Goal: Task Accomplishment & Management: Manage account settings

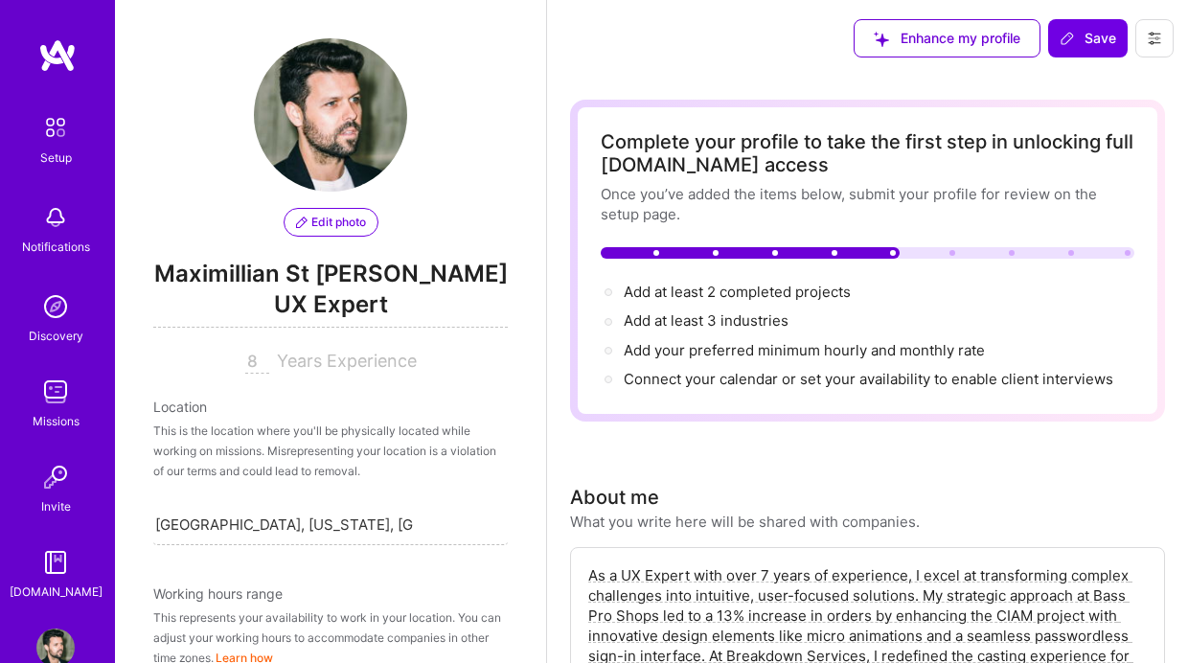
select select "US"
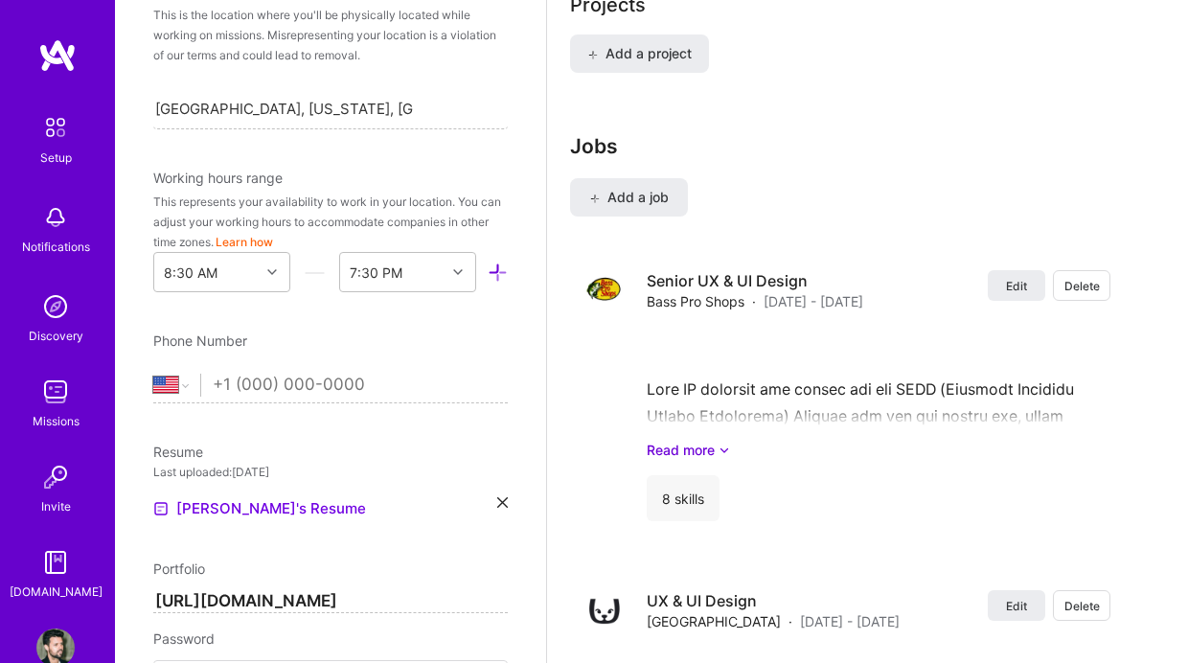
scroll to position [419, 0]
click at [275, 267] on icon at bounding box center [272, 270] width 10 height 10
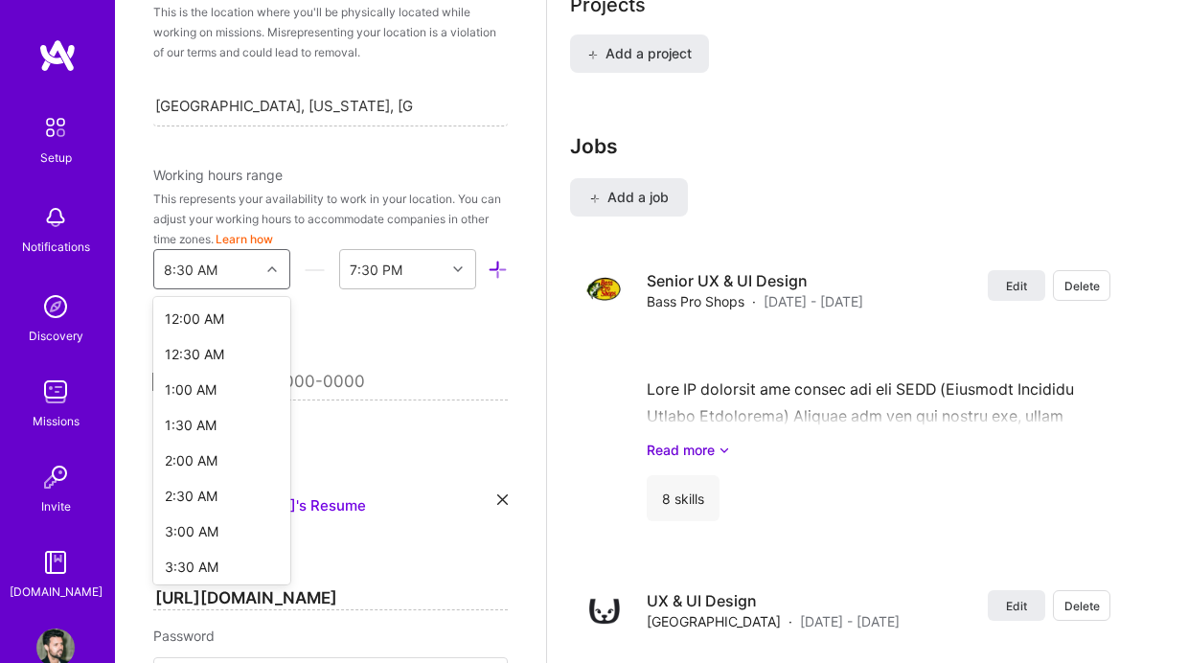
scroll to position [366, 0]
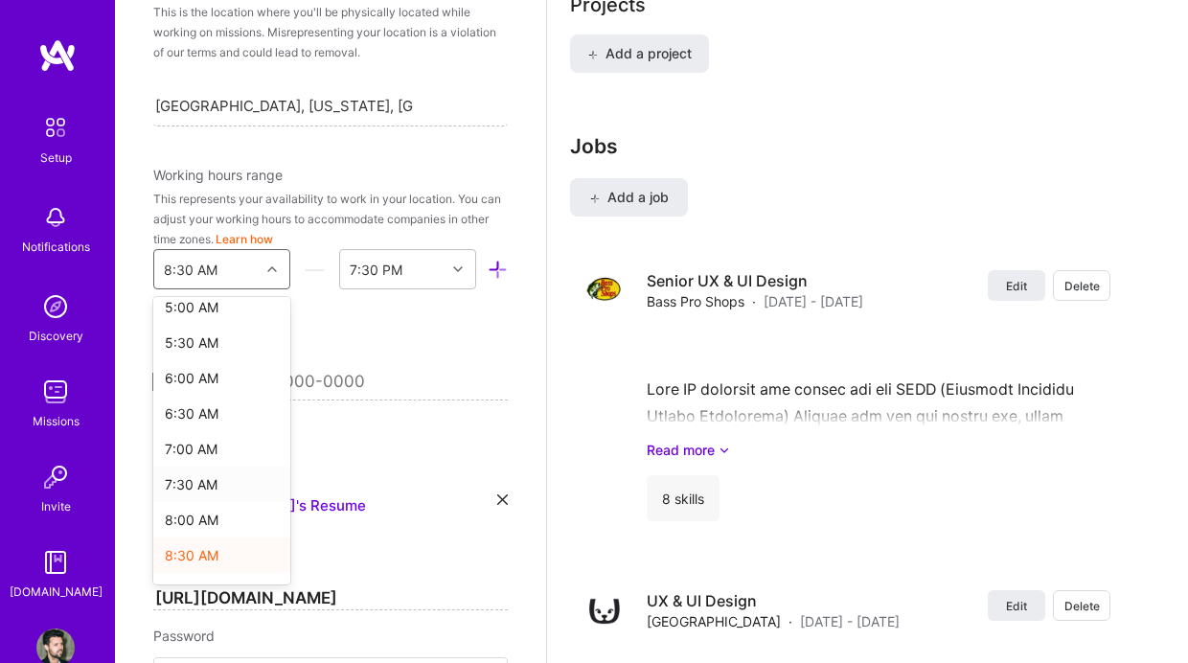
click at [186, 488] on div "7:30 AM" at bounding box center [221, 484] width 137 height 35
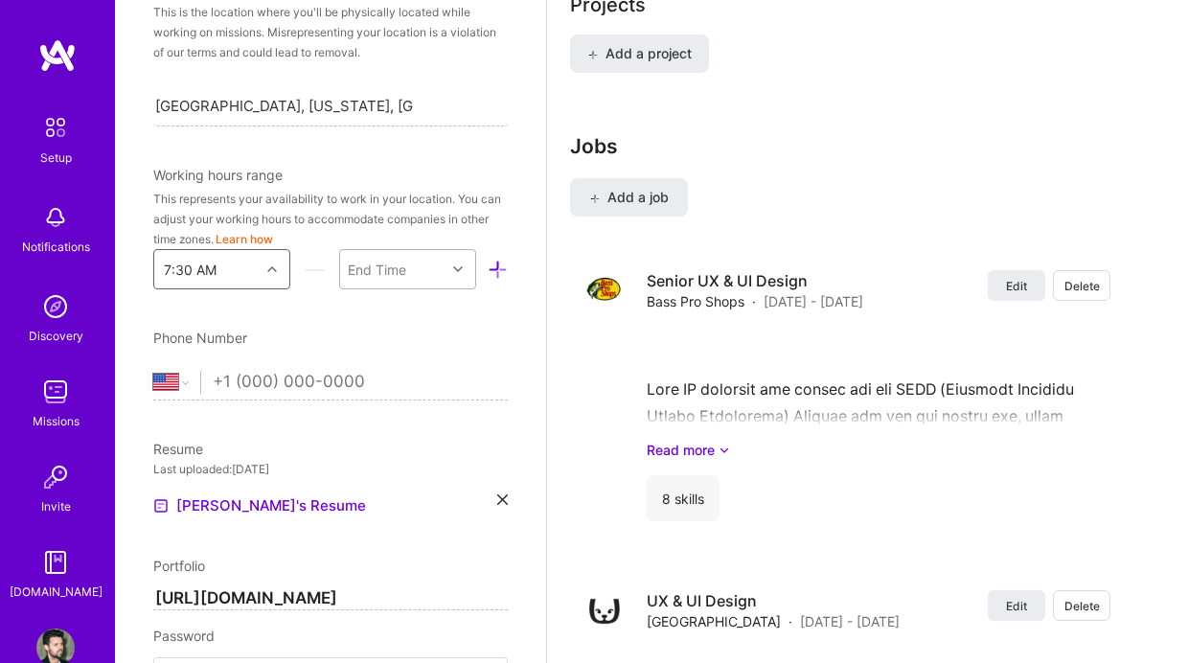
click at [457, 269] on icon at bounding box center [458, 270] width 10 height 10
click at [385, 431] on div "4:30 PM" at bounding box center [407, 434] width 137 height 35
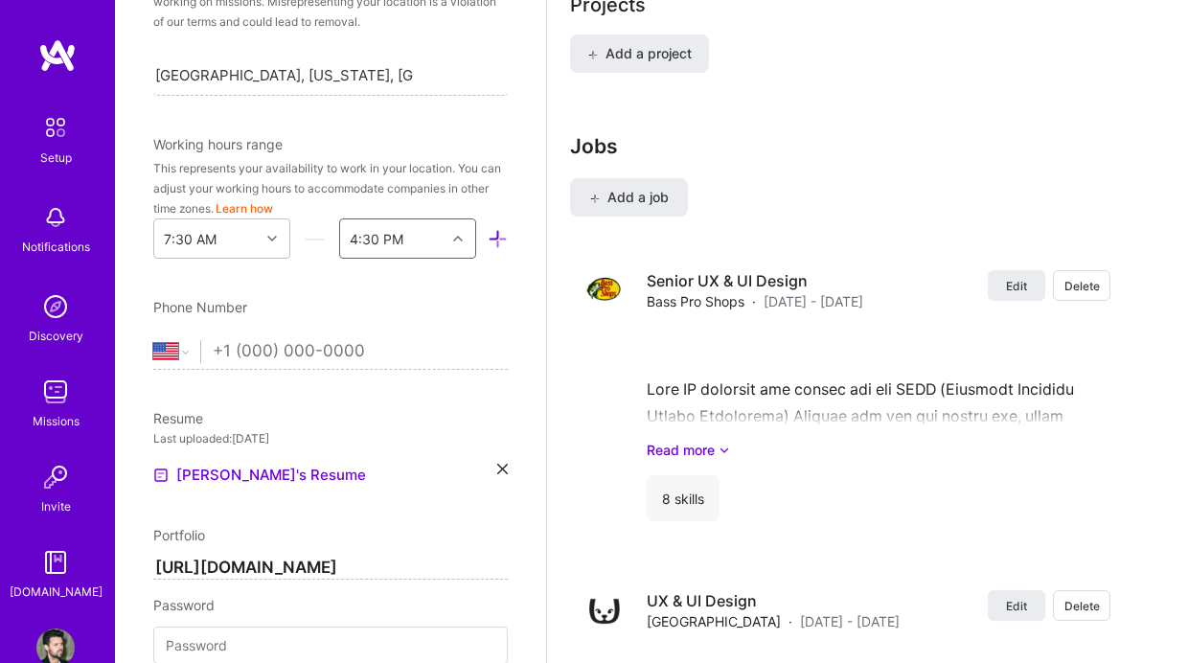
click at [325, 376] on input "tel" at bounding box center [360, 352] width 295 height 56
type input "310-488"
select select "CA"
type input "[PHONE_NUMBER]"
select select "US"
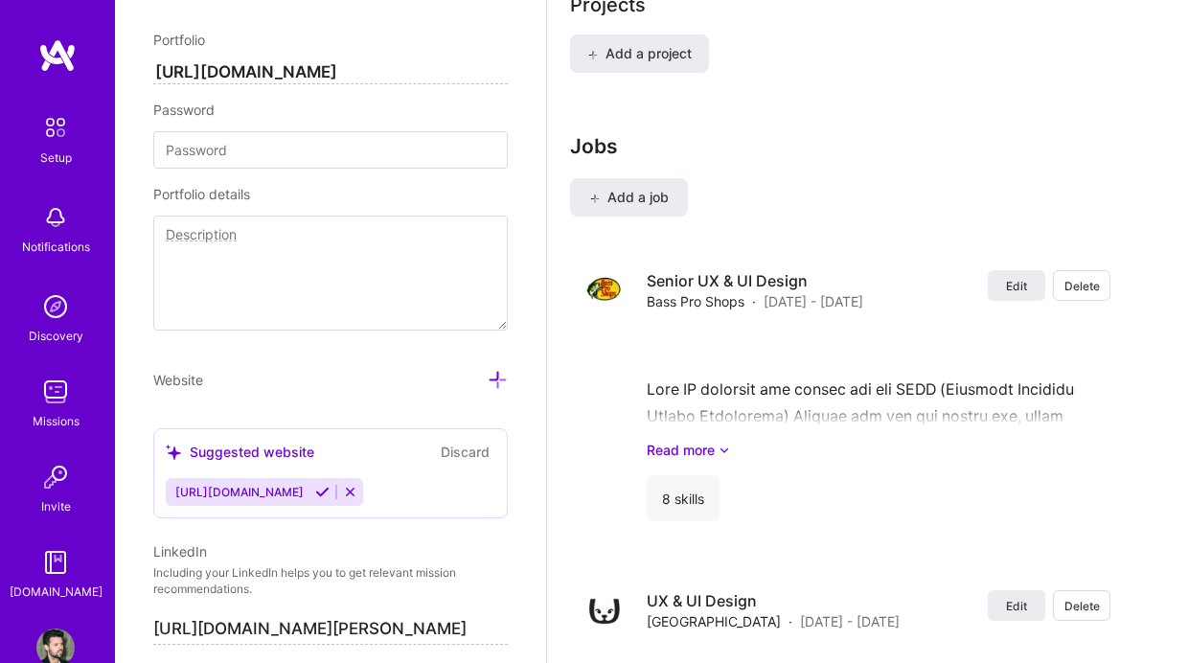
scroll to position [819, 0]
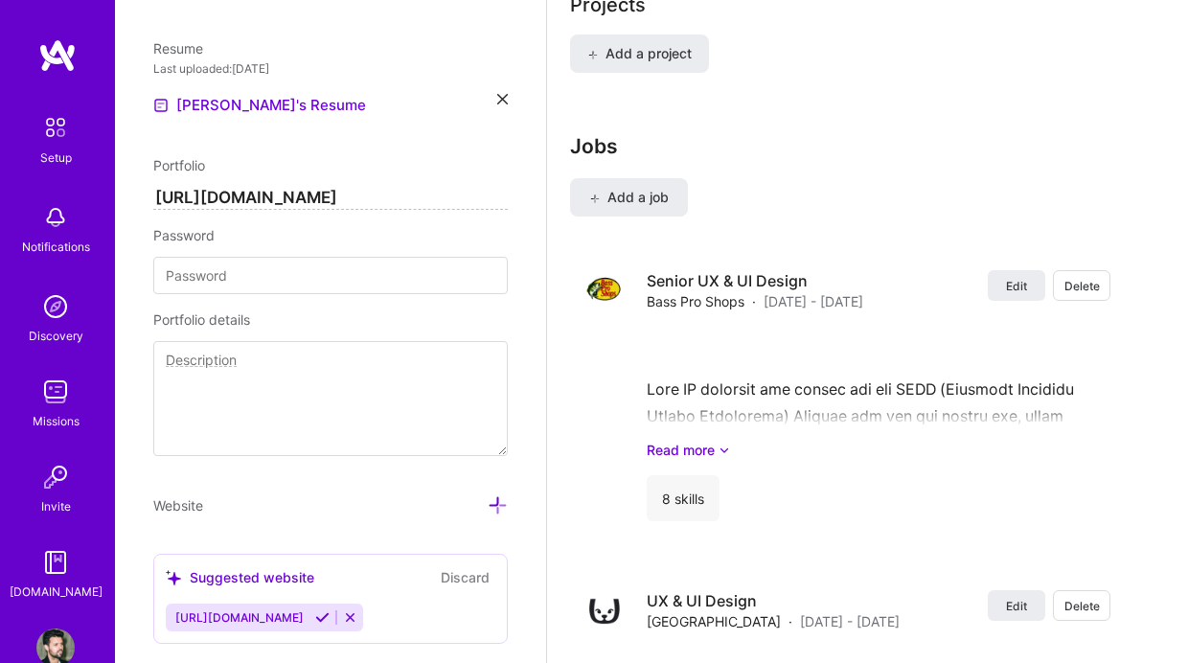
type input "[PHONE_NUMBER]"
click at [232, 350] on textarea at bounding box center [330, 398] width 355 height 115
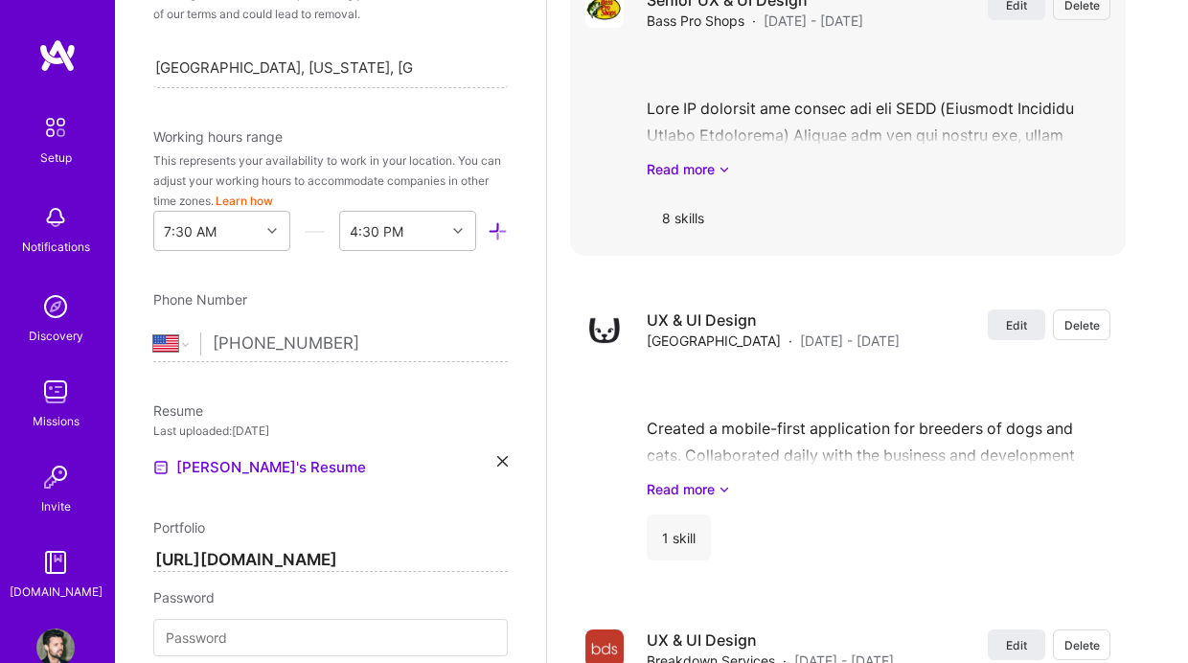
scroll to position [556, 0]
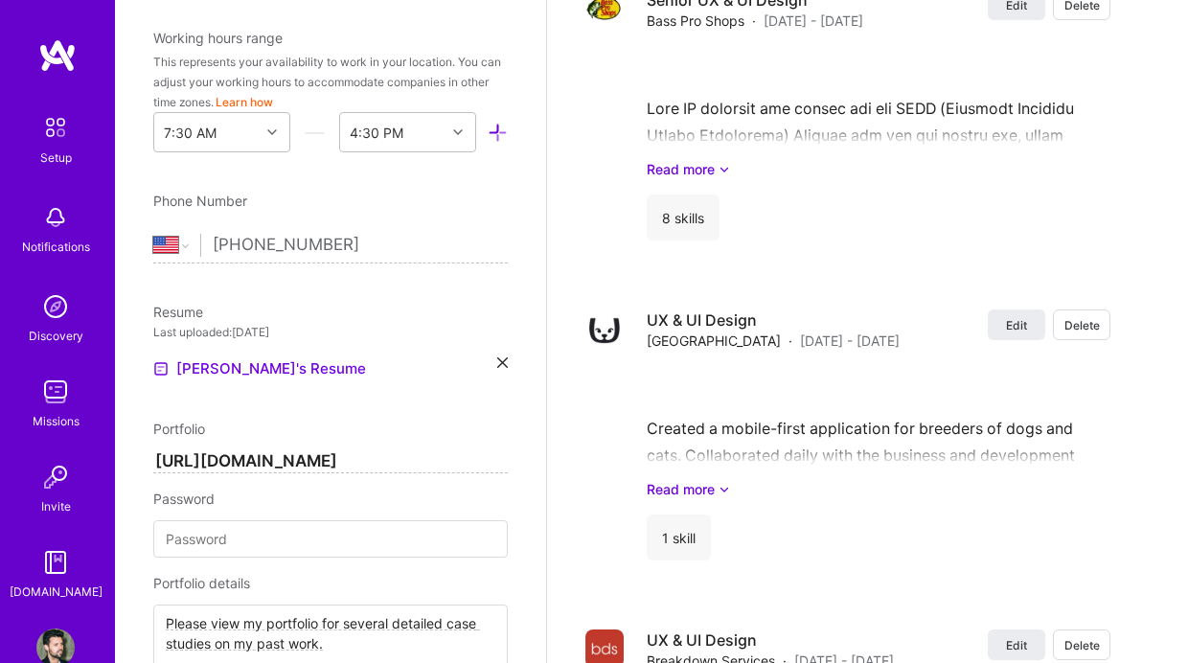
type textarea "Please view my portfolio for several detailed case studies on my past work."
click at [838, 273] on div "Edit Delete Senior UX & UI Design Bass Pro Shops · [DATE] - [DATE] Edit Delete …" at bounding box center [848, 595] width 556 height 1242
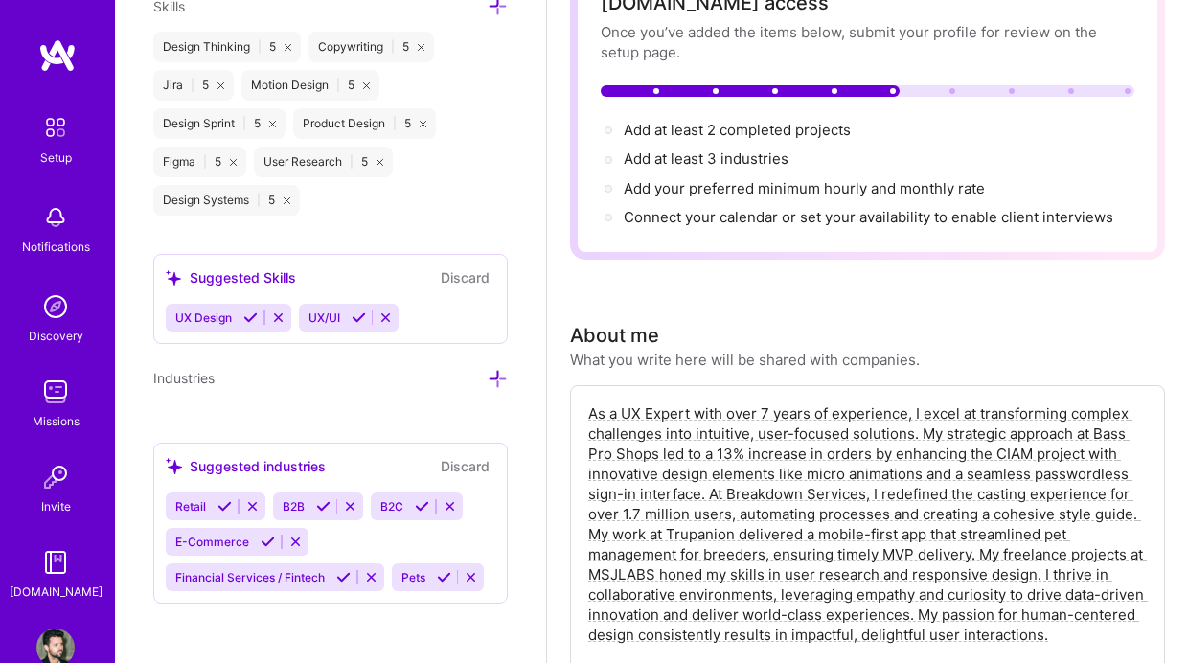
scroll to position [0, 0]
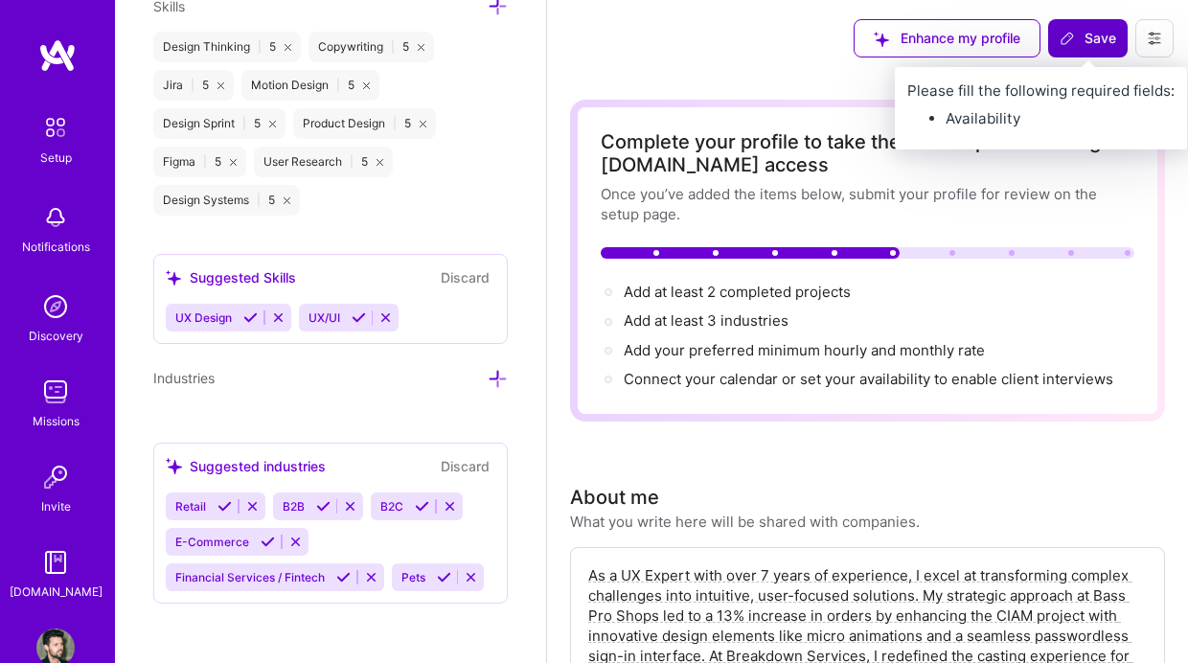
click at [1081, 39] on span "Save" at bounding box center [1088, 38] width 57 height 19
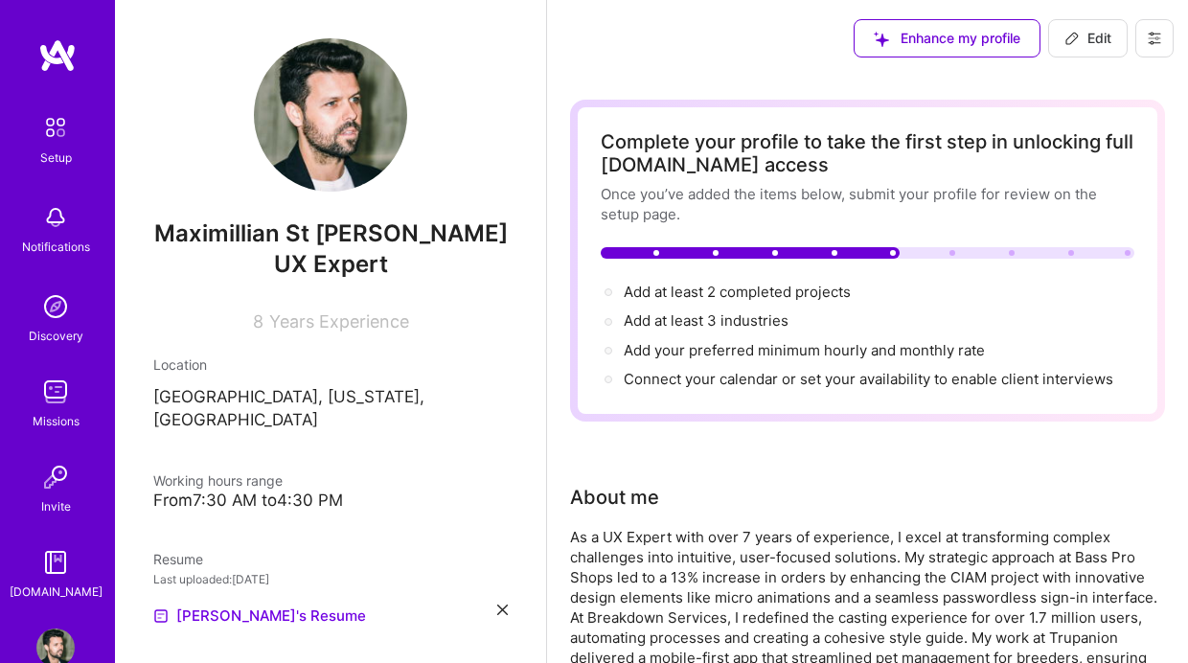
click at [897, 252] on div at bounding box center [750, 253] width 299 height 12
click at [710, 320] on span "Add at least 3 industries →" at bounding box center [715, 320] width 182 height 18
select select "US"
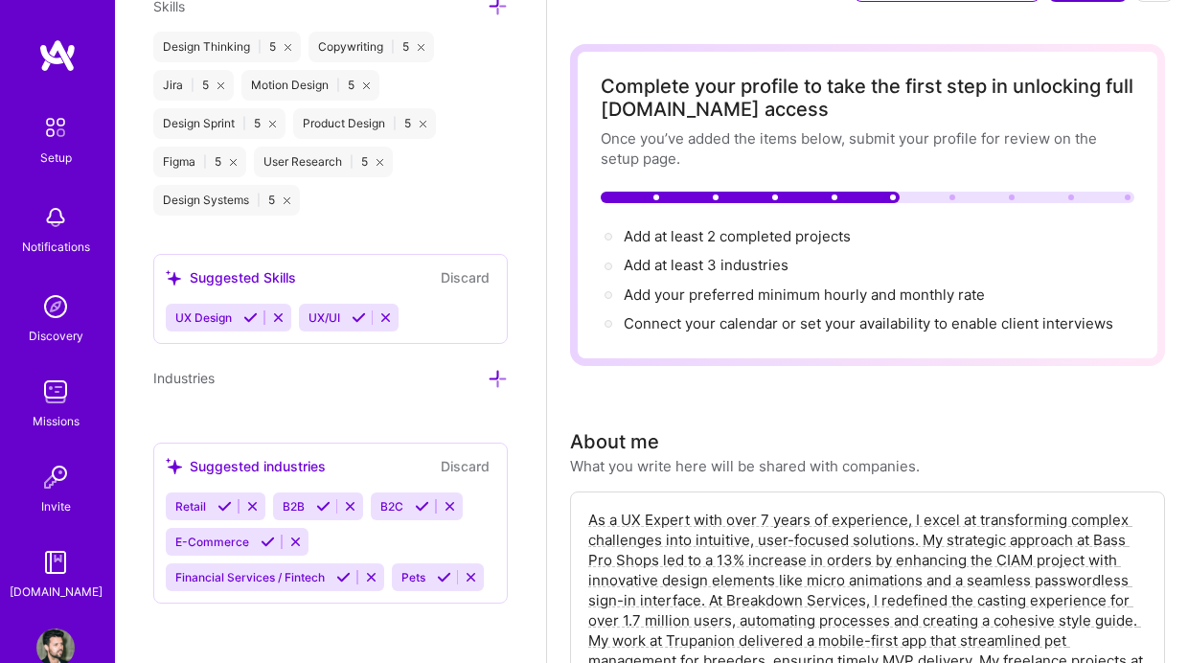
scroll to position [71, 0]
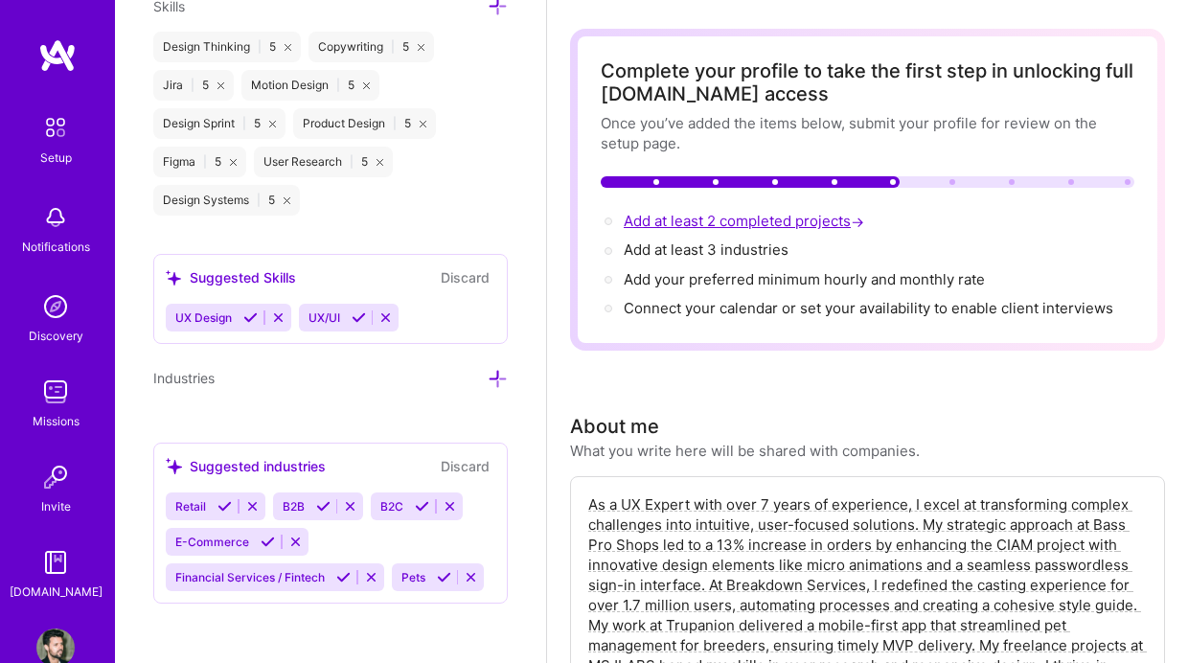
click at [754, 216] on span "Add at least 2 completed projects →" at bounding box center [746, 221] width 244 height 18
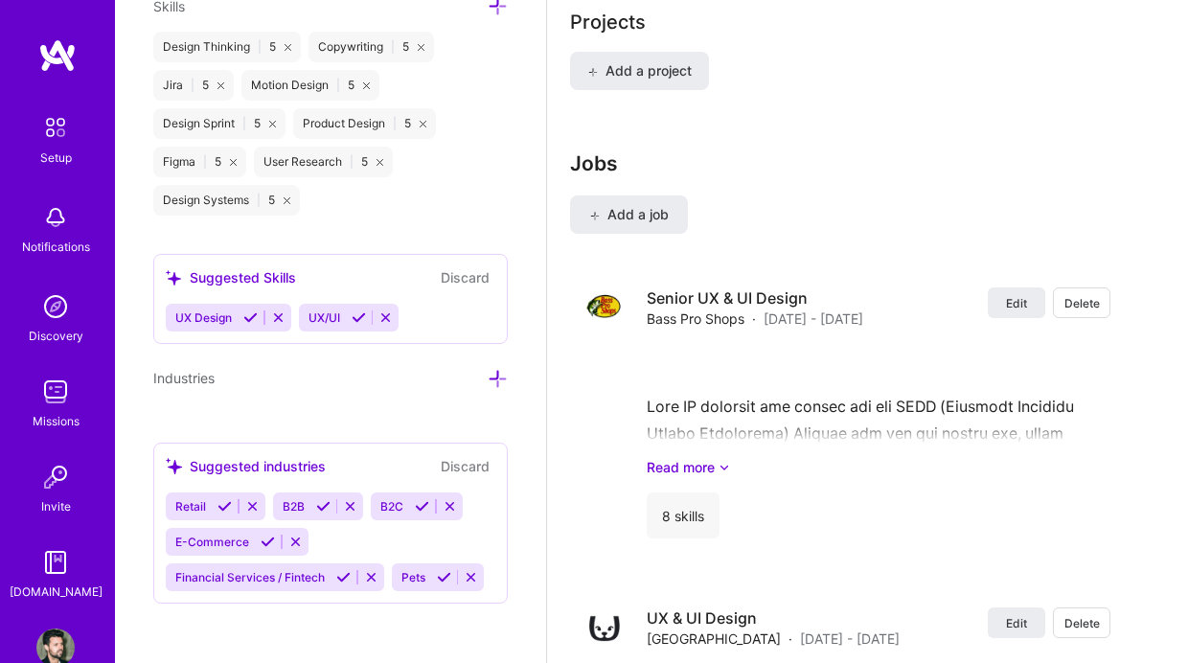
scroll to position [1697, 0]
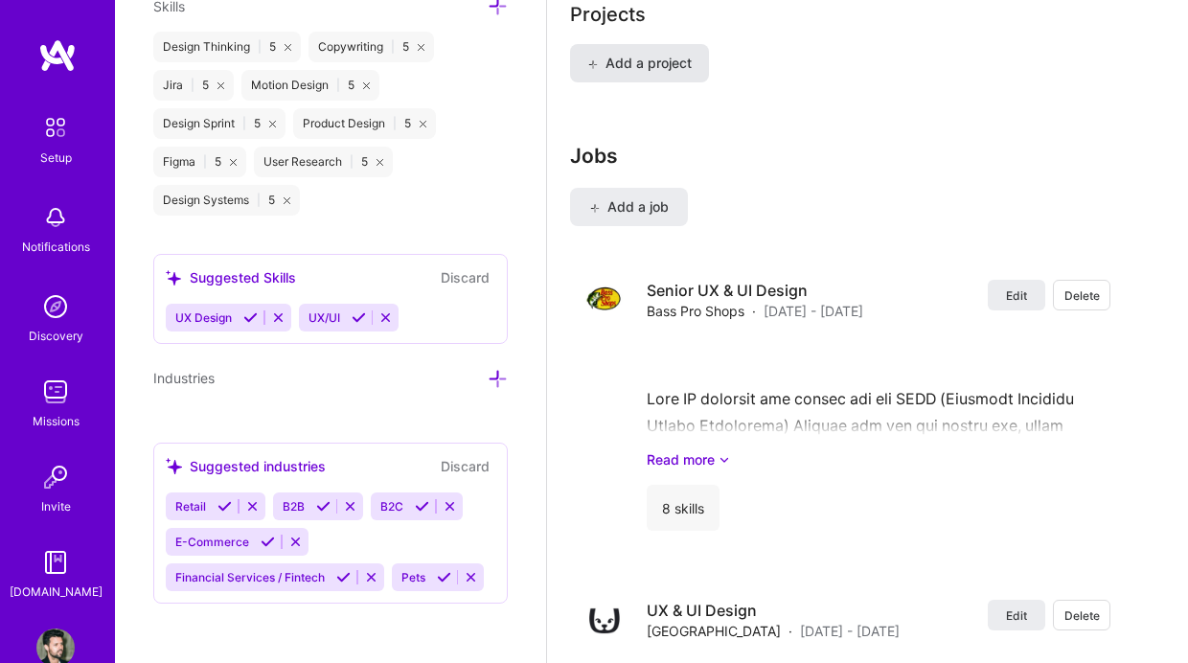
click at [670, 66] on span "Add a project" at bounding box center [639, 63] width 104 height 19
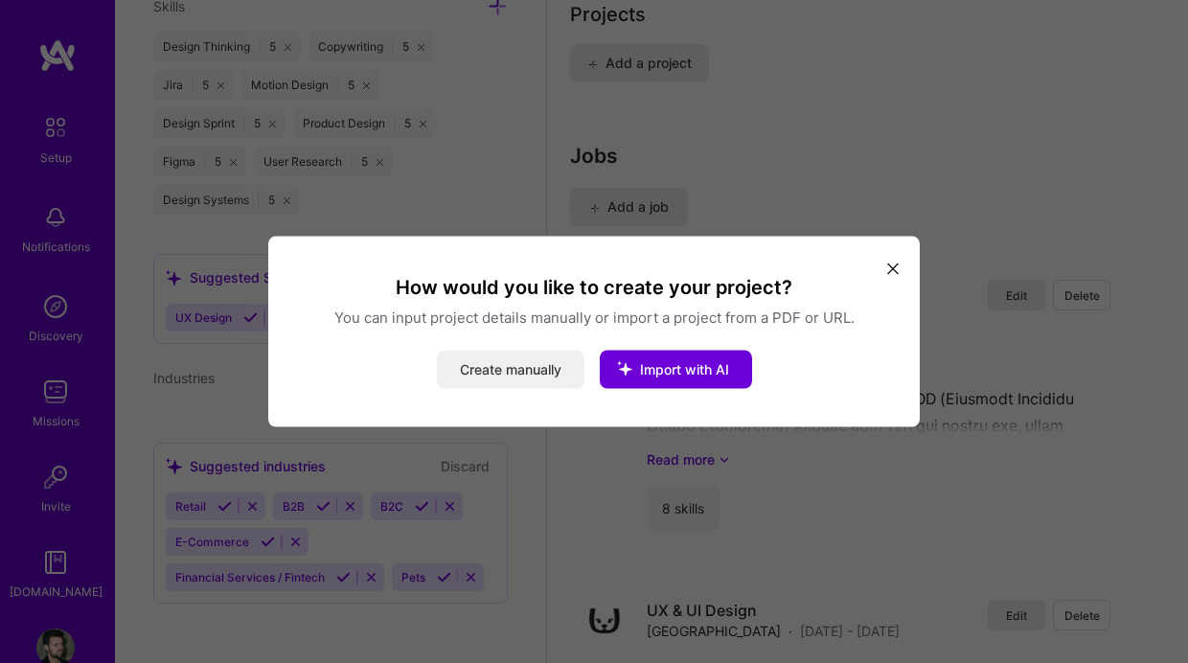
click at [492, 377] on button "Create manually" at bounding box center [511, 370] width 148 height 38
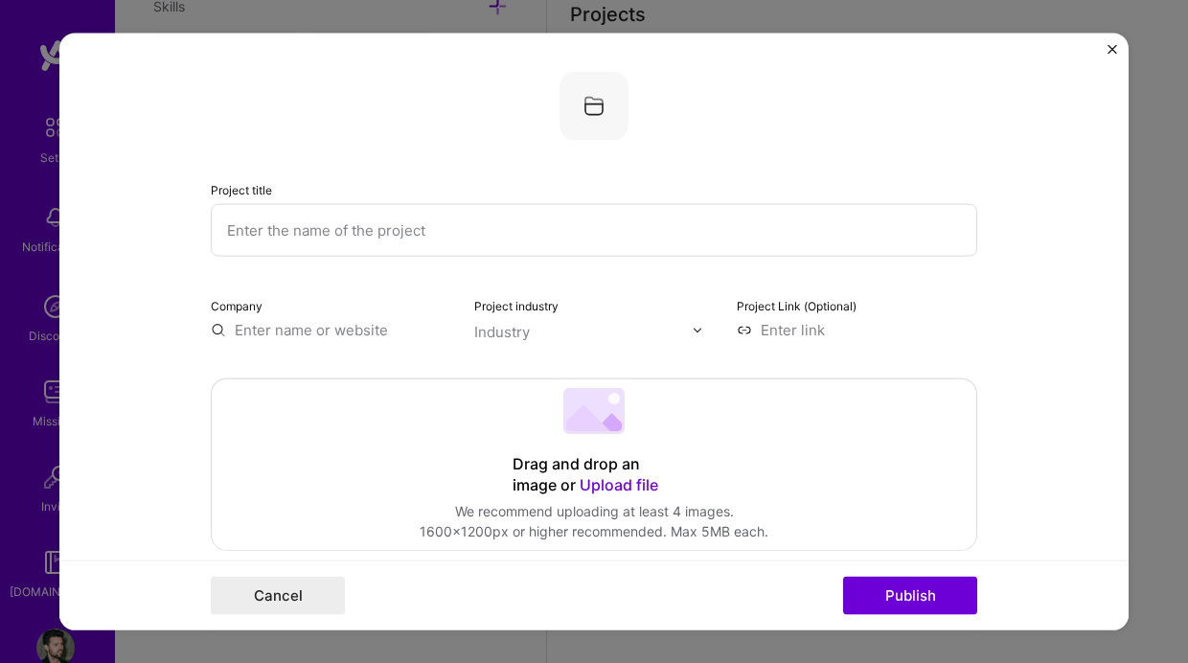
scroll to position [3, 0]
click at [1113, 49] on img "Close" at bounding box center [1113, 50] width 10 height 10
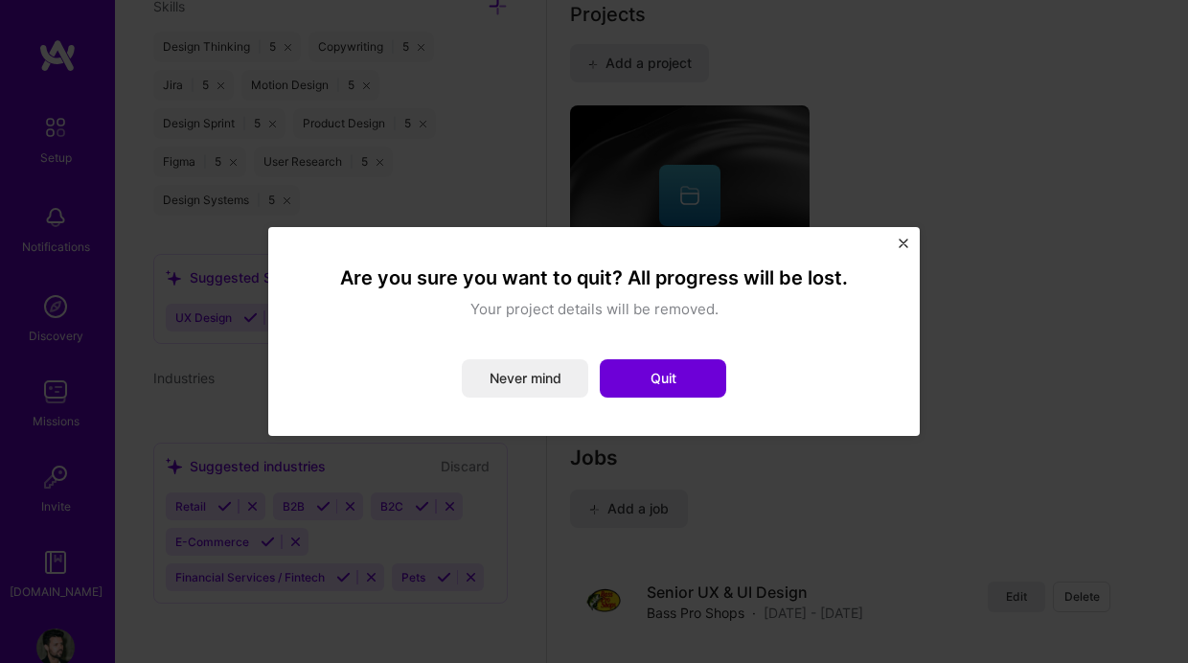
click at [555, 368] on button "Never mind" at bounding box center [525, 378] width 127 height 38
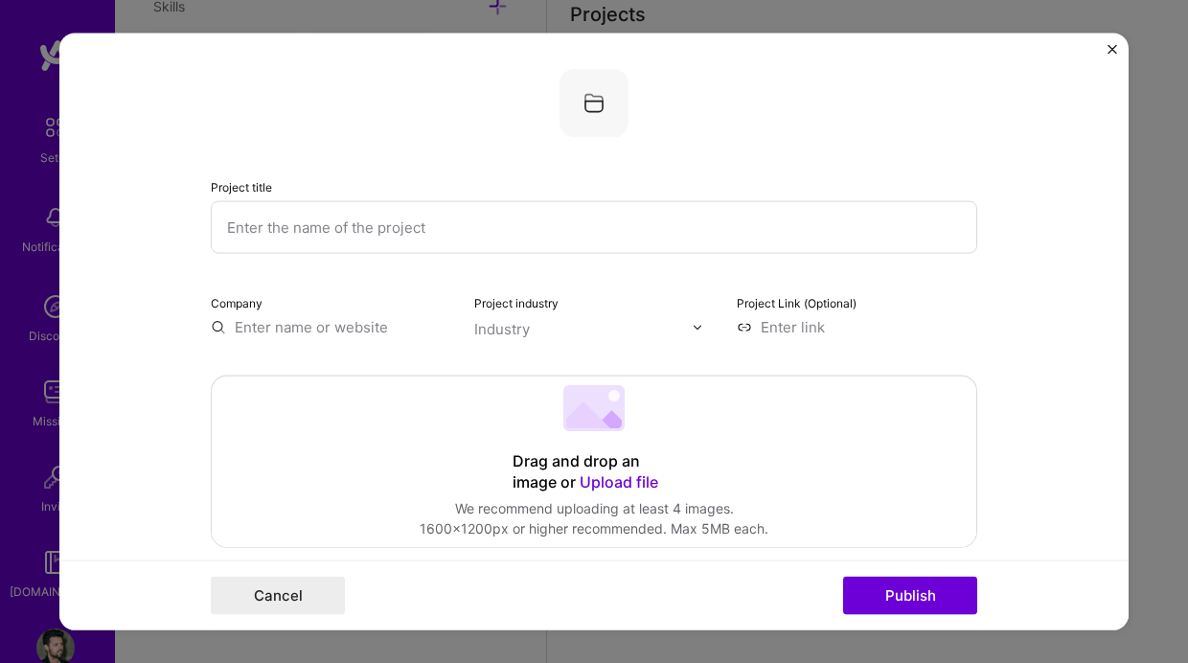
click at [1112, 43] on form "Project title Company Project industry Industry Project Link (Optional) Drag an…" at bounding box center [594, 332] width 1070 height 597
click at [300, 581] on button "Cancel" at bounding box center [278, 595] width 134 height 38
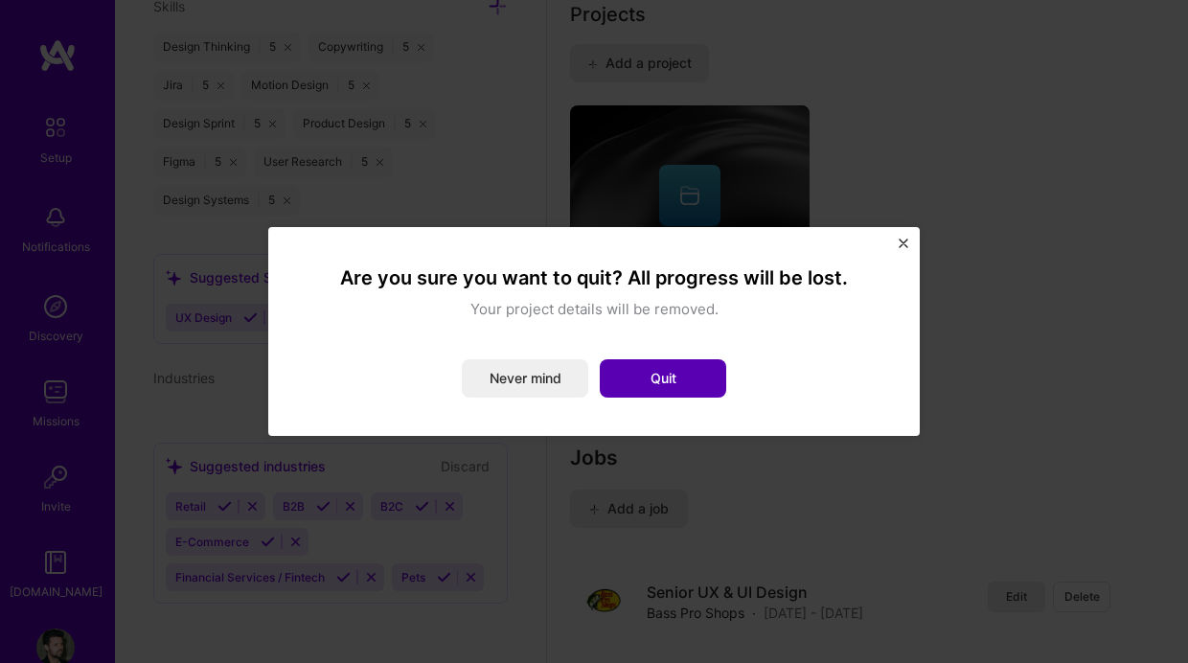
click at [675, 372] on button "Quit" at bounding box center [663, 378] width 127 height 38
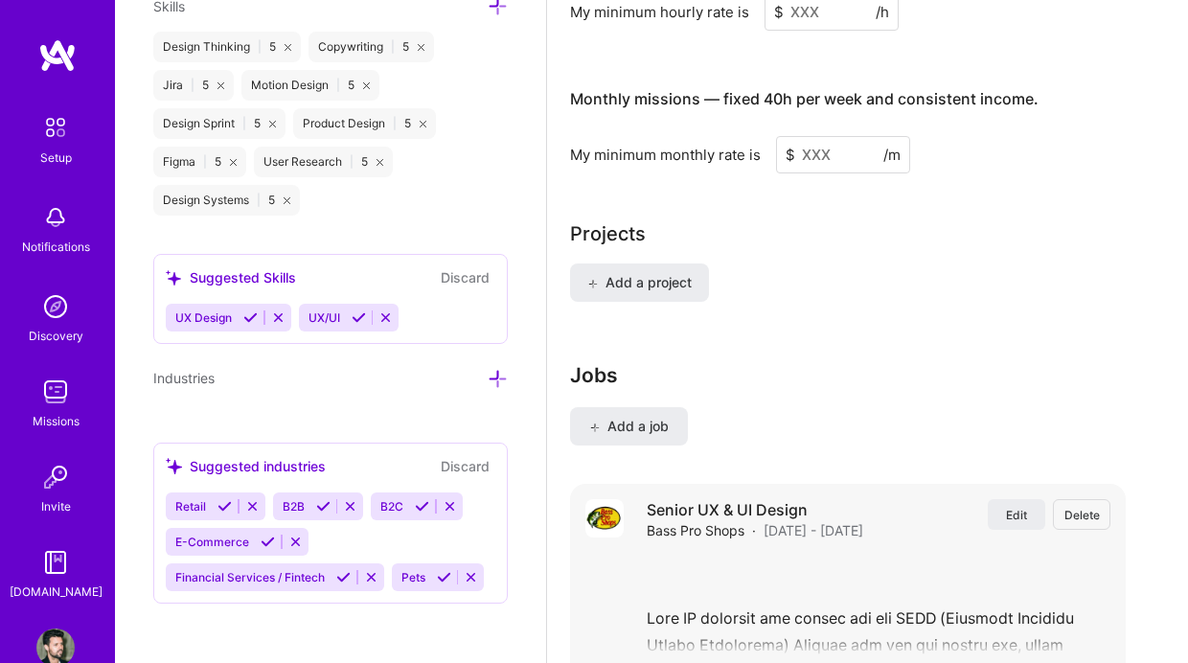
scroll to position [1373, 0]
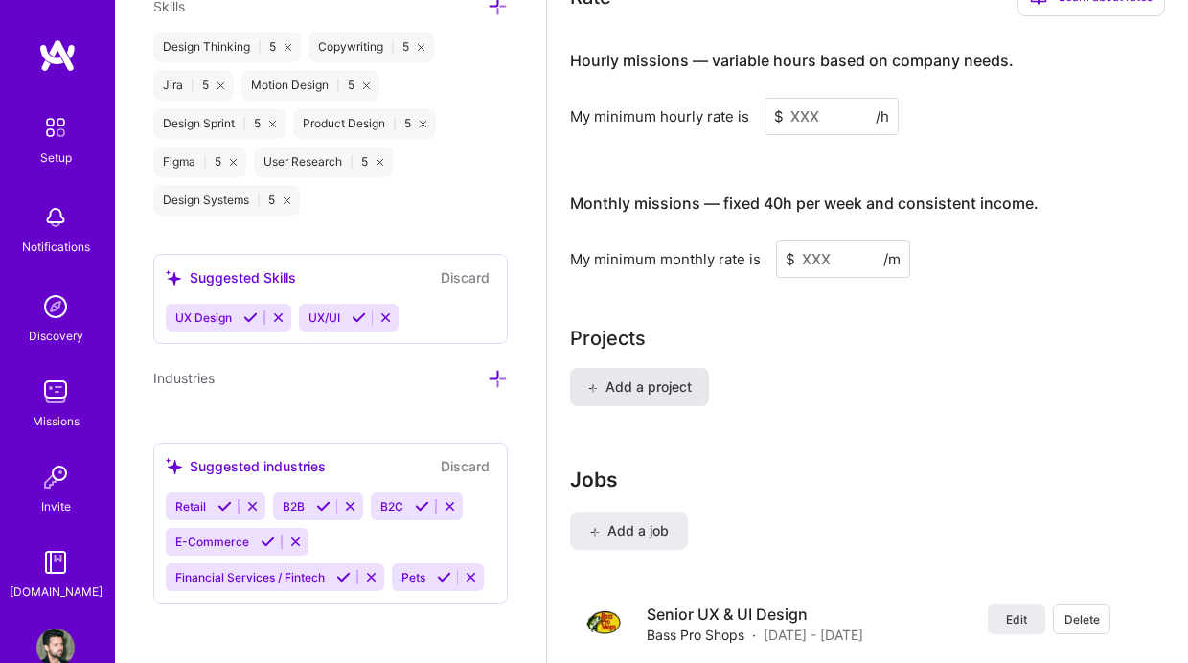
click at [648, 395] on span "Add a project" at bounding box center [639, 387] width 104 height 19
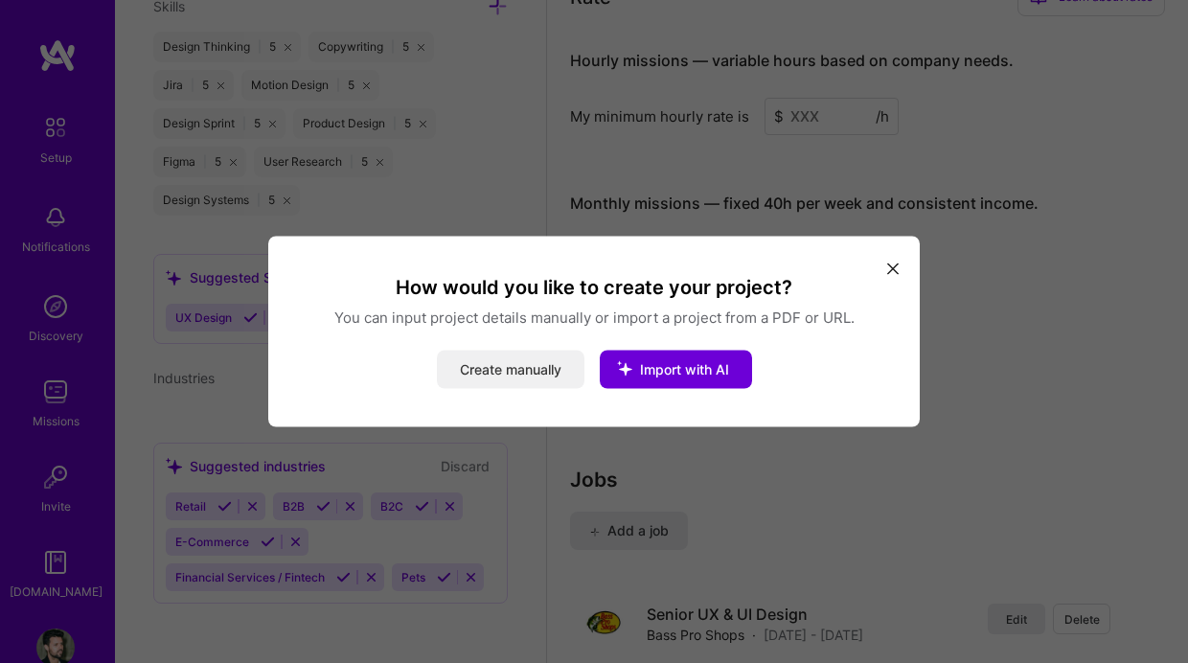
click at [503, 367] on button "Create manually" at bounding box center [511, 370] width 148 height 38
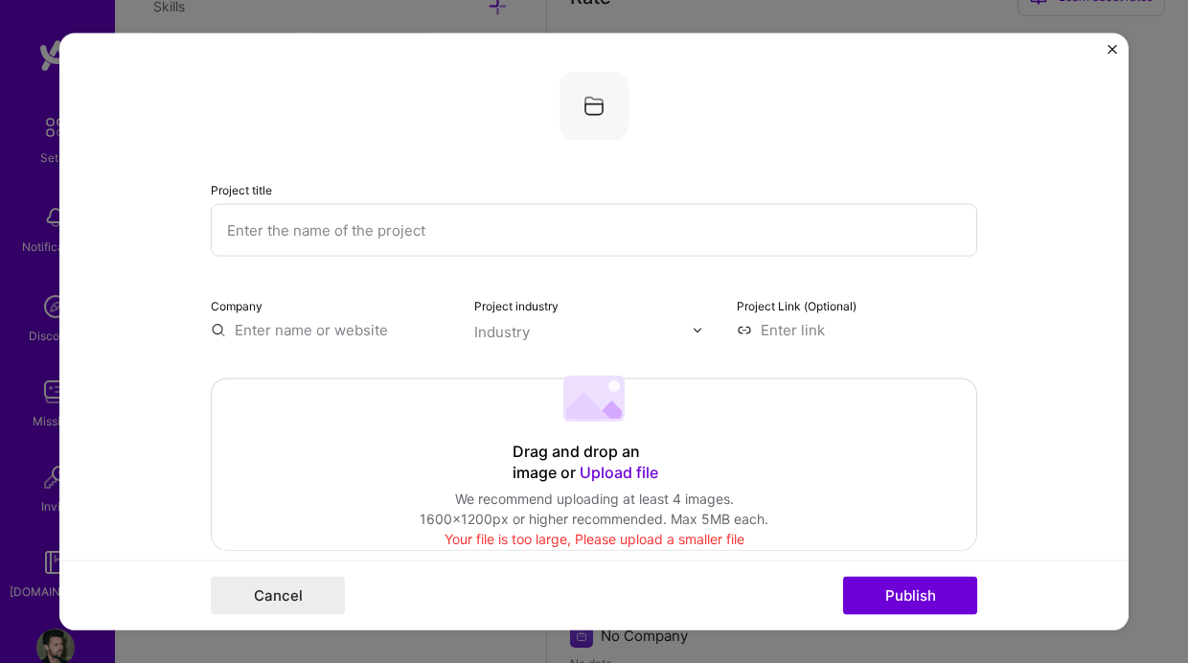
click at [1111, 52] on img "Close" at bounding box center [1113, 50] width 10 height 10
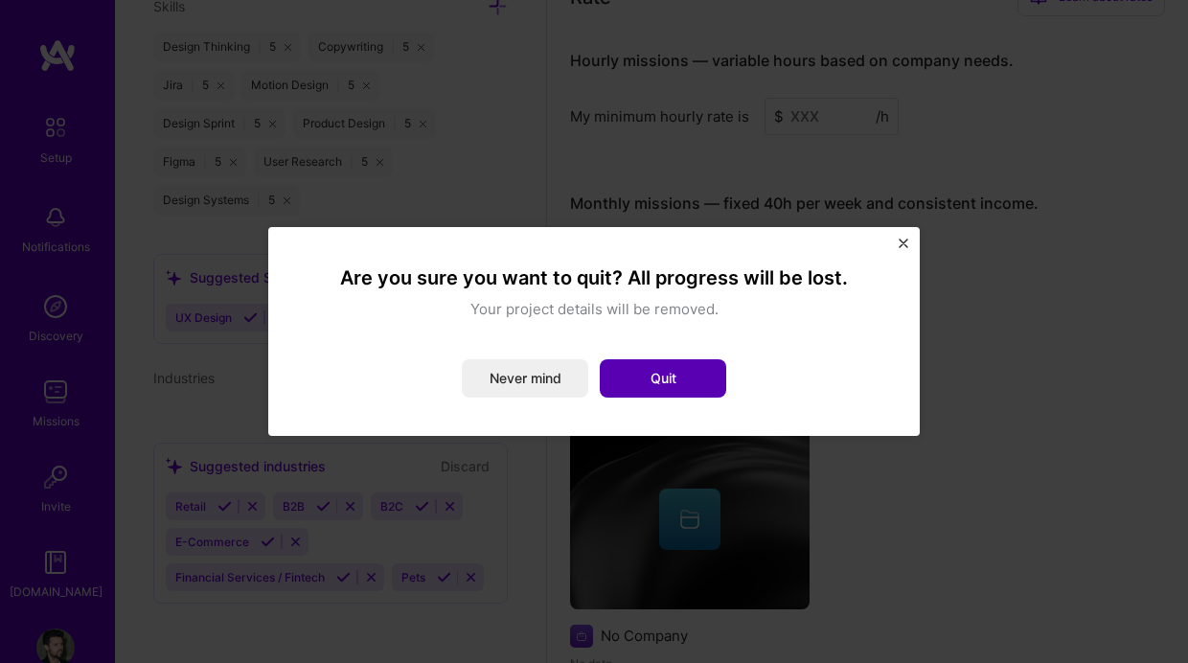
click at [668, 370] on button "Quit" at bounding box center [663, 378] width 127 height 38
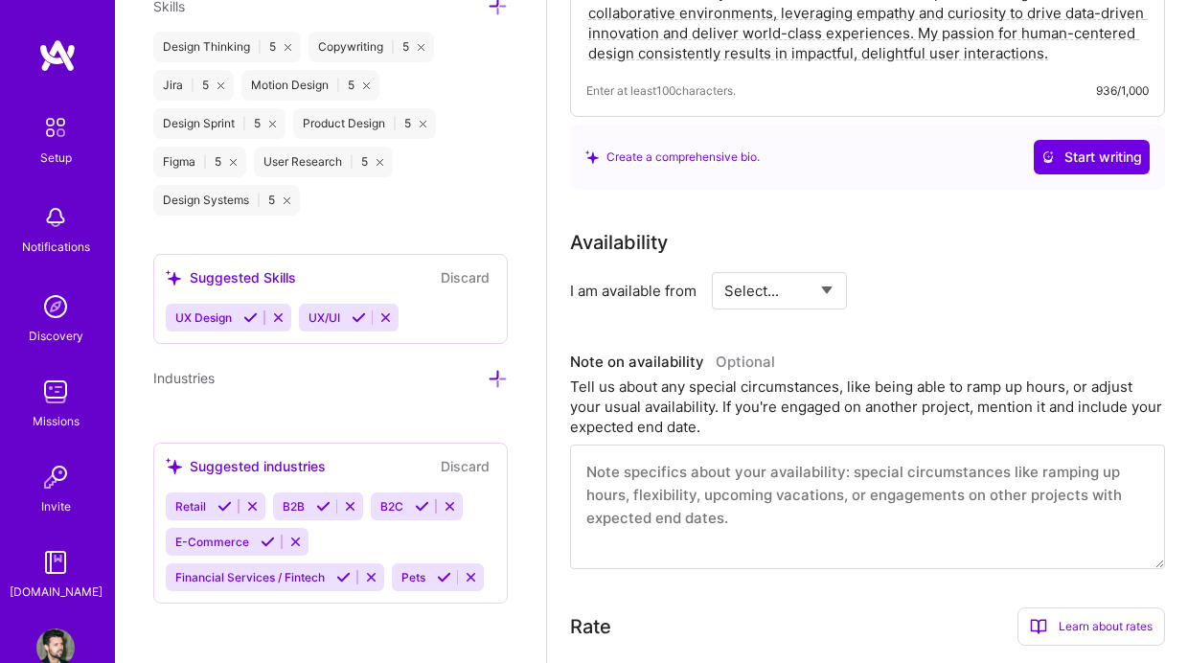
scroll to position [746, 0]
click at [749, 276] on select "Select... Right Now Future Date Not Available" at bounding box center [780, 289] width 110 height 49
select select "Right Now"
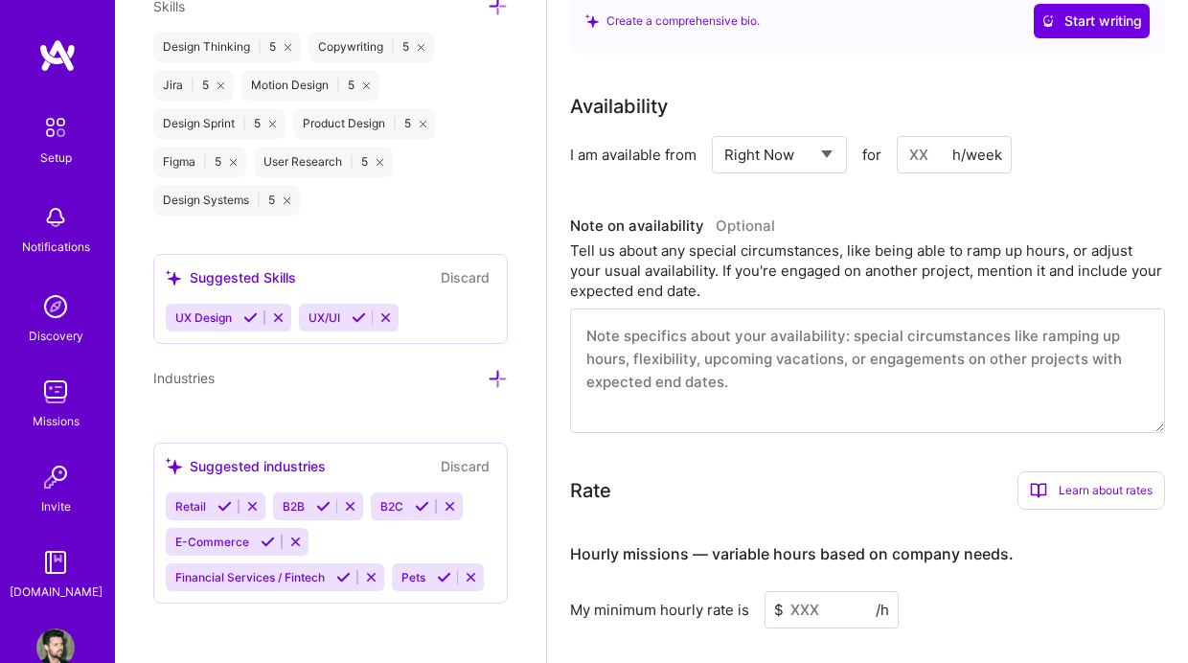
scroll to position [947, 0]
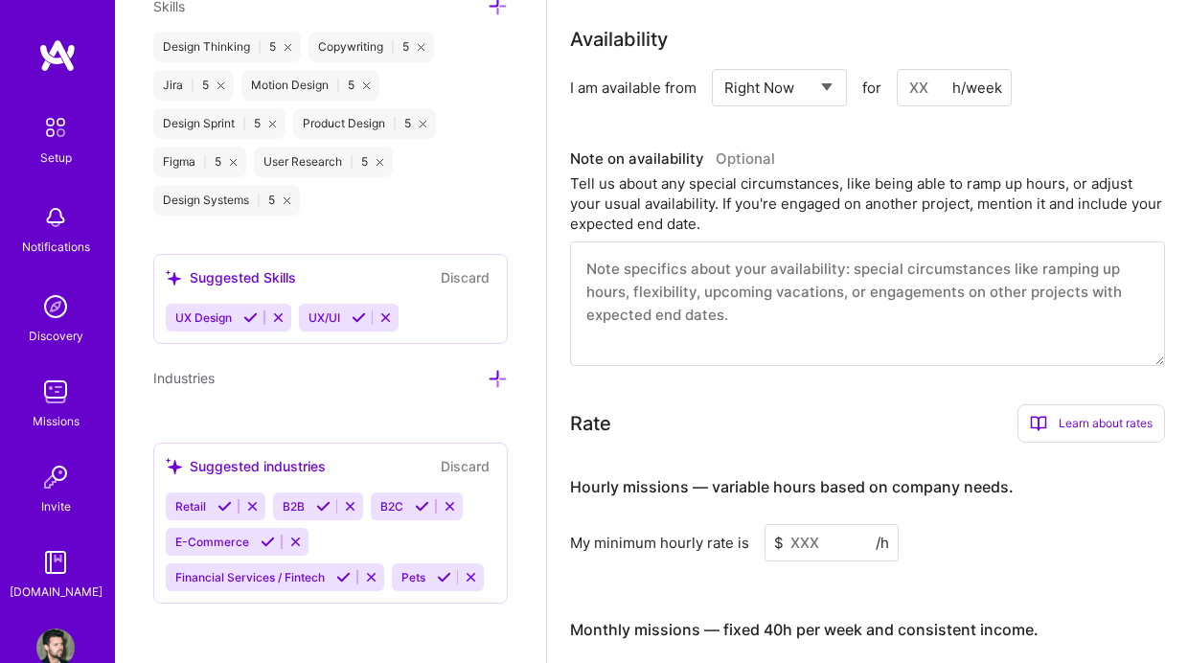
click at [751, 280] on textarea at bounding box center [867, 304] width 595 height 125
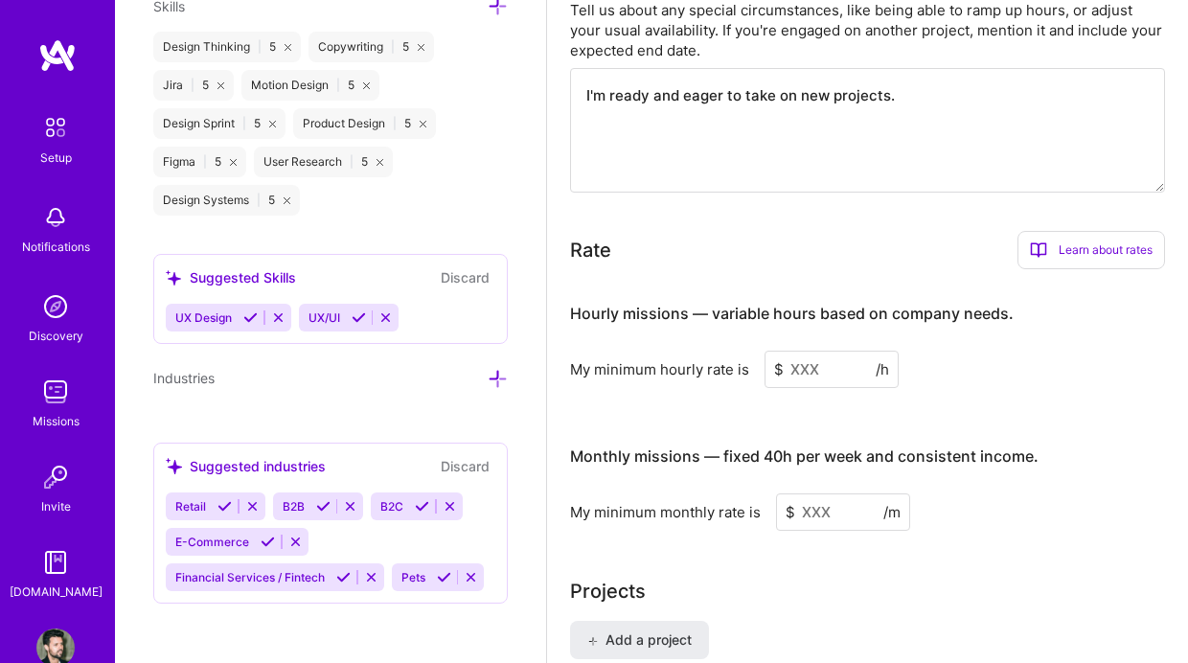
scroll to position [1125, 0]
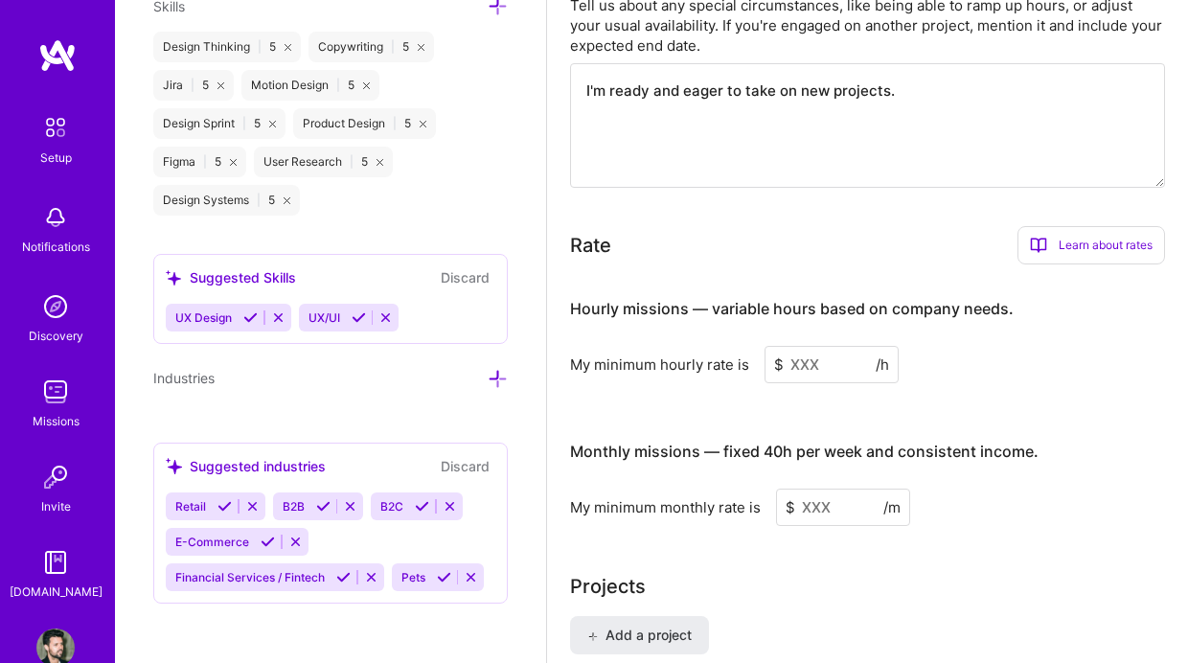
type textarea "I'm ready and eager to take on new projects."
click at [828, 371] on input at bounding box center [832, 364] width 134 height 37
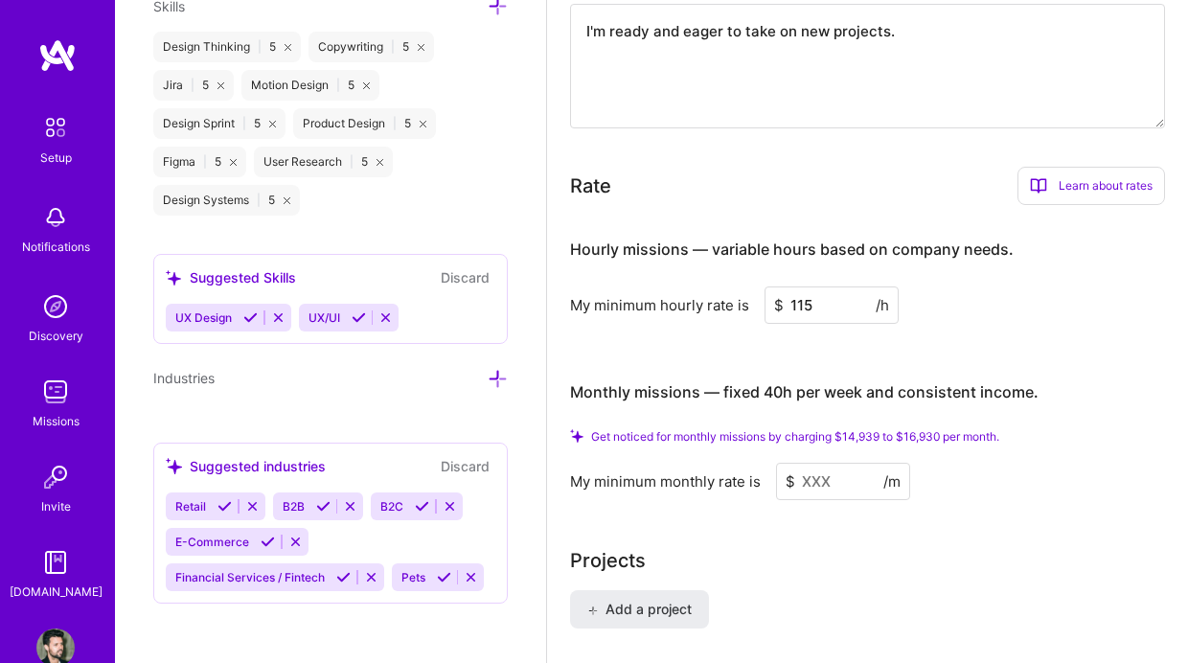
scroll to position [1187, 0]
type input "115"
click at [824, 476] on input at bounding box center [843, 479] width 134 height 37
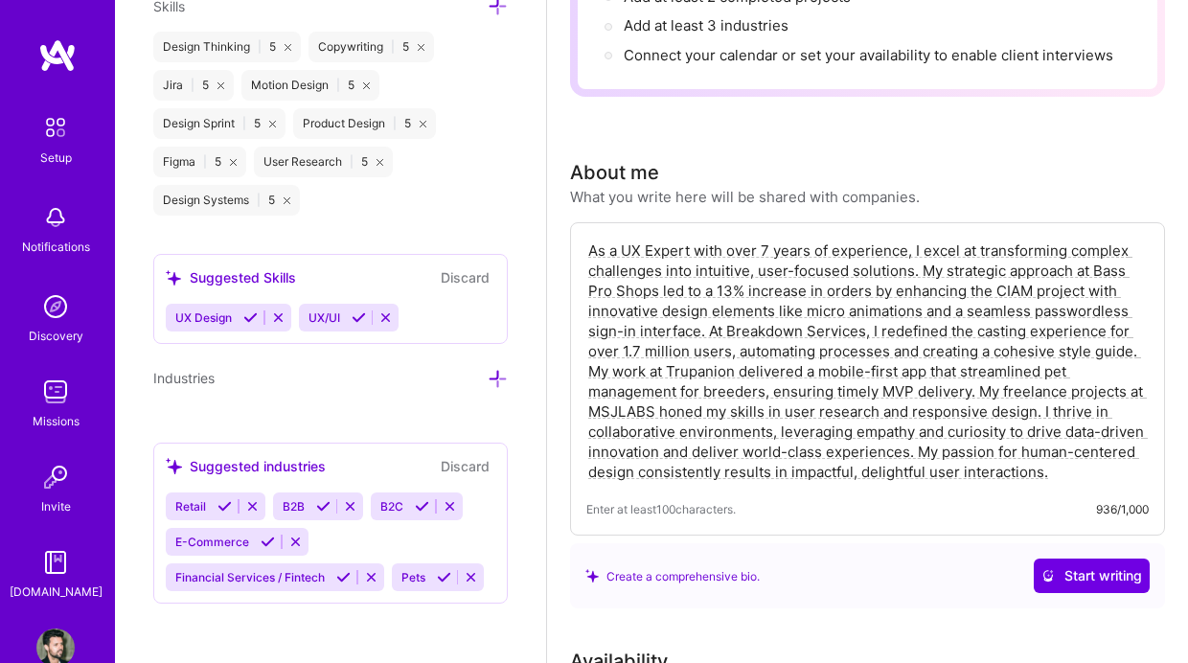
scroll to position [0, 0]
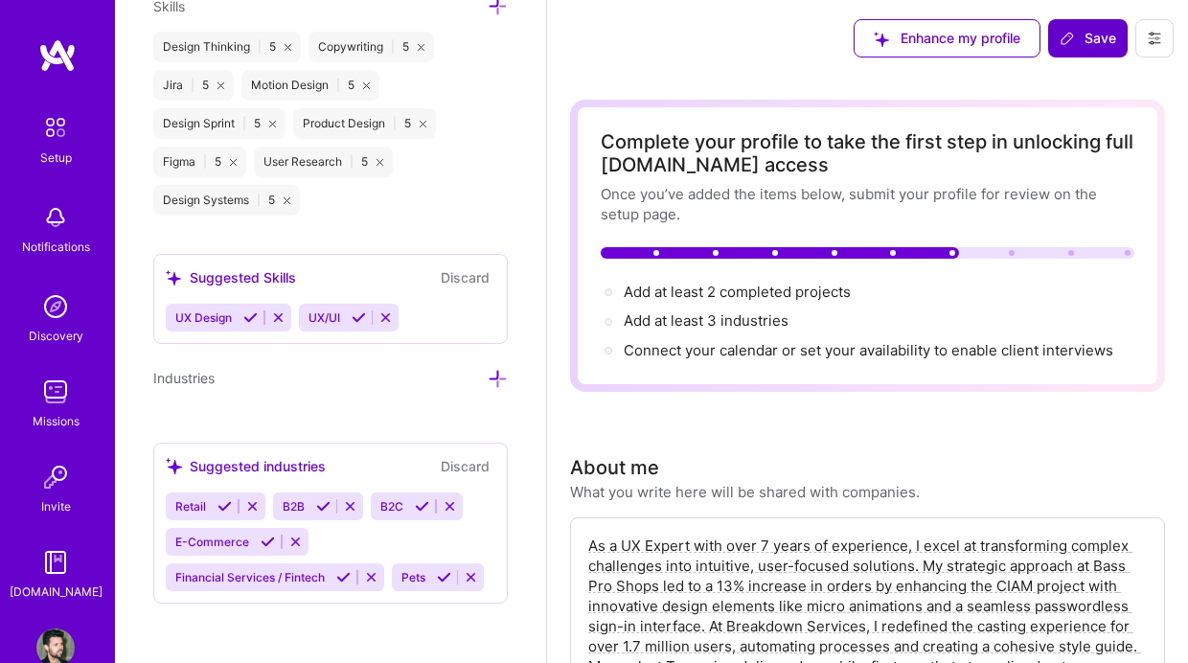
type input "75"
click at [1099, 48] on button "Save" at bounding box center [1088, 38] width 80 height 38
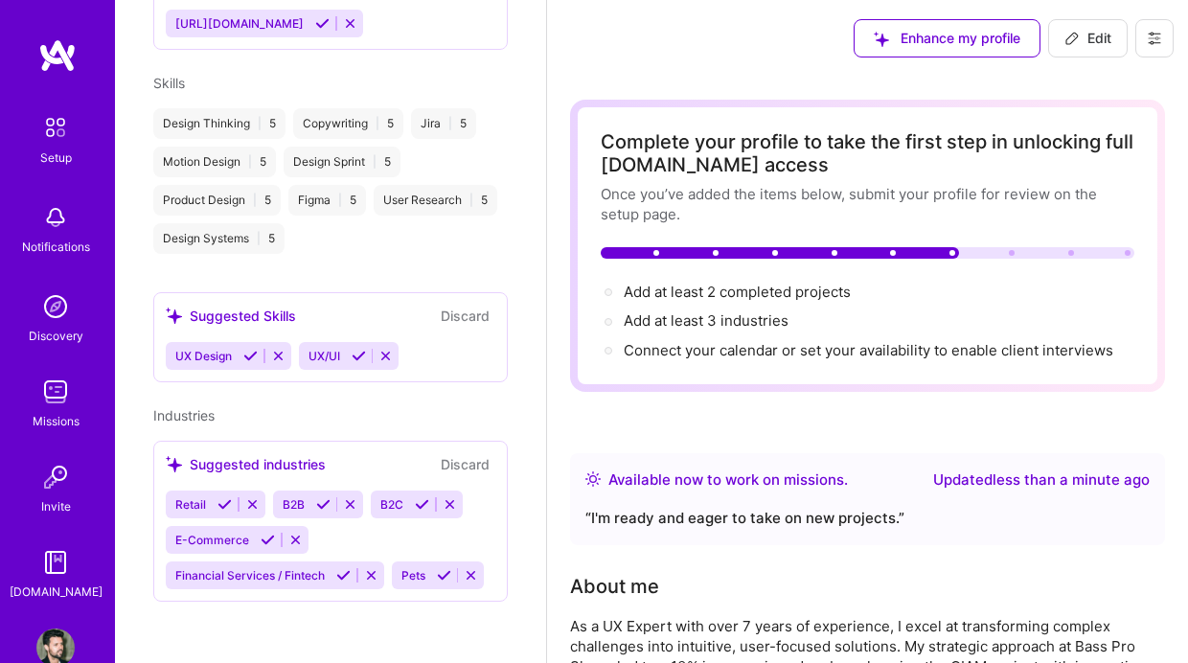
scroll to position [954, 0]
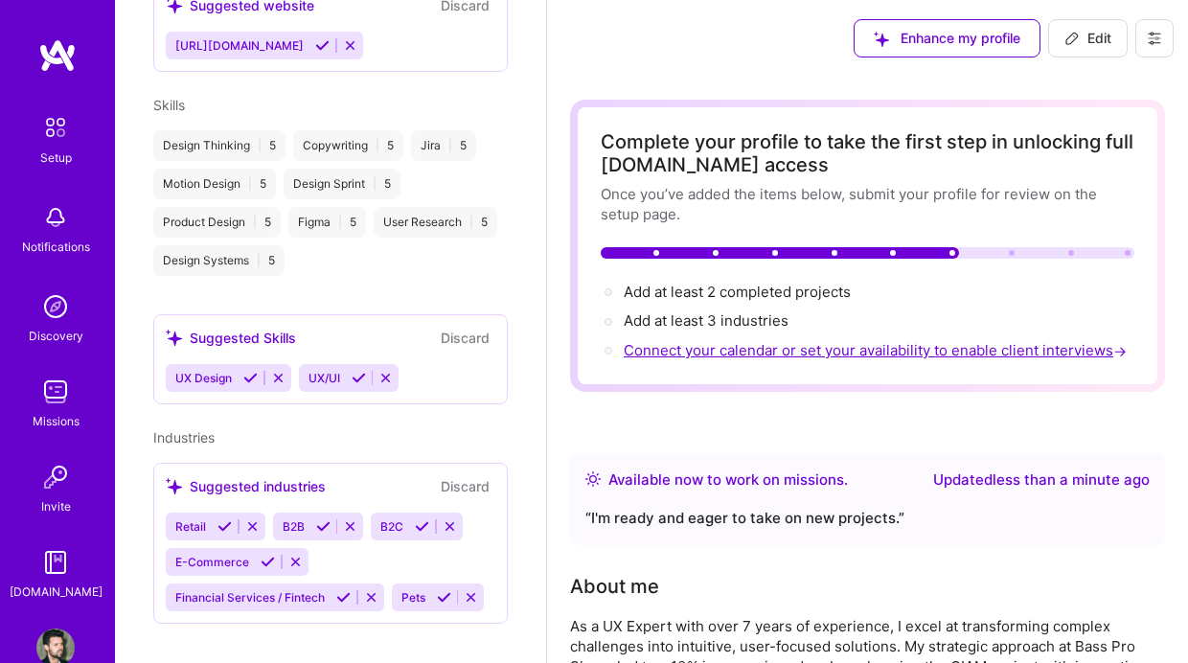
click at [726, 351] on span "Connect your calendar or set your availability to enable client interviews →" at bounding box center [877, 350] width 507 height 18
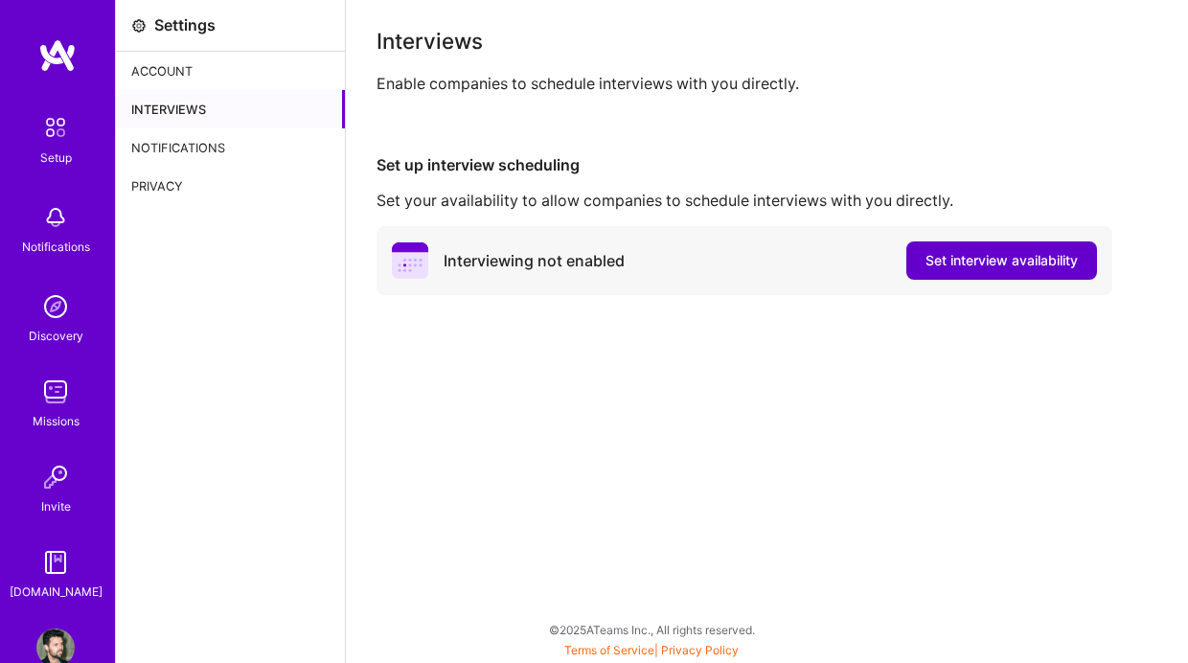
click at [1007, 262] on span "Set interview availability" at bounding box center [1002, 260] width 152 height 19
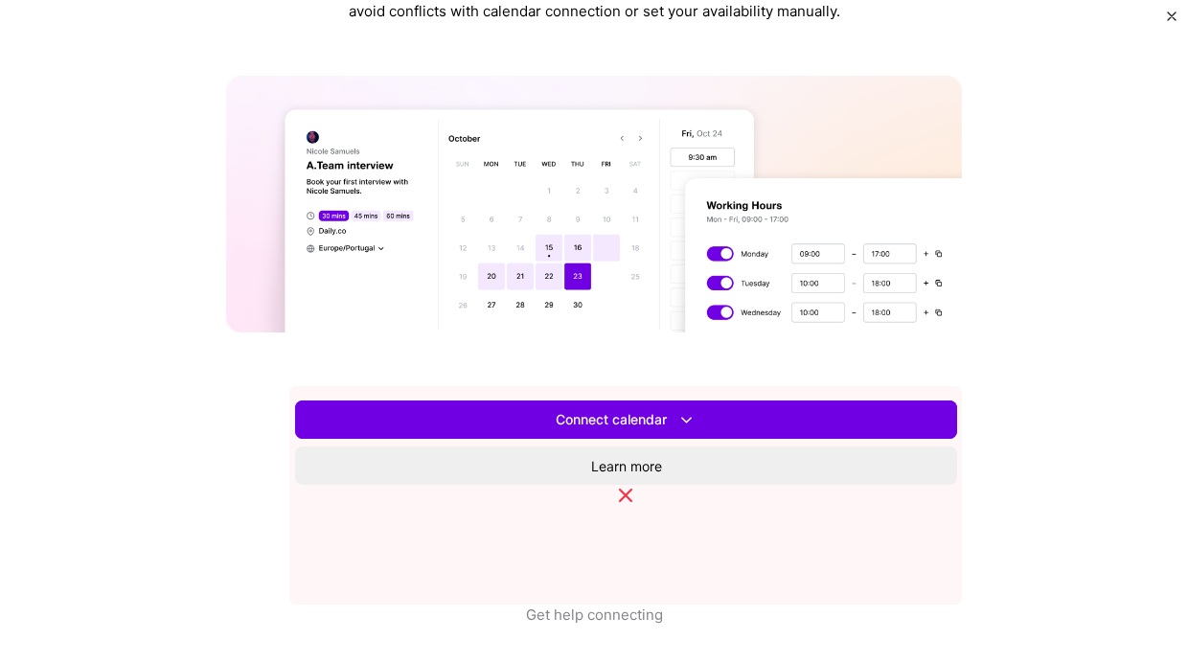
scroll to position [680, 0]
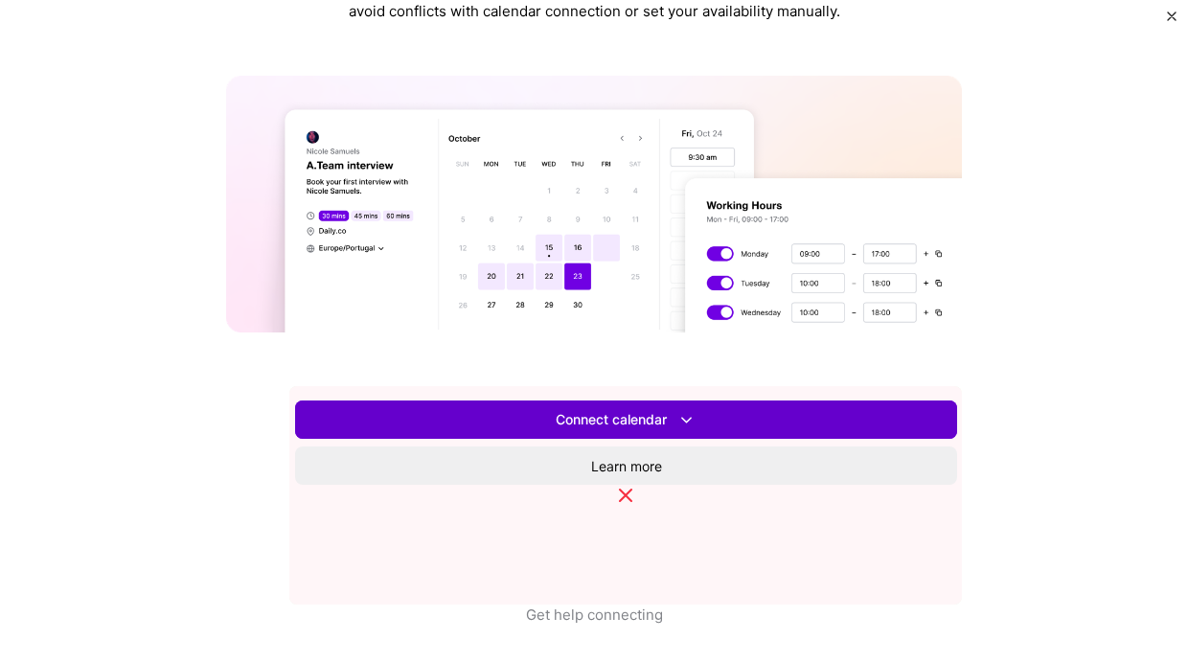
click at [659, 417] on span "Connect calendar" at bounding box center [626, 420] width 141 height 20
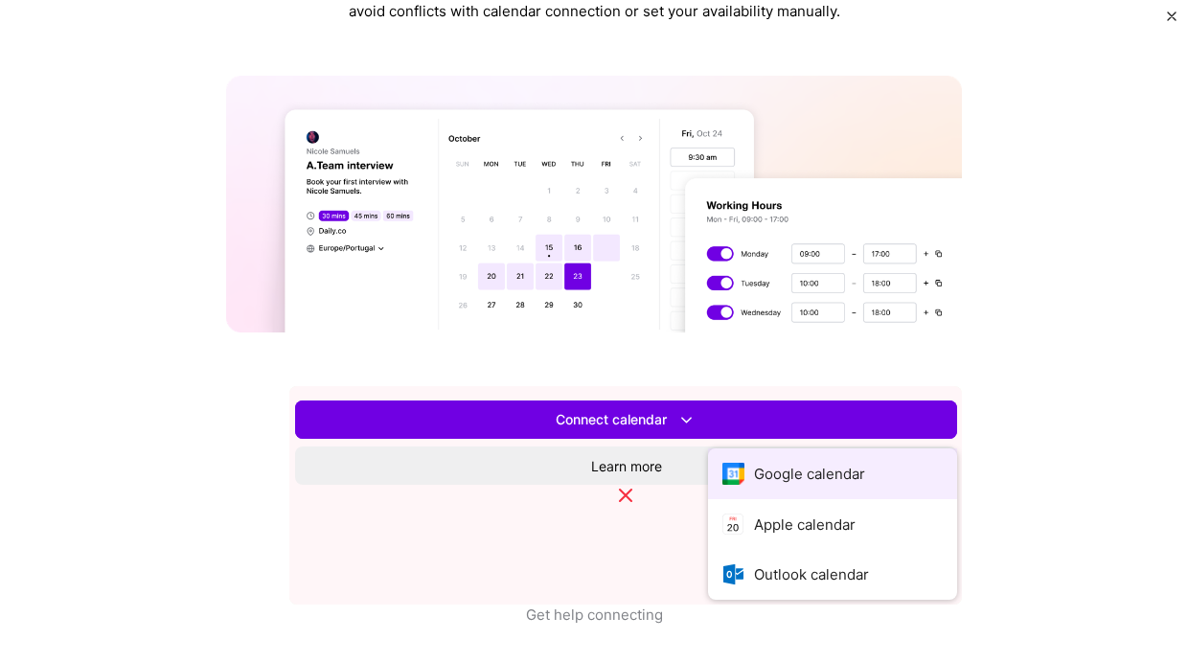
click at [708, 470] on button "Google calendar" at bounding box center [832, 474] width 249 height 51
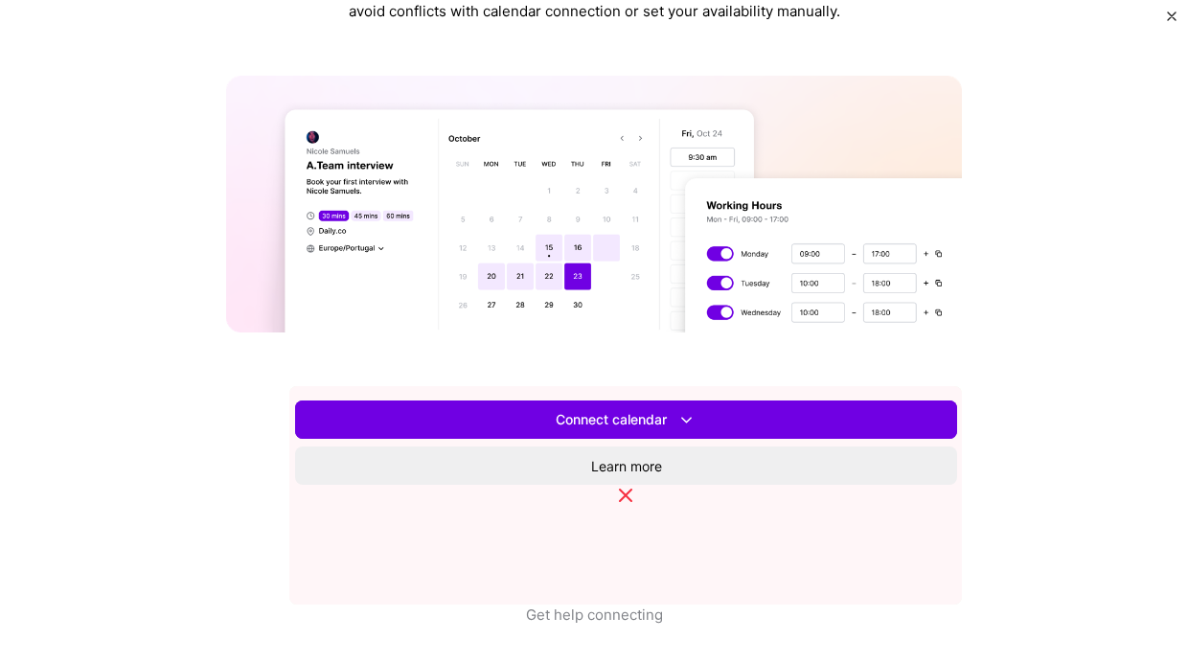
click at [672, 426] on span "Set availability" at bounding box center [626, 419] width 91 height 19
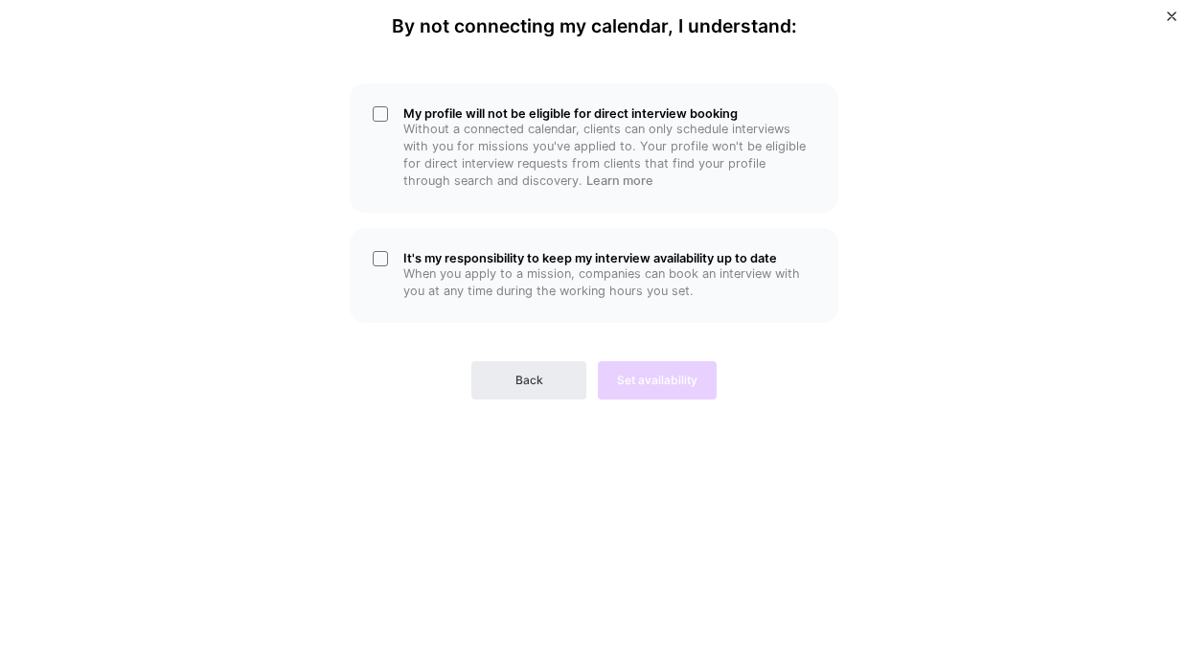
scroll to position [0, 0]
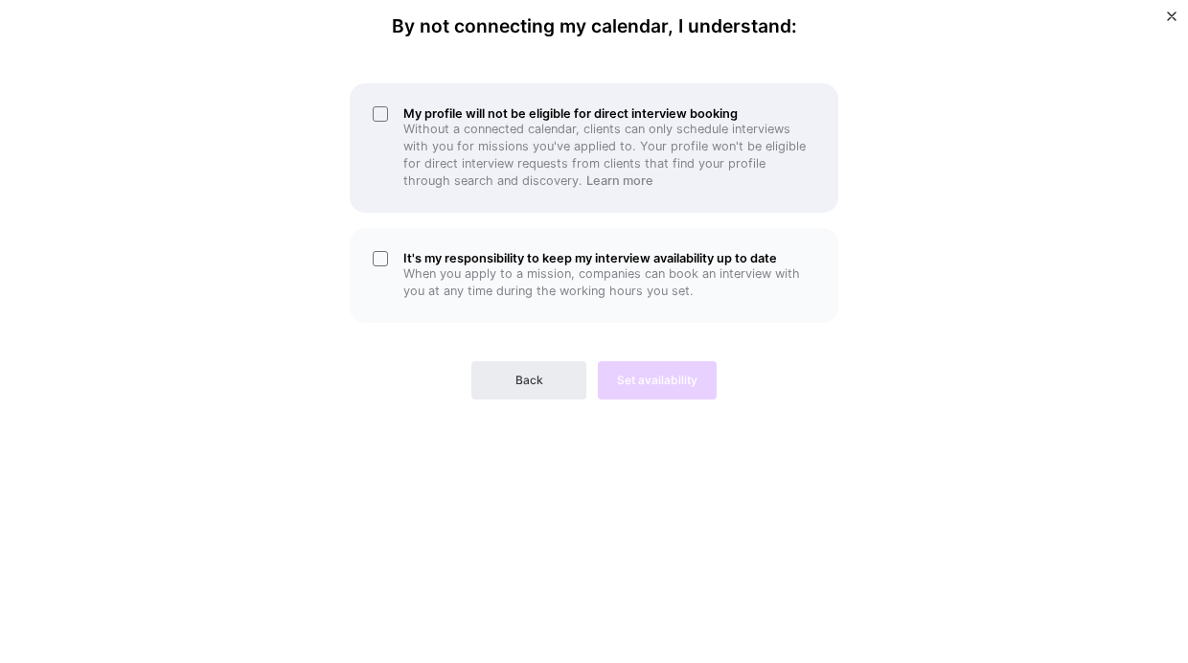
click at [375, 112] on div "My profile will not be eligible for direct interview booking Without a connecte…" at bounding box center [594, 147] width 489 height 129
click at [378, 113] on div "My profile will not be eligible for direct interview booking Without a connecte…" at bounding box center [594, 147] width 489 height 129
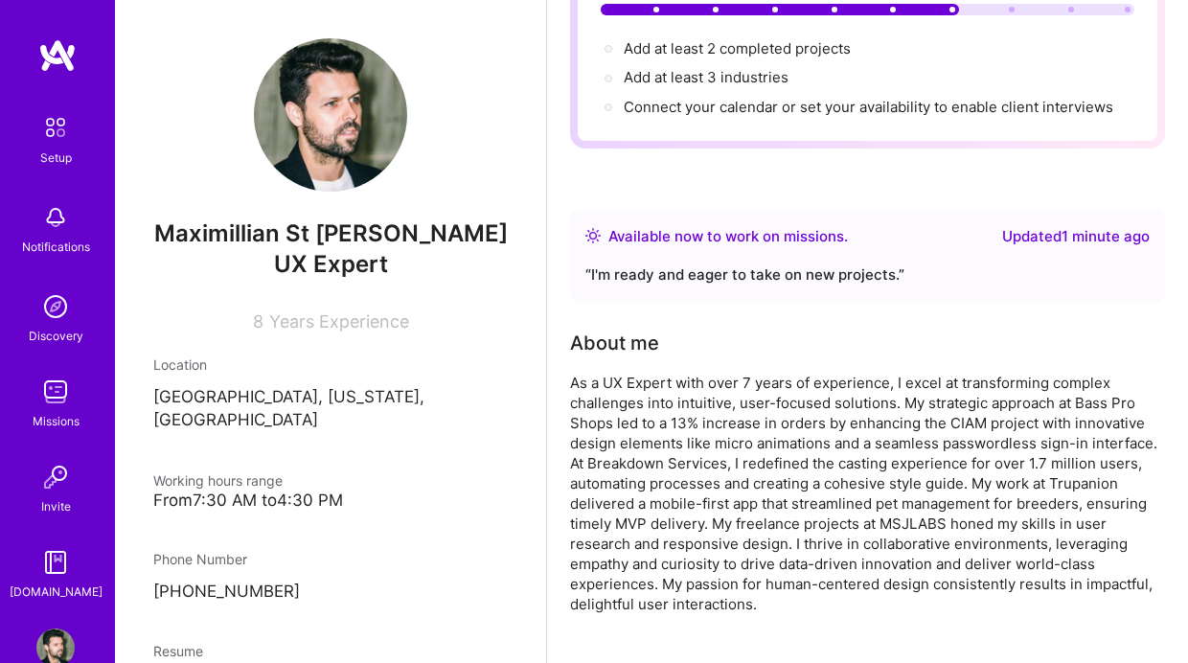
scroll to position [308, 0]
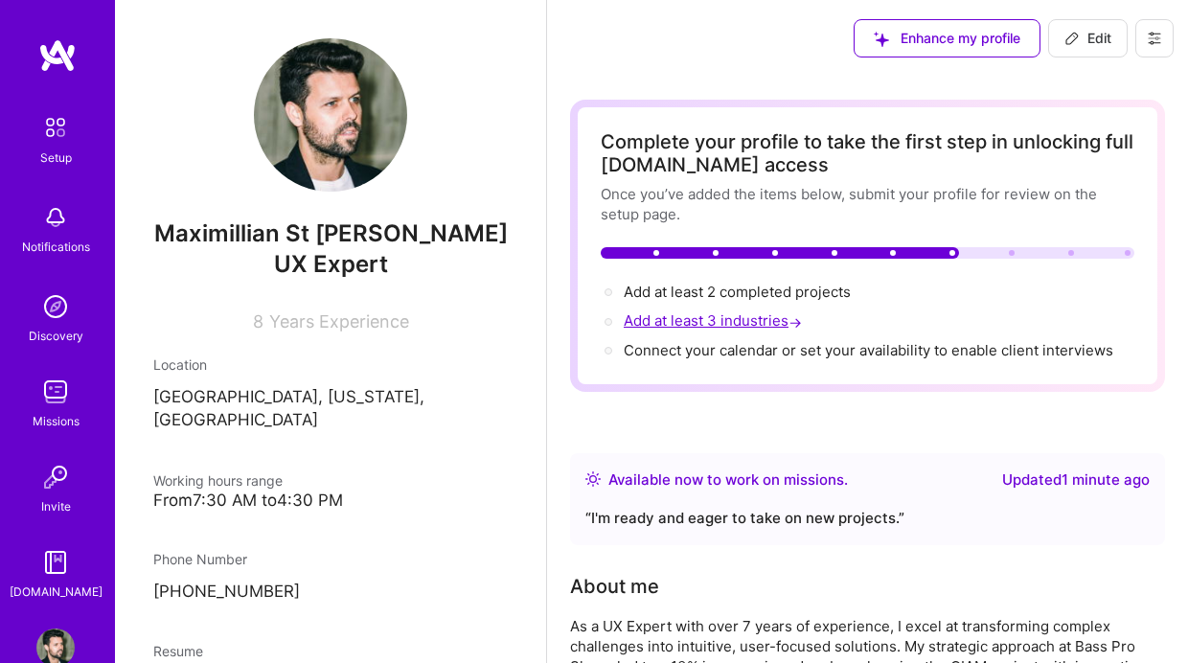
click at [682, 319] on span "Add at least 3 industries →" at bounding box center [715, 320] width 182 height 18
select select "US"
select select "Right Now"
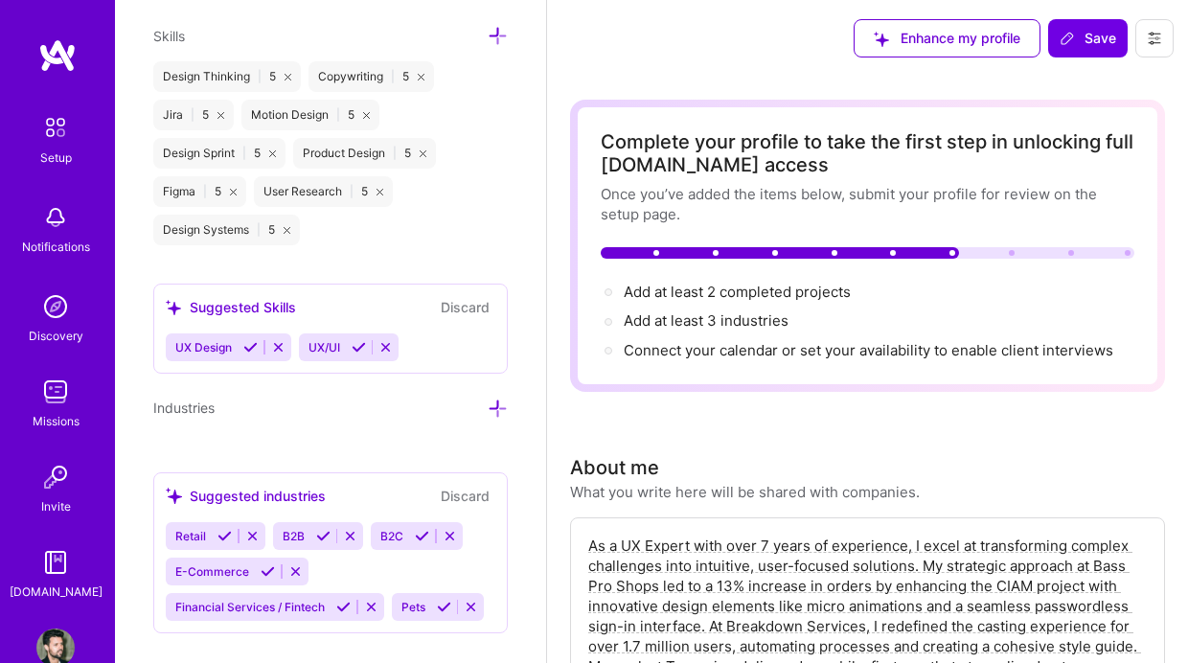
scroll to position [1846, 0]
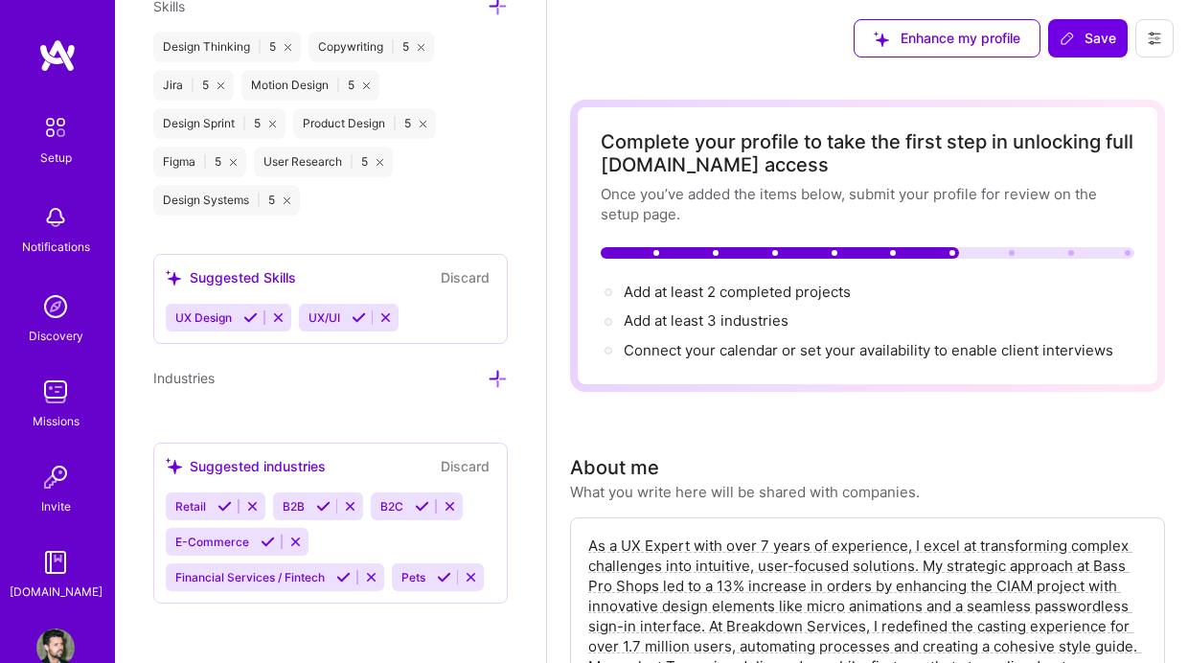
click at [373, 530] on div "Retail B2B B2C E-Commerce Financial Services / Fintech Pets" at bounding box center [331, 542] width 330 height 99
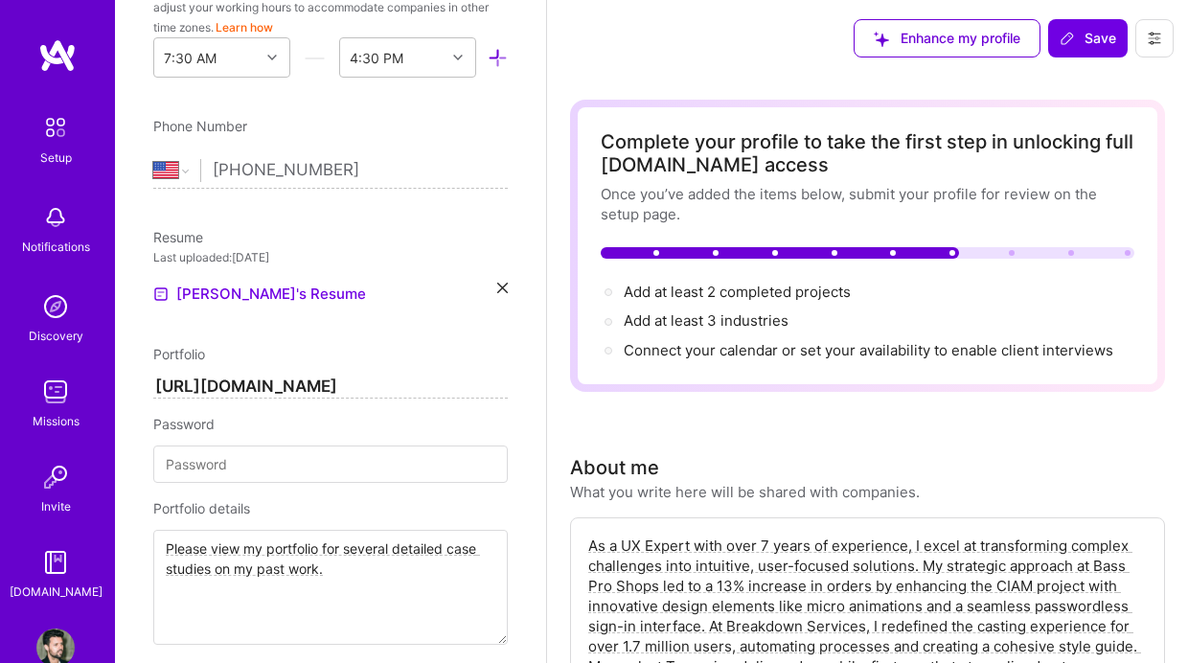
scroll to position [614, 0]
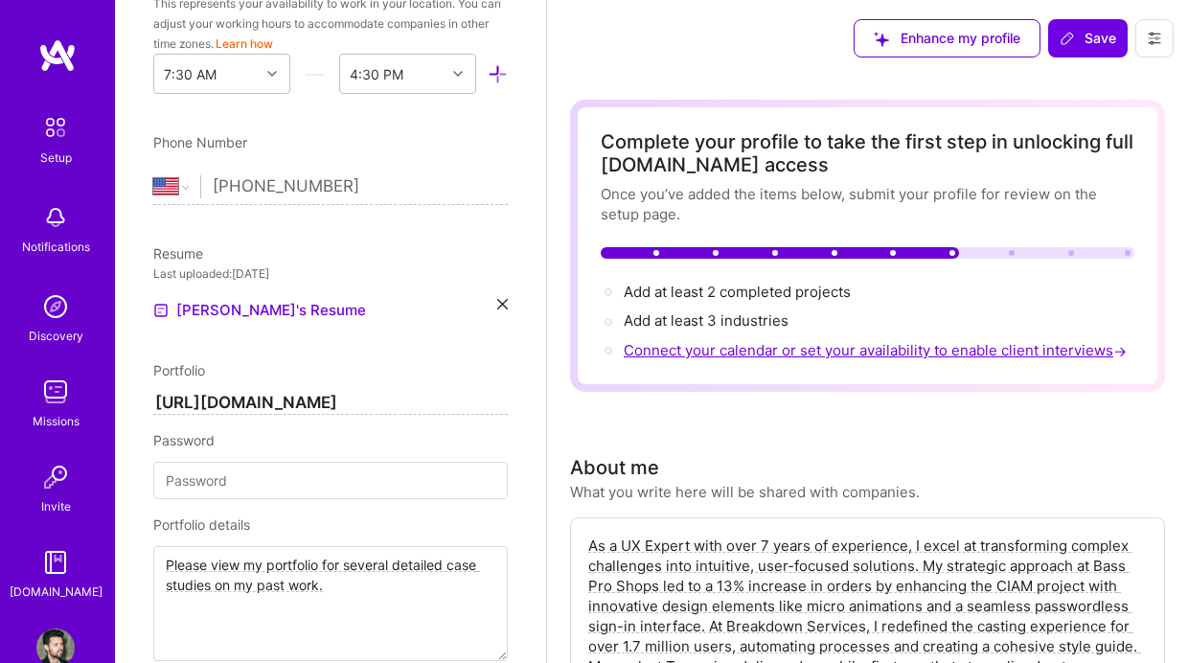
click at [775, 355] on span "Connect your calendar or set your availability to enable client interviews →" at bounding box center [877, 350] width 507 height 18
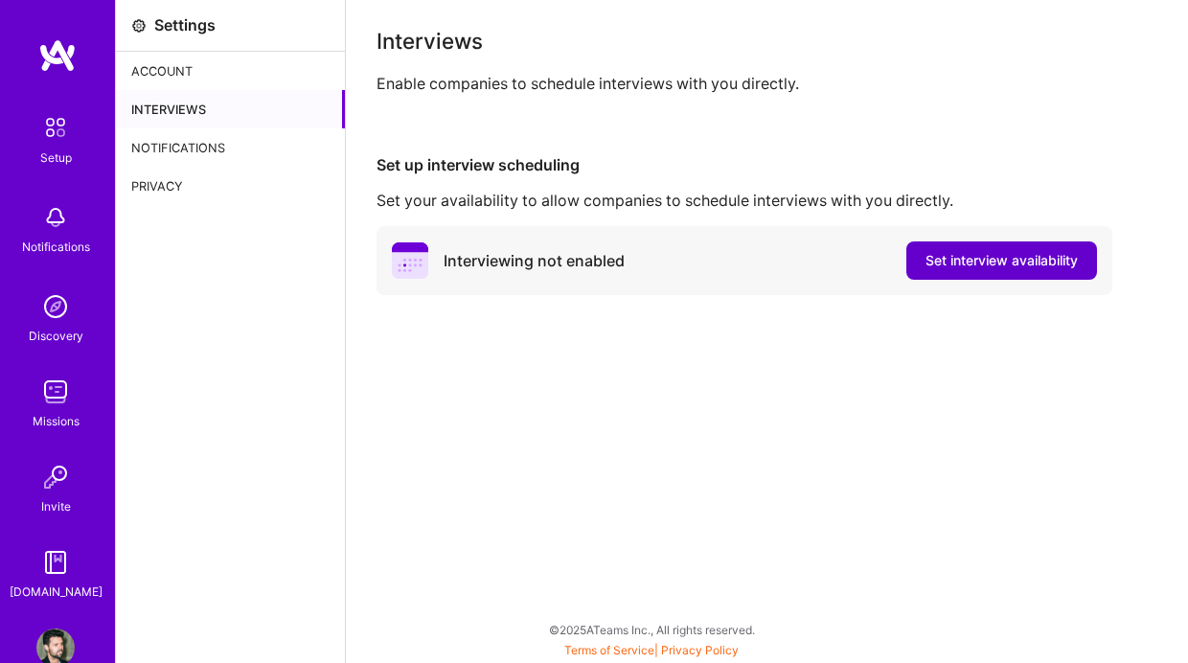
click at [993, 259] on span "Set interview availability" at bounding box center [1002, 260] width 152 height 19
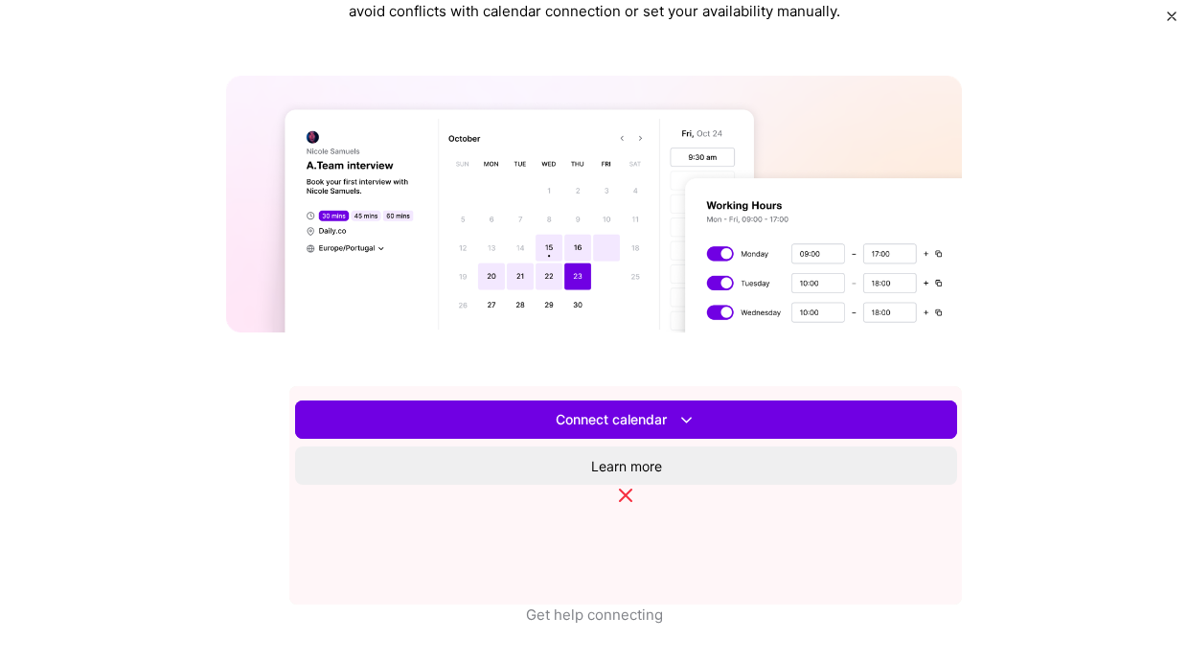
scroll to position [680, 0]
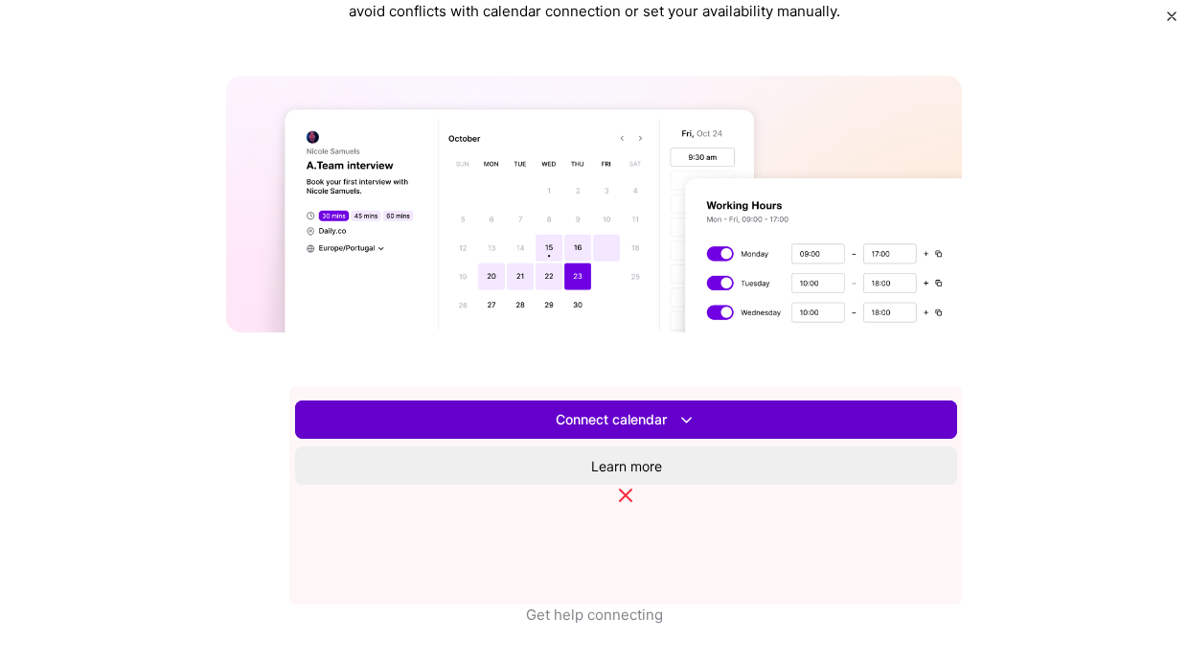
click at [648, 426] on span "Connect calendar" at bounding box center [626, 420] width 141 height 20
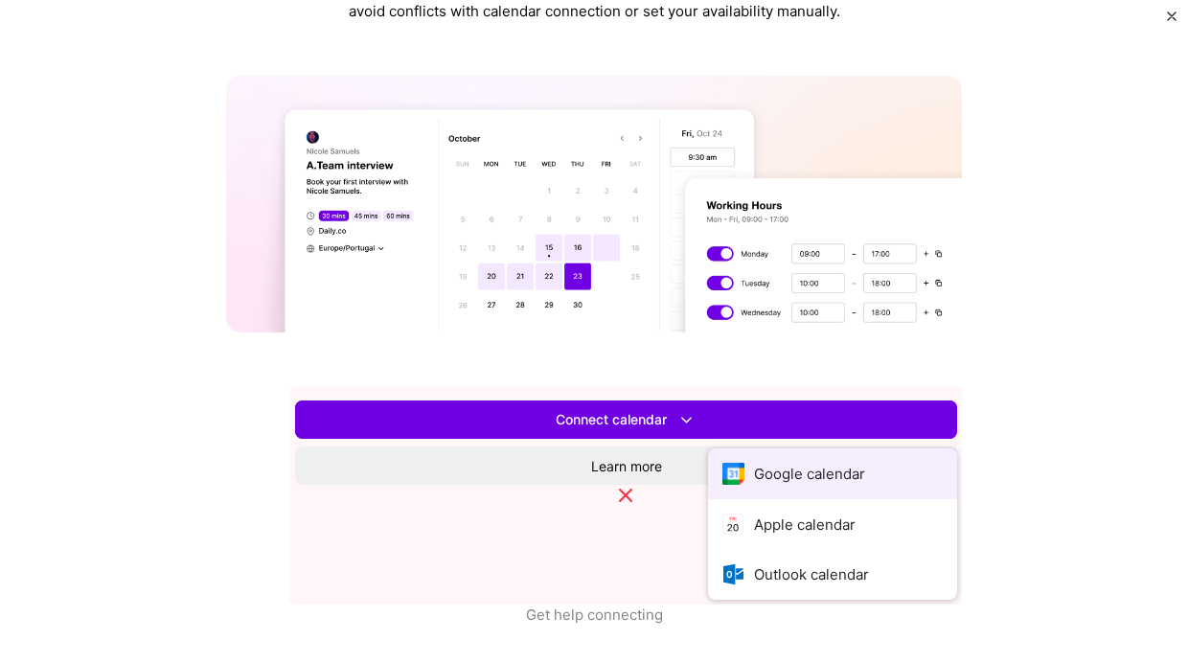
click at [708, 487] on button "Google calendar" at bounding box center [832, 474] width 249 height 51
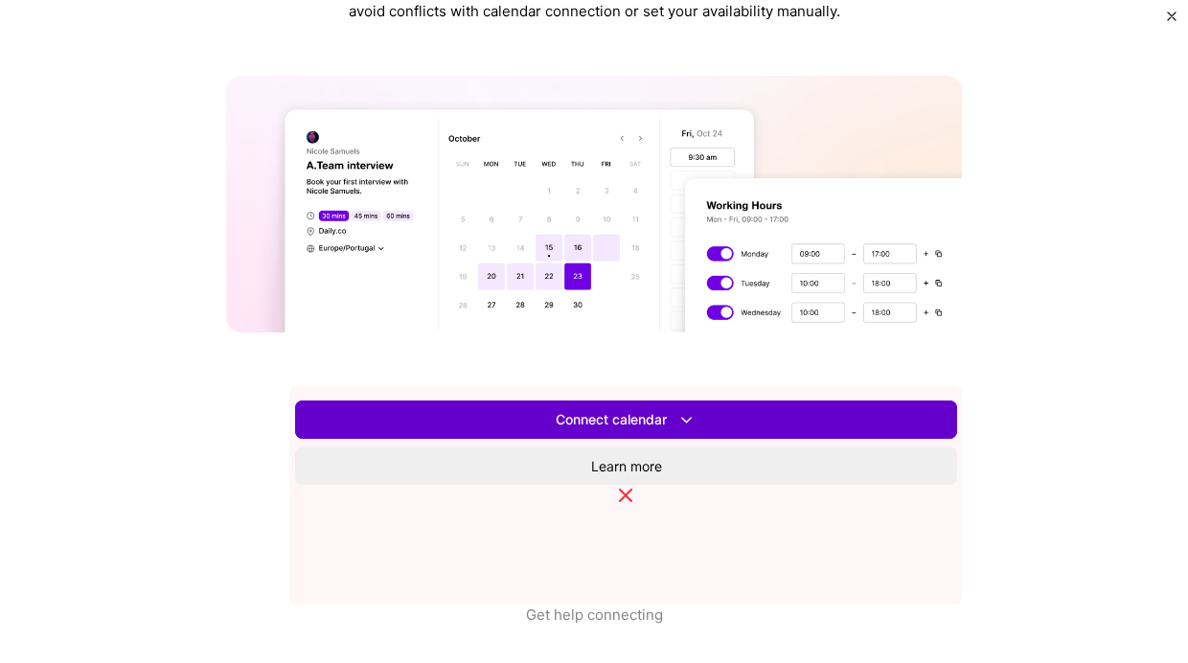
click at [653, 414] on span "Connect calendar" at bounding box center [626, 420] width 141 height 20
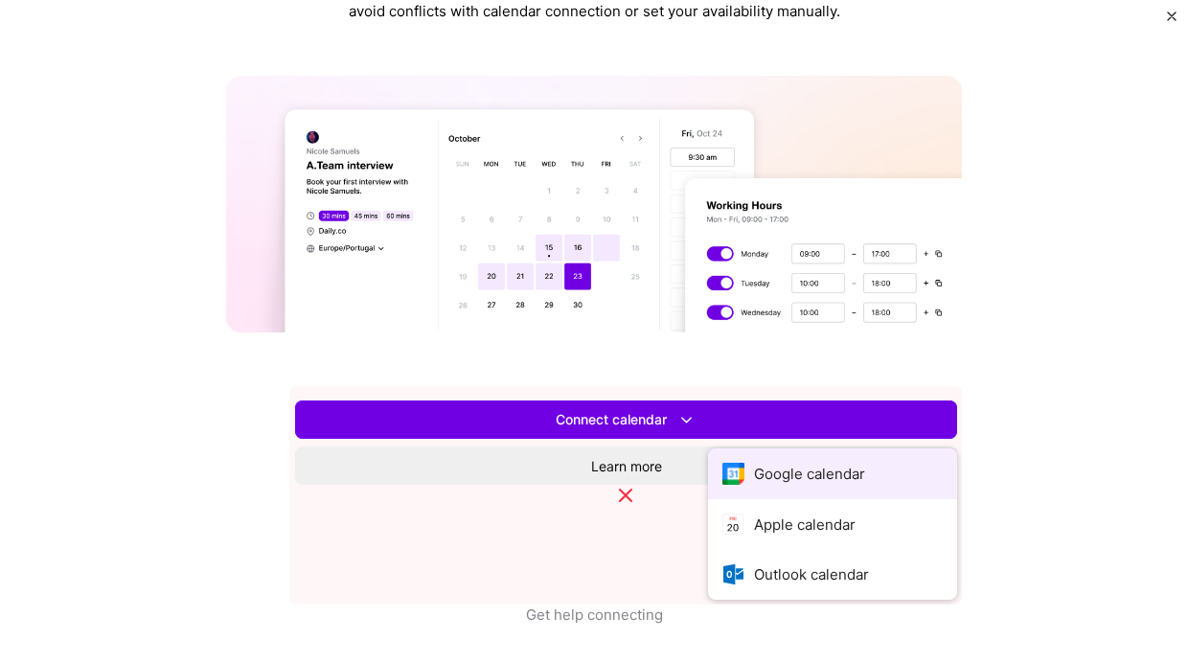
click at [708, 460] on button "Google calendar" at bounding box center [832, 474] width 249 height 51
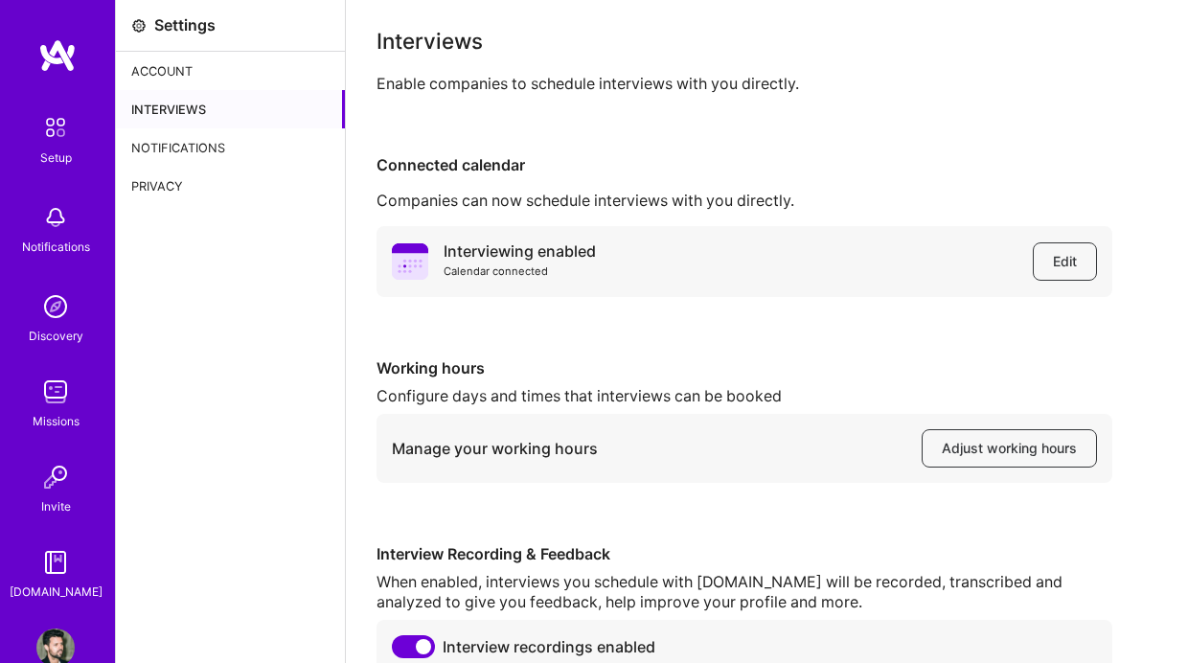
click at [163, 66] on div "Account" at bounding box center [230, 71] width 229 height 38
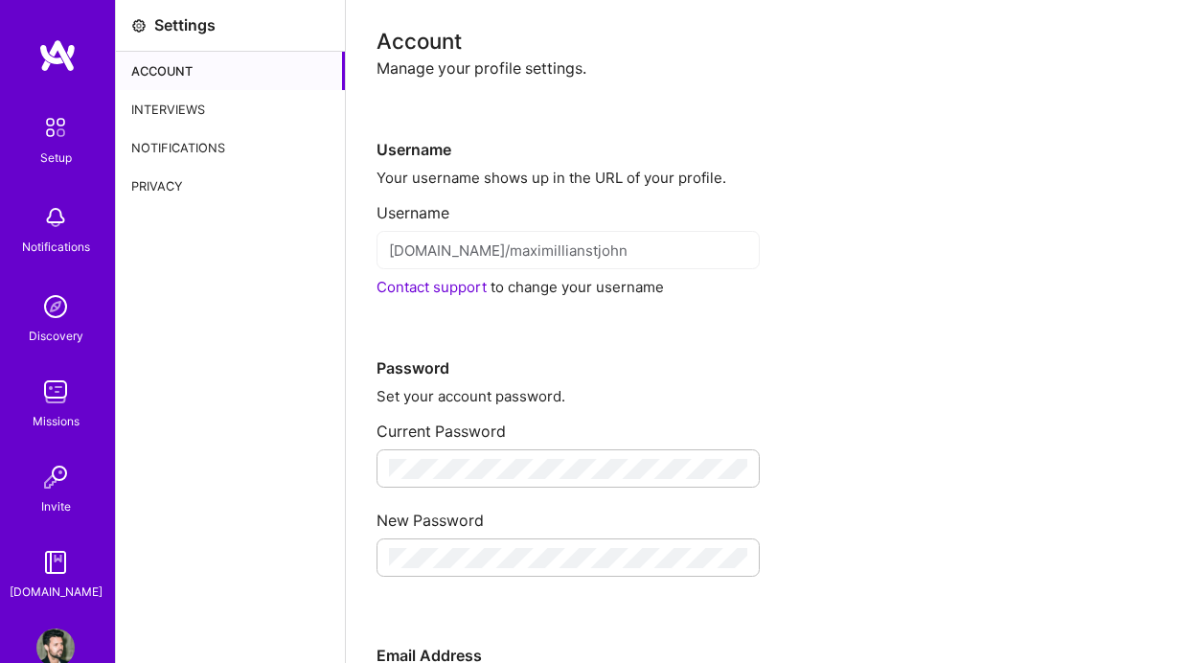
click at [50, 633] on img at bounding box center [55, 648] width 38 height 38
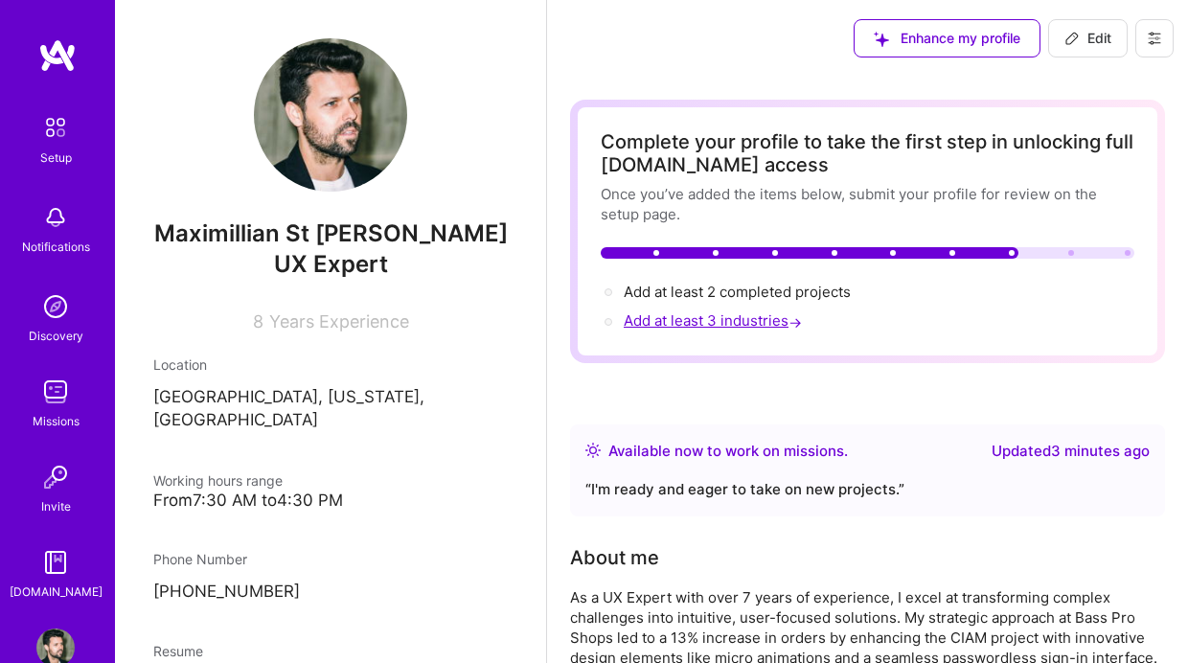
click at [741, 327] on span "Add at least 3 industries →" at bounding box center [715, 320] width 182 height 18
select select "US"
select select "Right Now"
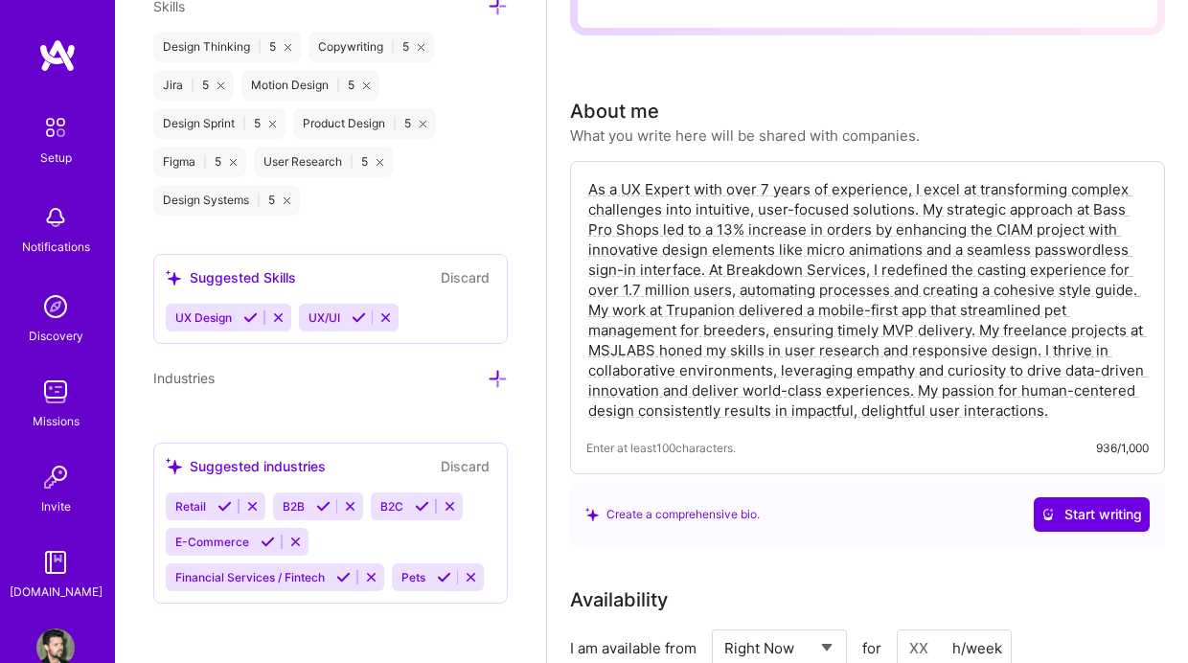
scroll to position [334, 0]
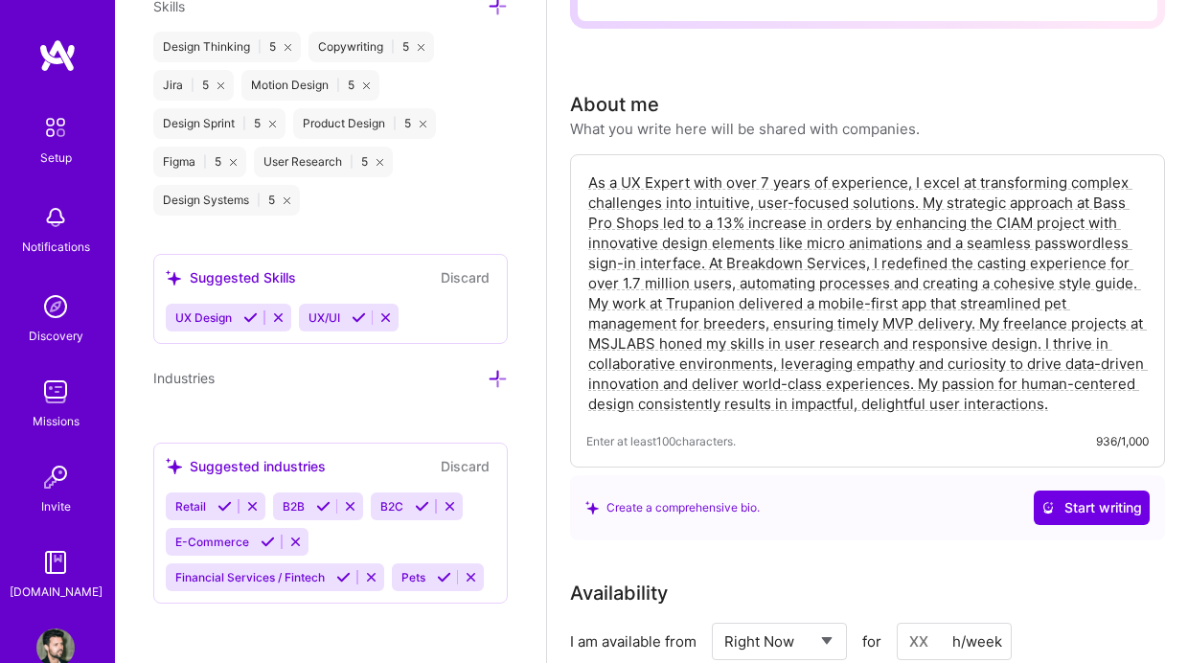
click at [455, 502] on icon at bounding box center [450, 506] width 14 height 14
click at [406, 521] on div "Retail B2B E-Commerce Financial Services / Fintech Pets" at bounding box center [331, 542] width 330 height 99
click at [258, 456] on div "Suggested industries" at bounding box center [246, 466] width 160 height 20
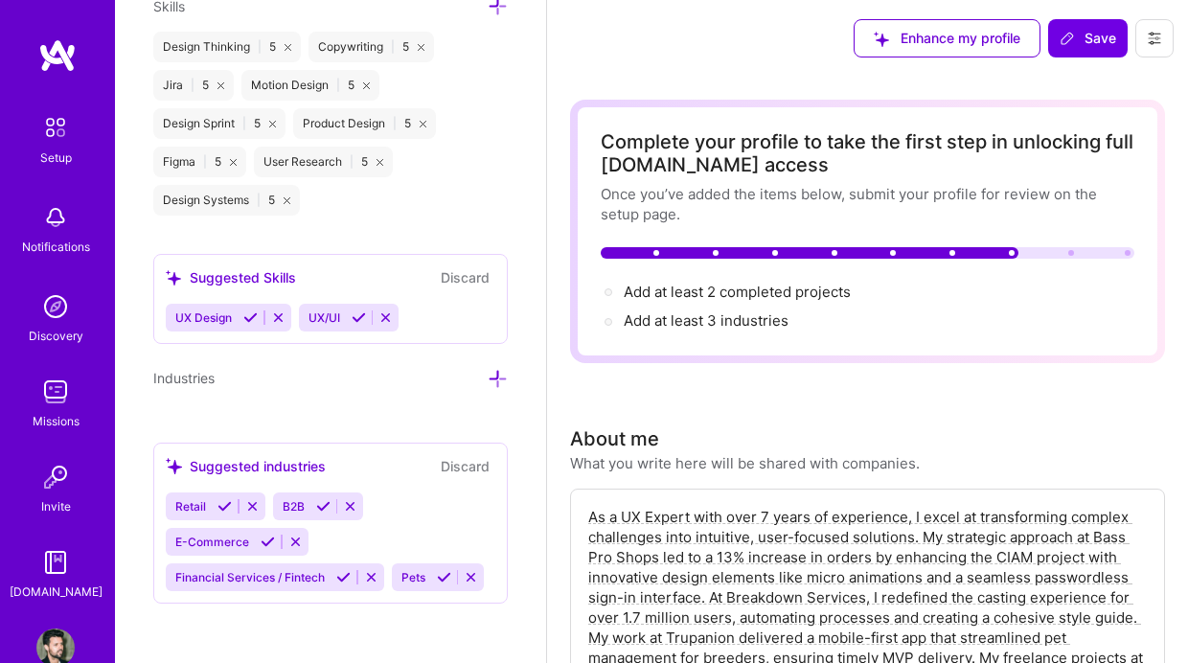
scroll to position [42, 0]
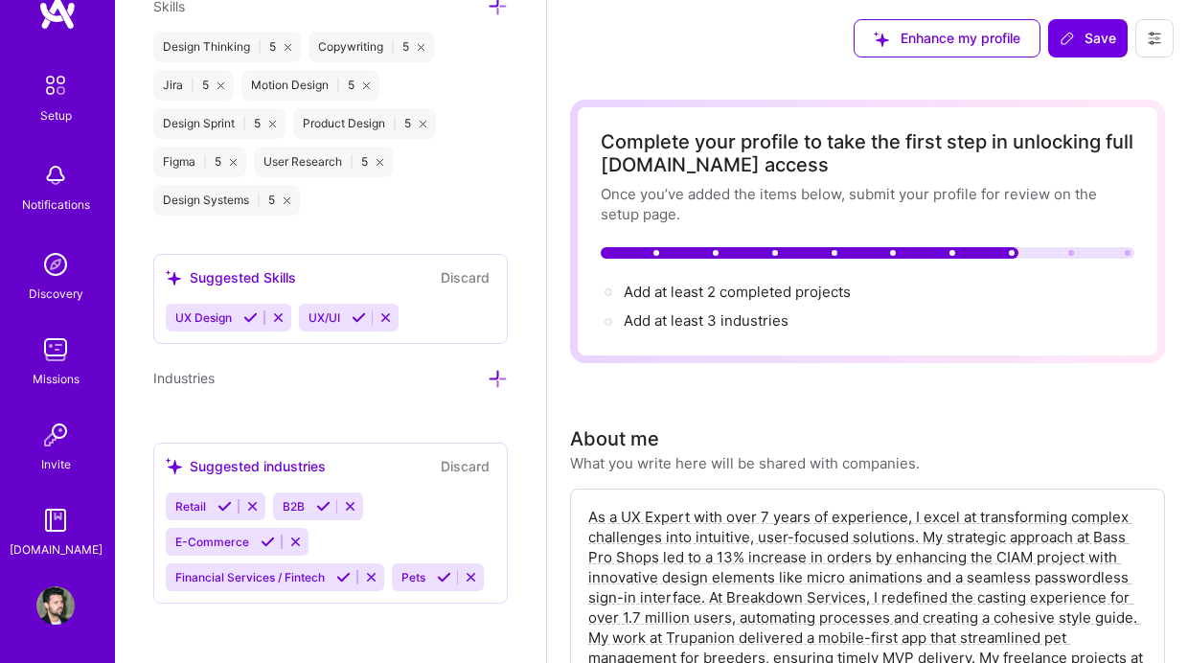
click at [365, 509] on div "Retail B2B E-Commerce Financial Services / Fintech Pets" at bounding box center [331, 542] width 330 height 99
click at [221, 458] on div "Suggested industries" at bounding box center [246, 466] width 160 height 20
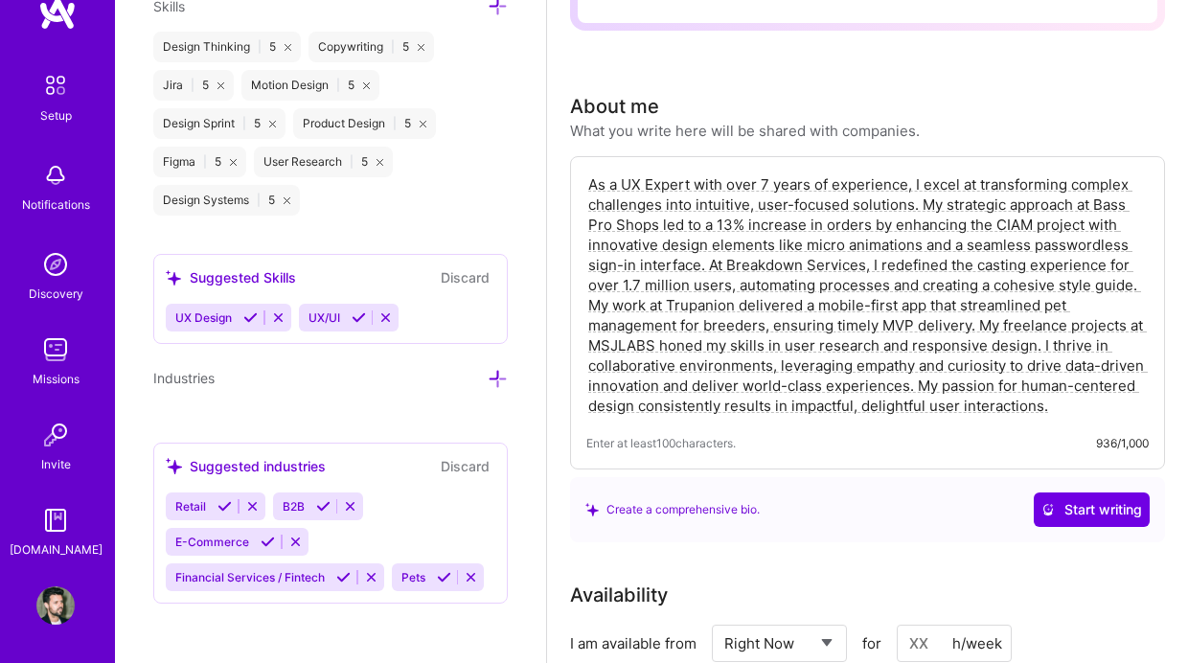
scroll to position [347, 0]
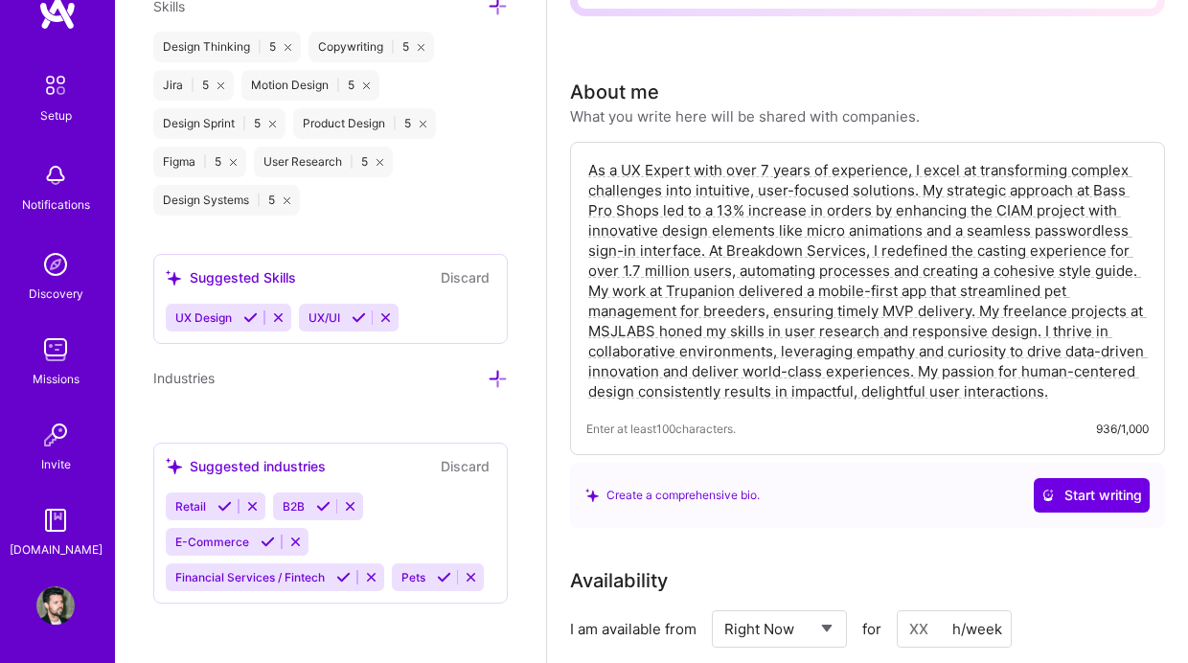
click at [430, 503] on div "Retail B2B E-Commerce Financial Services / Fintech Pets" at bounding box center [331, 542] width 330 height 99
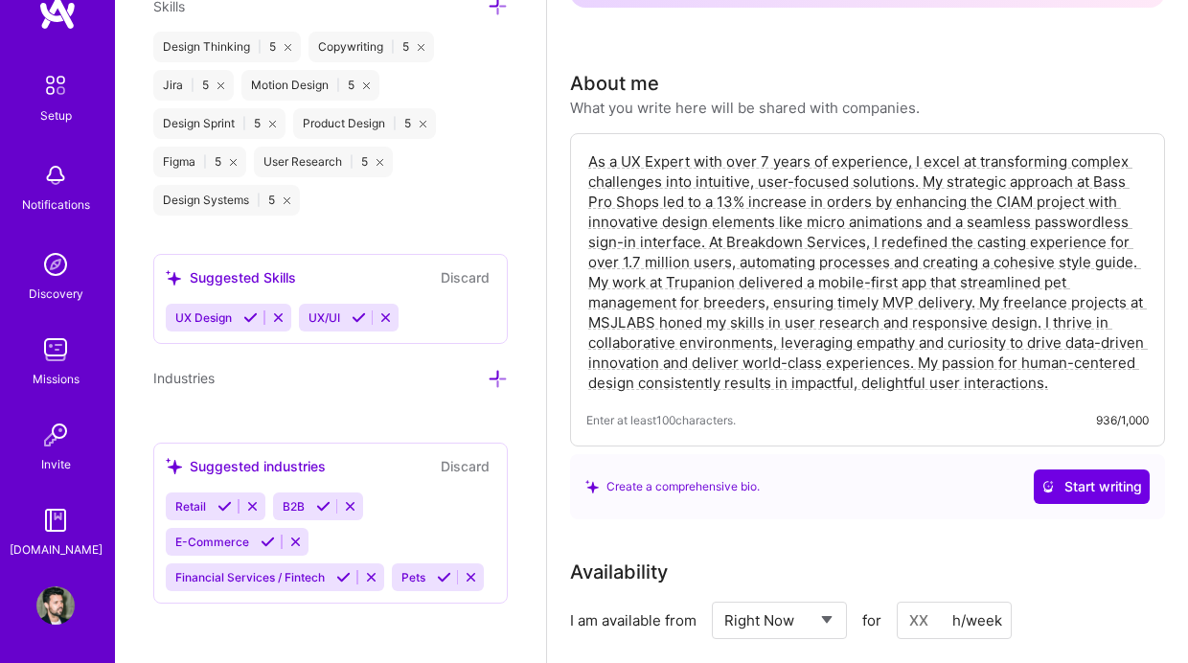
scroll to position [346, 0]
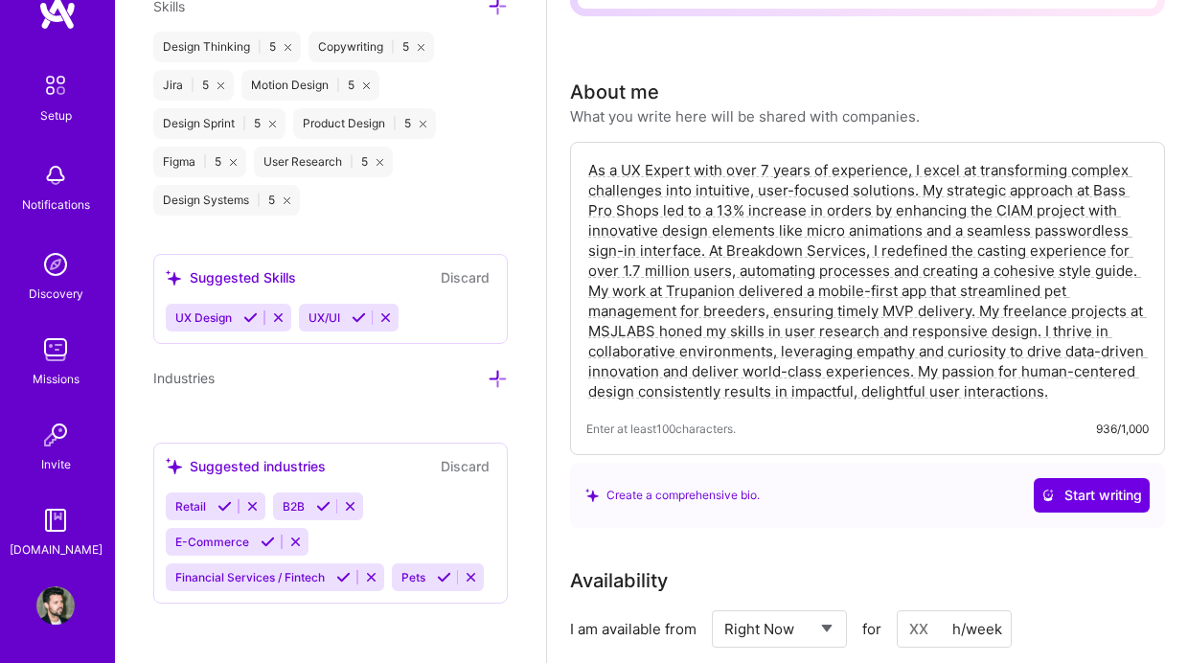
click at [475, 576] on icon at bounding box center [471, 577] width 14 height 14
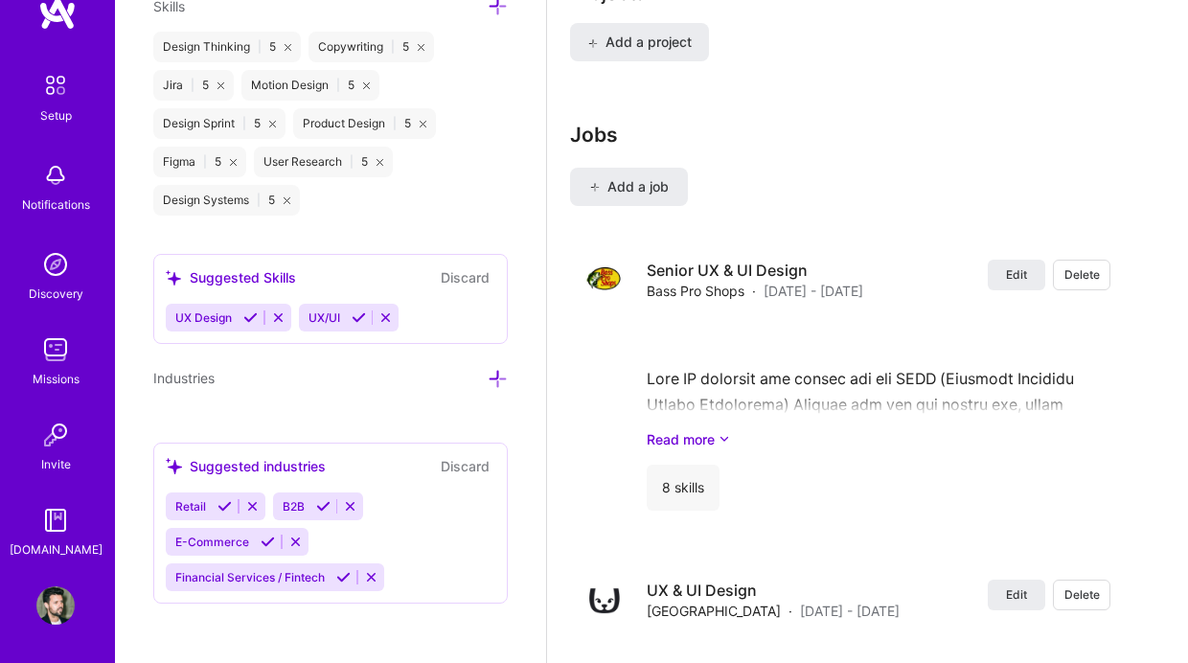
scroll to position [1663, 0]
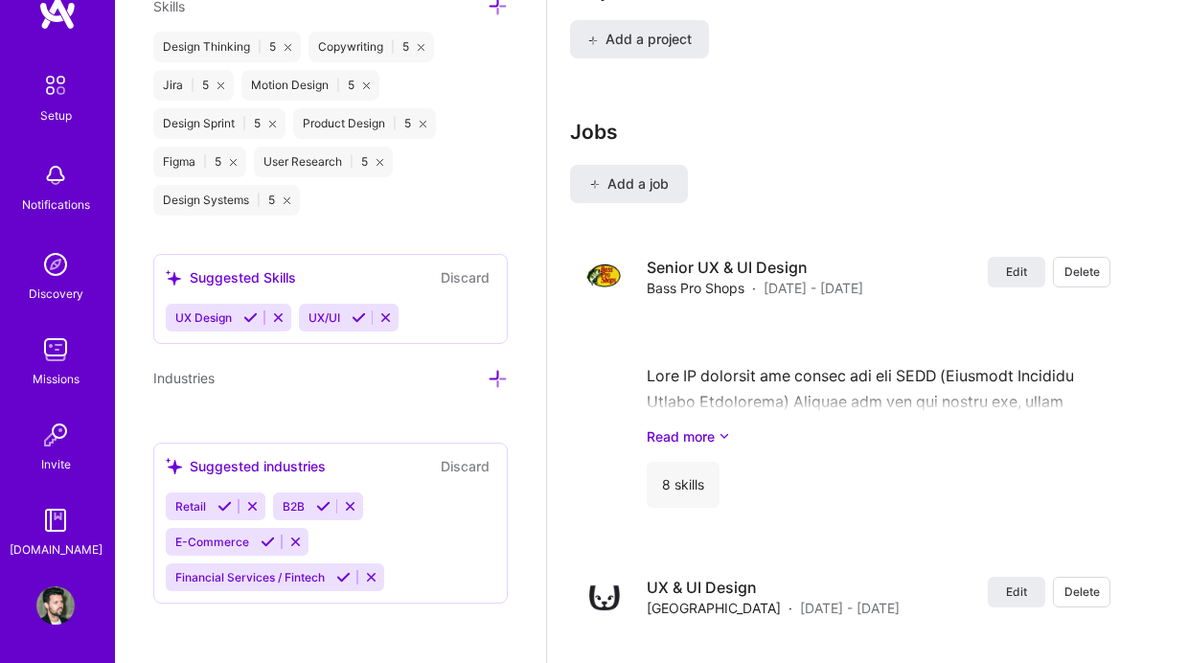
click at [349, 503] on icon at bounding box center [350, 506] width 14 height 14
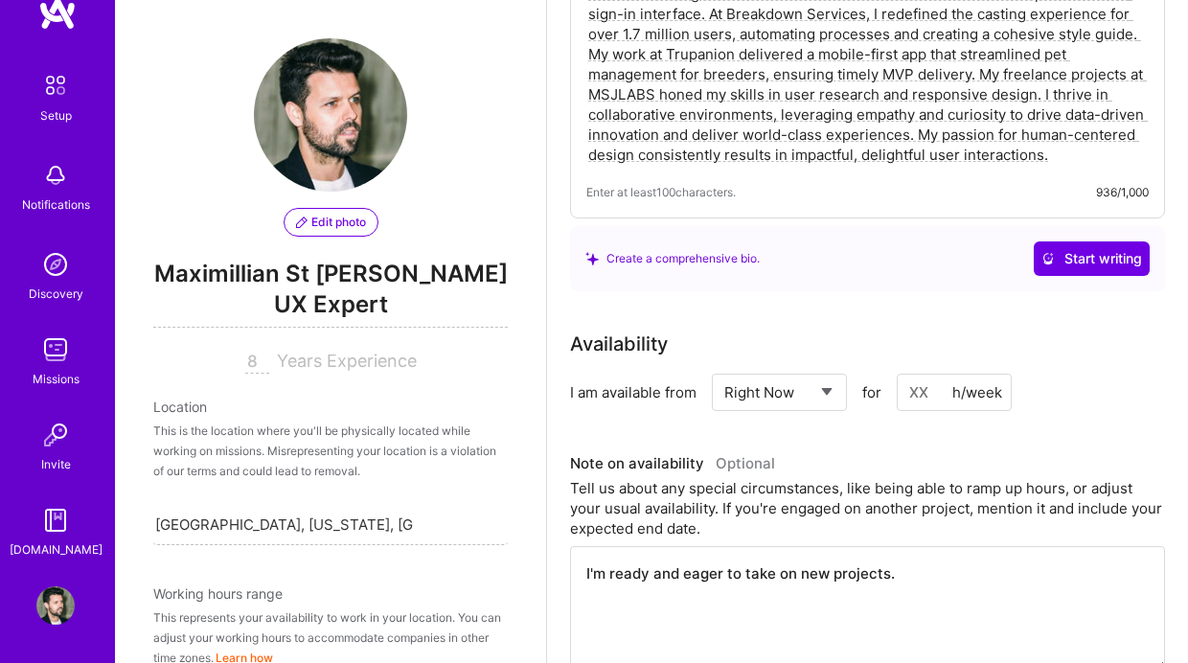
scroll to position [0, 0]
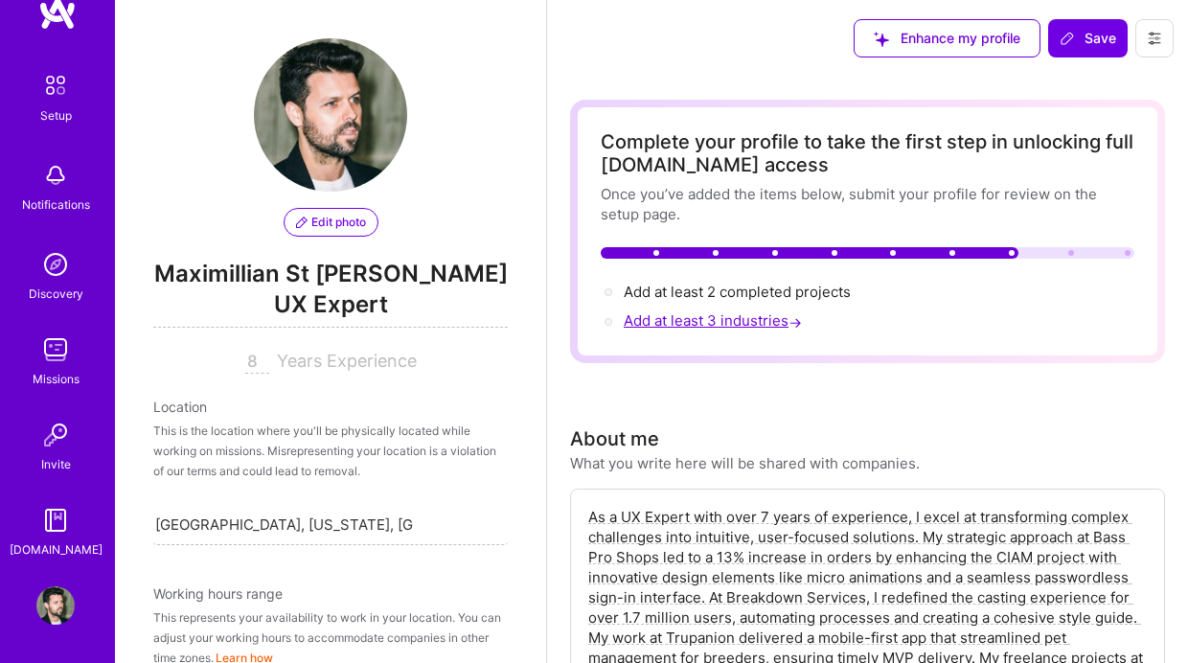
click at [732, 327] on span "Add at least 3 industries →" at bounding box center [715, 320] width 182 height 18
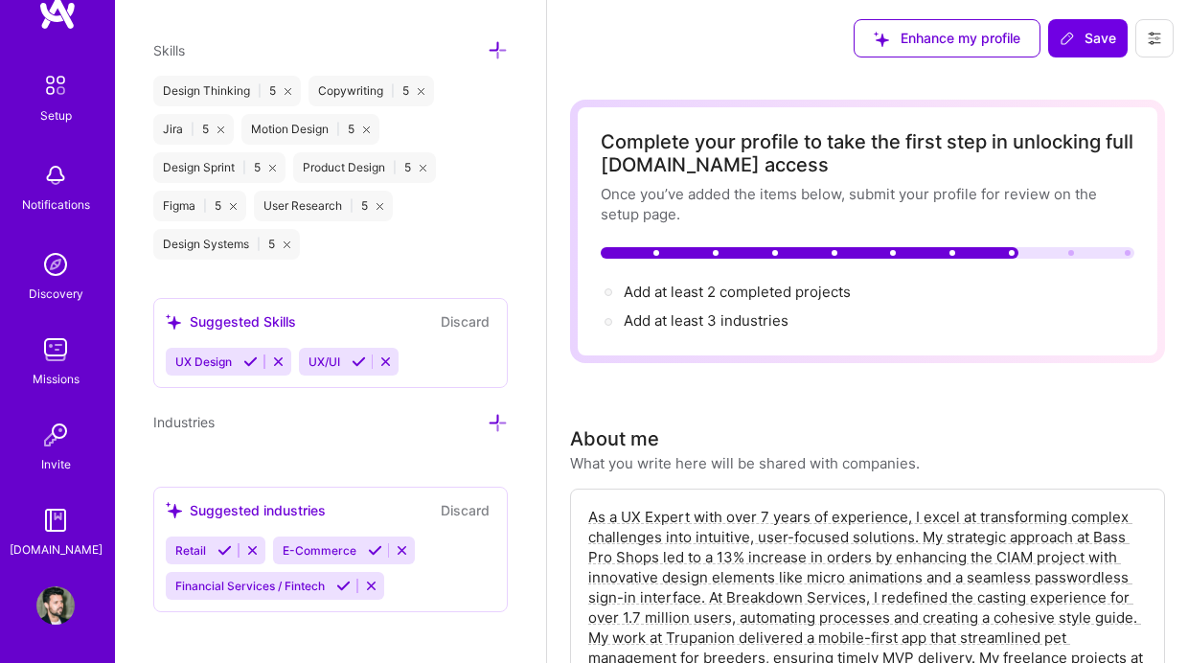
scroll to position [1810, 0]
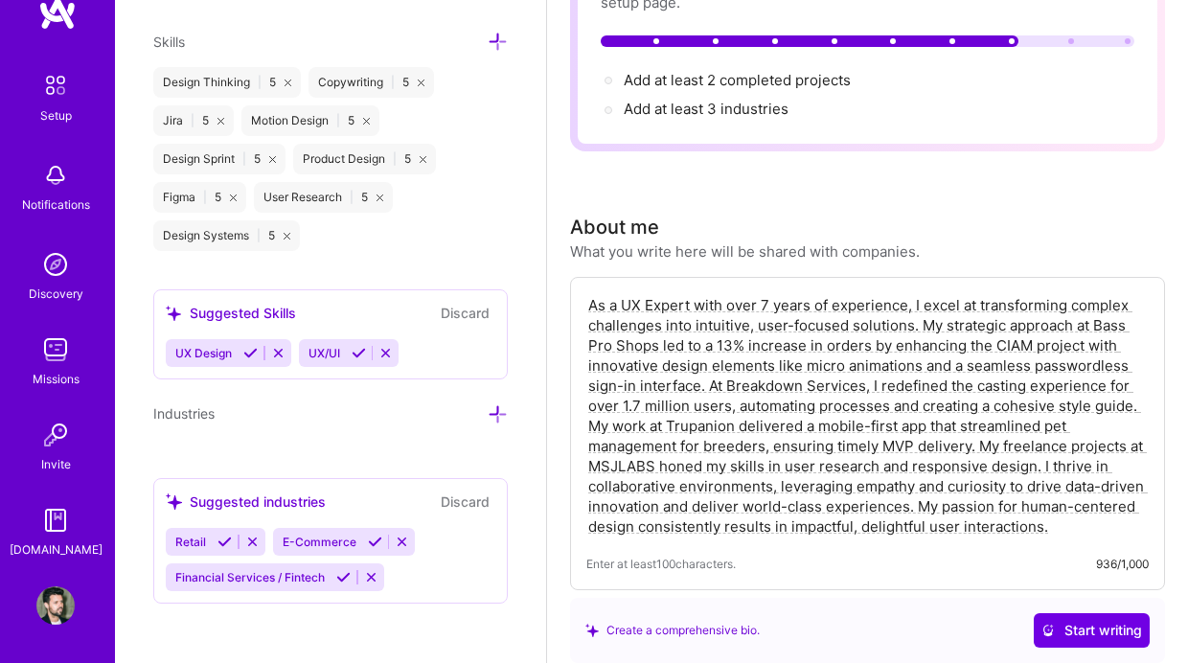
click at [261, 494] on div "Suggested industries" at bounding box center [246, 502] width 160 height 20
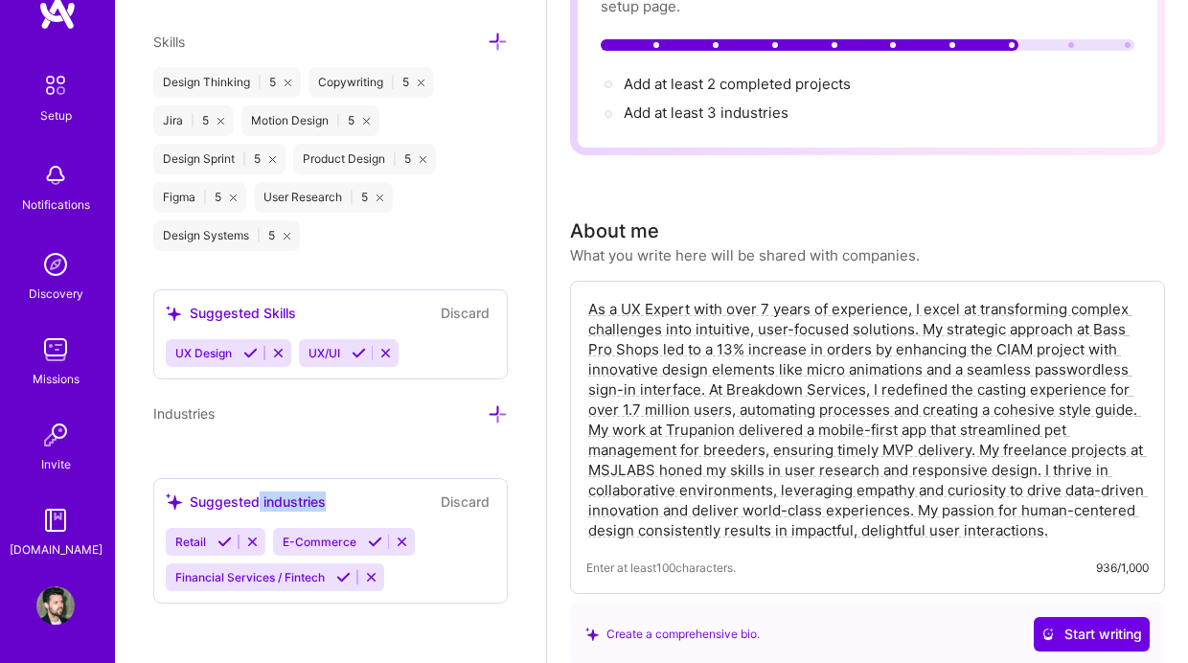
click at [261, 494] on div "Suggested industries" at bounding box center [246, 502] width 160 height 20
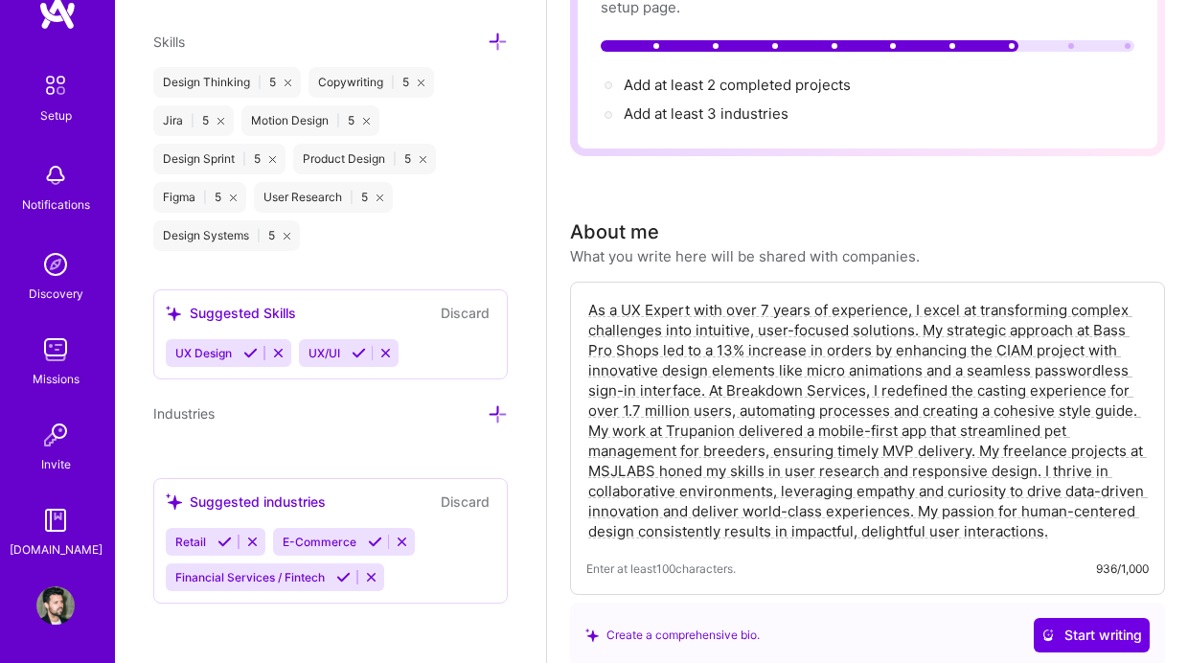
click at [505, 408] on icon at bounding box center [498, 414] width 20 height 20
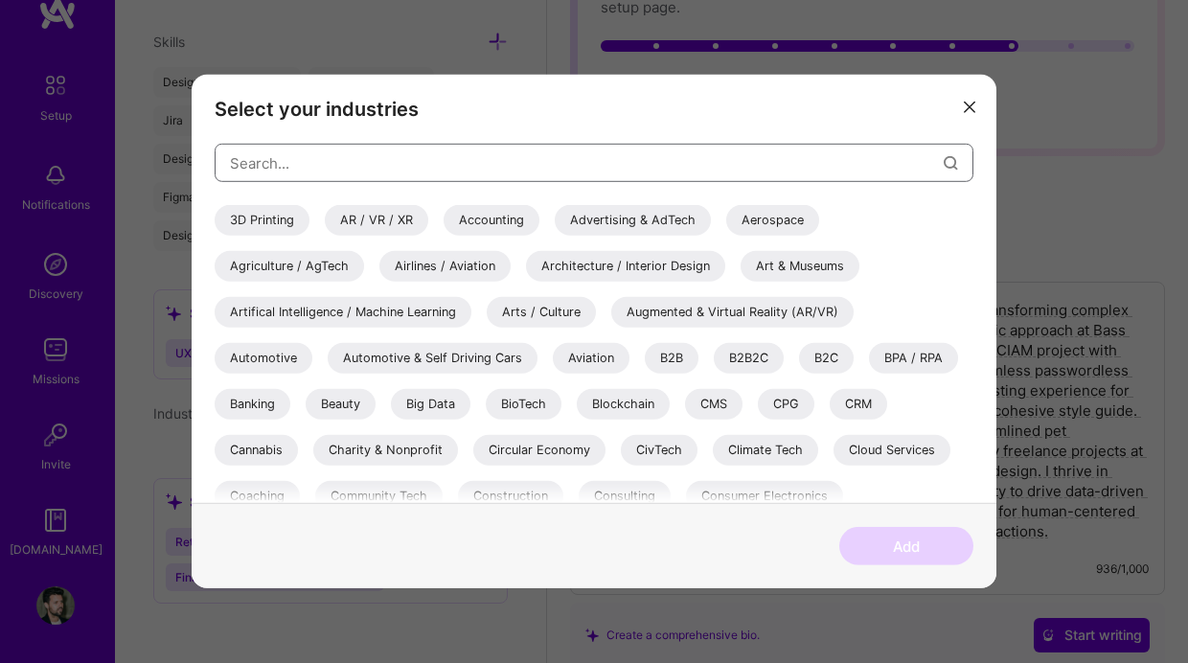
click at [382, 171] on input "modal" at bounding box center [587, 162] width 714 height 49
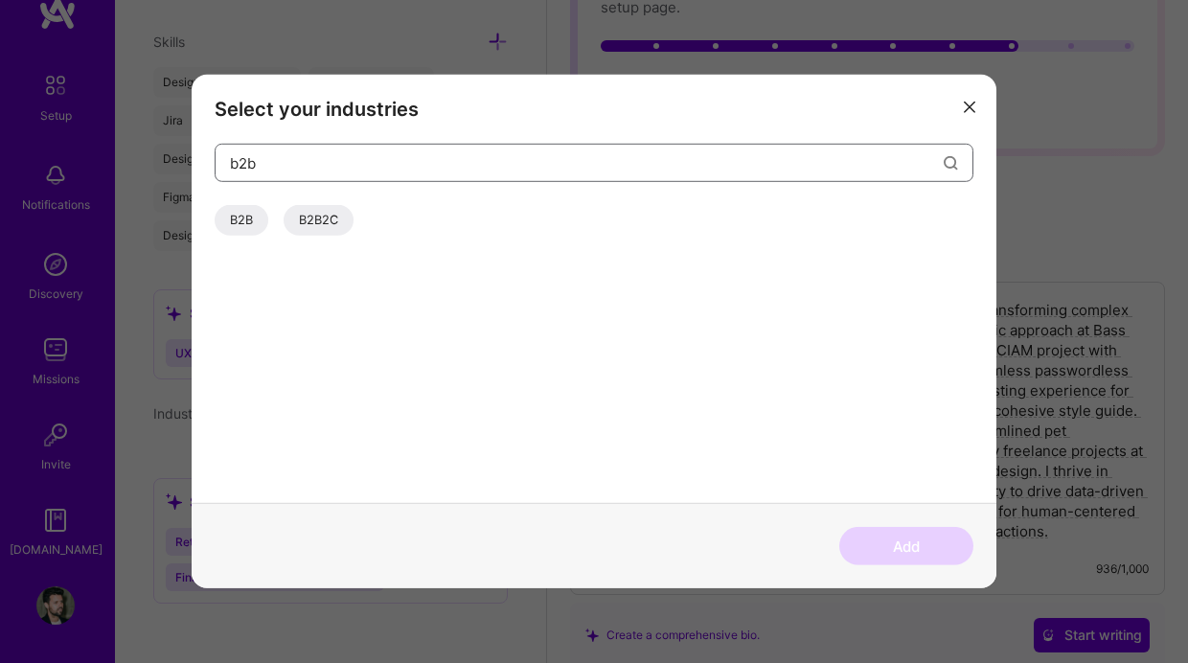
type input "b2b"
click at [234, 217] on div "B2B" at bounding box center [242, 220] width 54 height 31
click at [906, 549] on button "Add" at bounding box center [907, 546] width 134 height 38
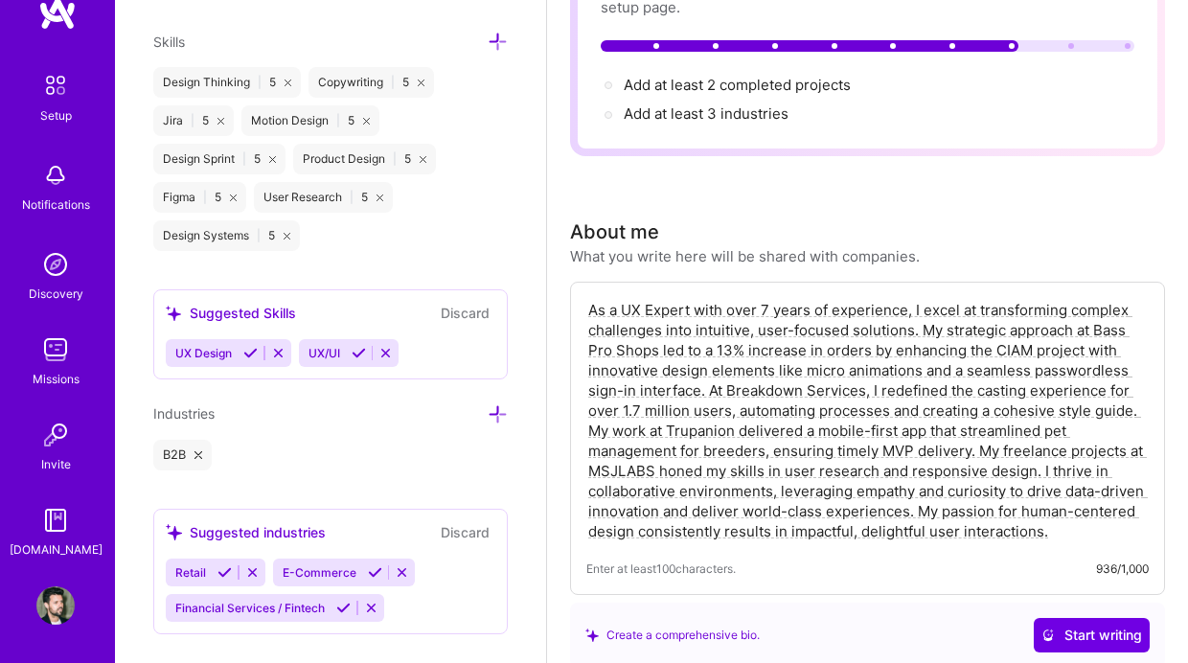
click at [493, 412] on icon at bounding box center [498, 414] width 20 height 20
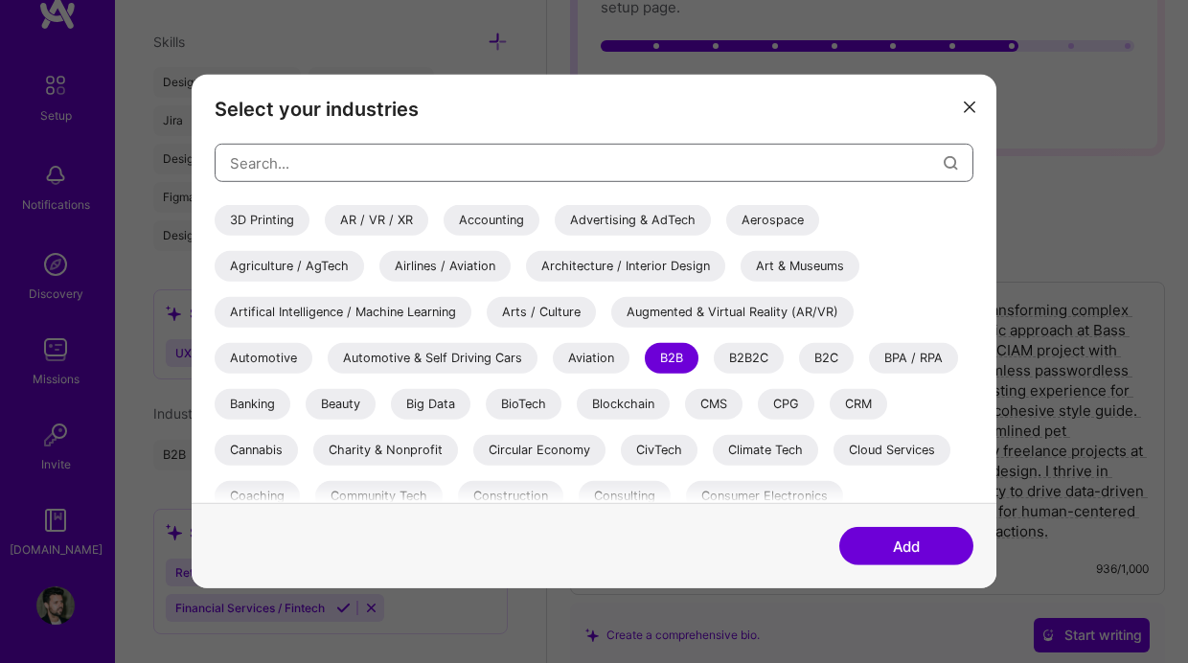
click at [328, 161] on input "modal" at bounding box center [587, 162] width 714 height 49
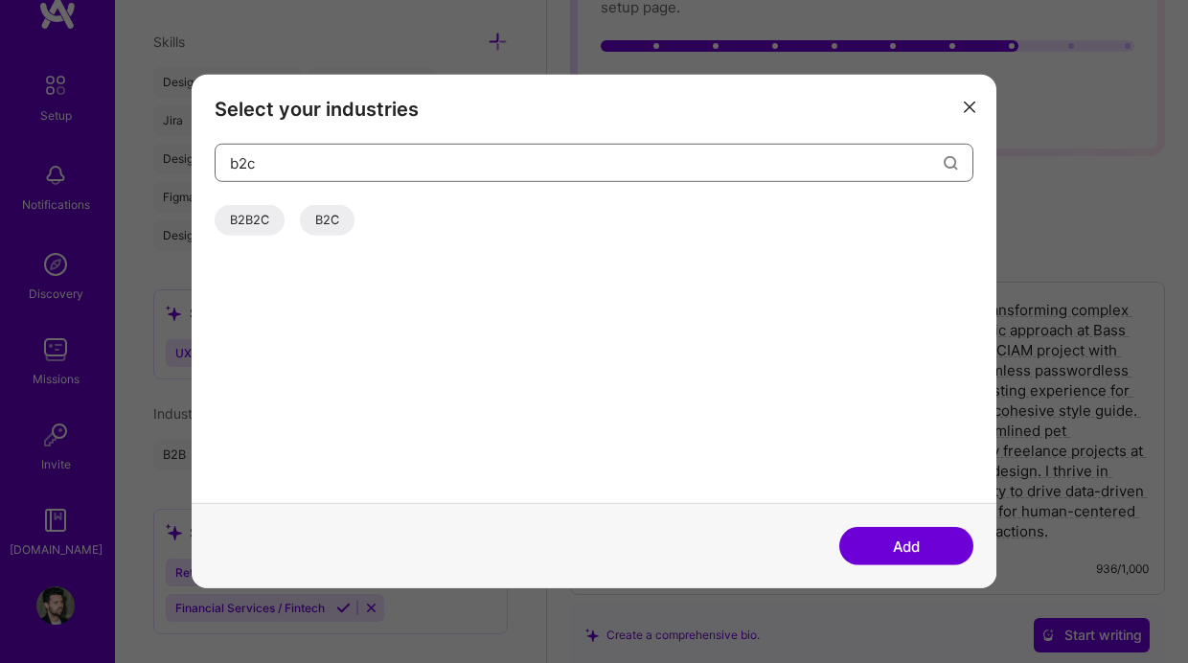
type input "b2c"
click at [330, 215] on div "B2C" at bounding box center [327, 220] width 55 height 31
click at [934, 547] on button "Add" at bounding box center [907, 546] width 134 height 38
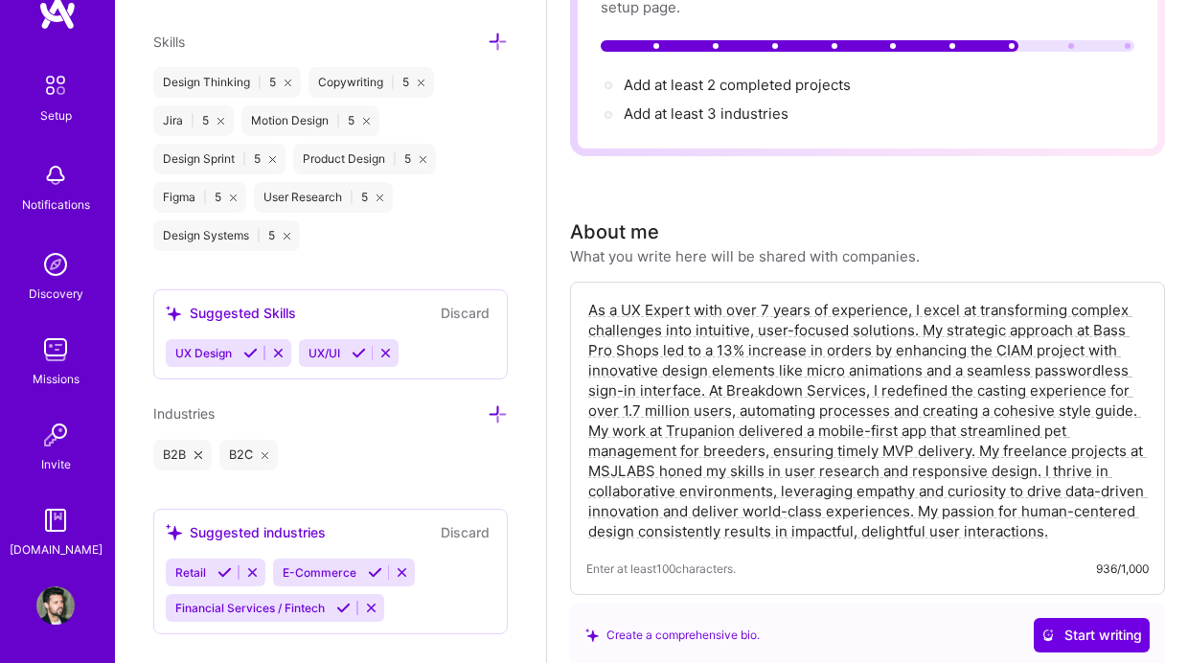
click at [498, 409] on icon at bounding box center [498, 414] width 20 height 20
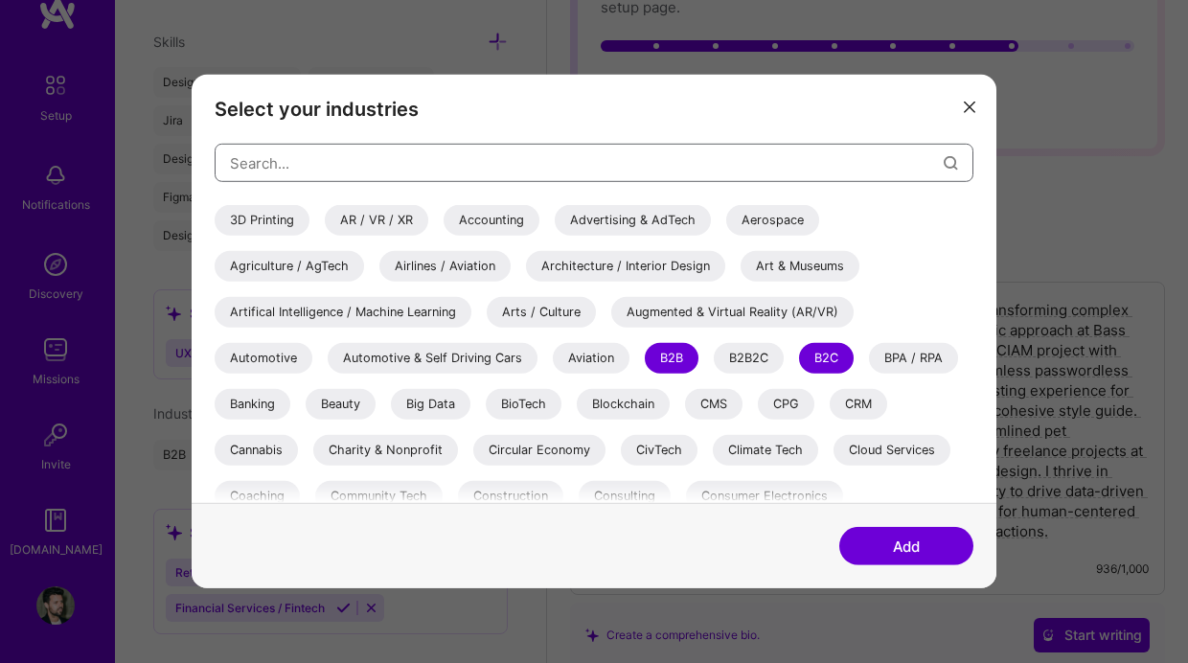
click at [322, 168] on input "modal" at bounding box center [587, 162] width 714 height 49
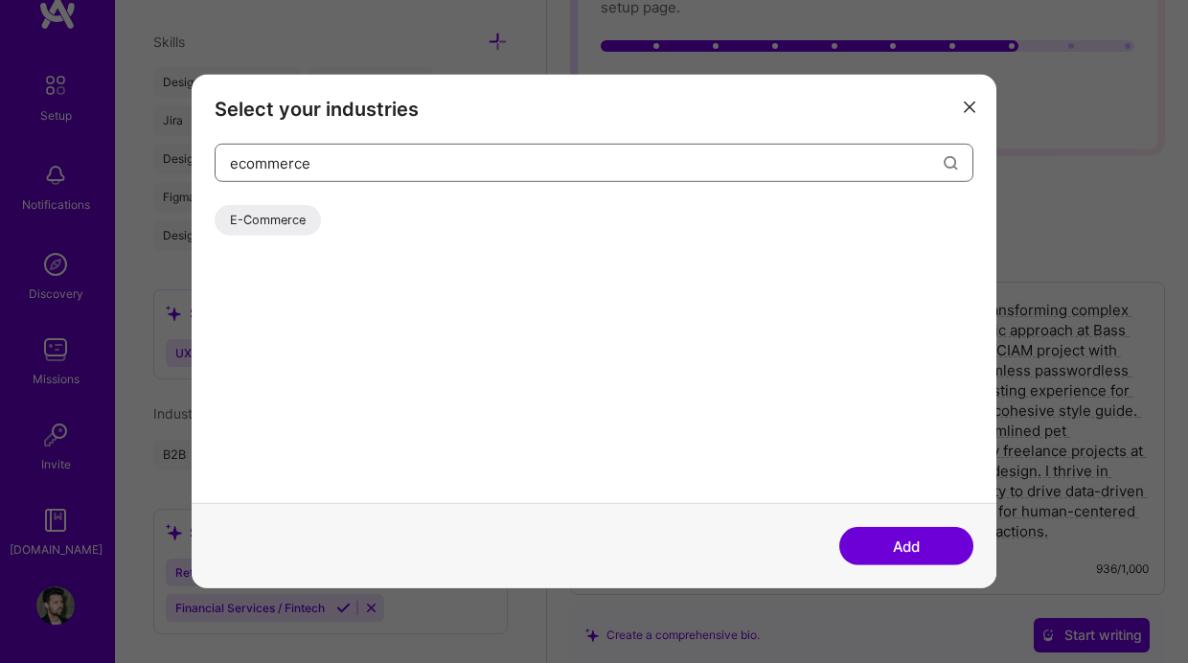
type input "ecommerce"
click at [299, 225] on div "E-Commerce" at bounding box center [268, 220] width 106 height 31
click at [870, 555] on button "Add" at bounding box center [907, 546] width 134 height 38
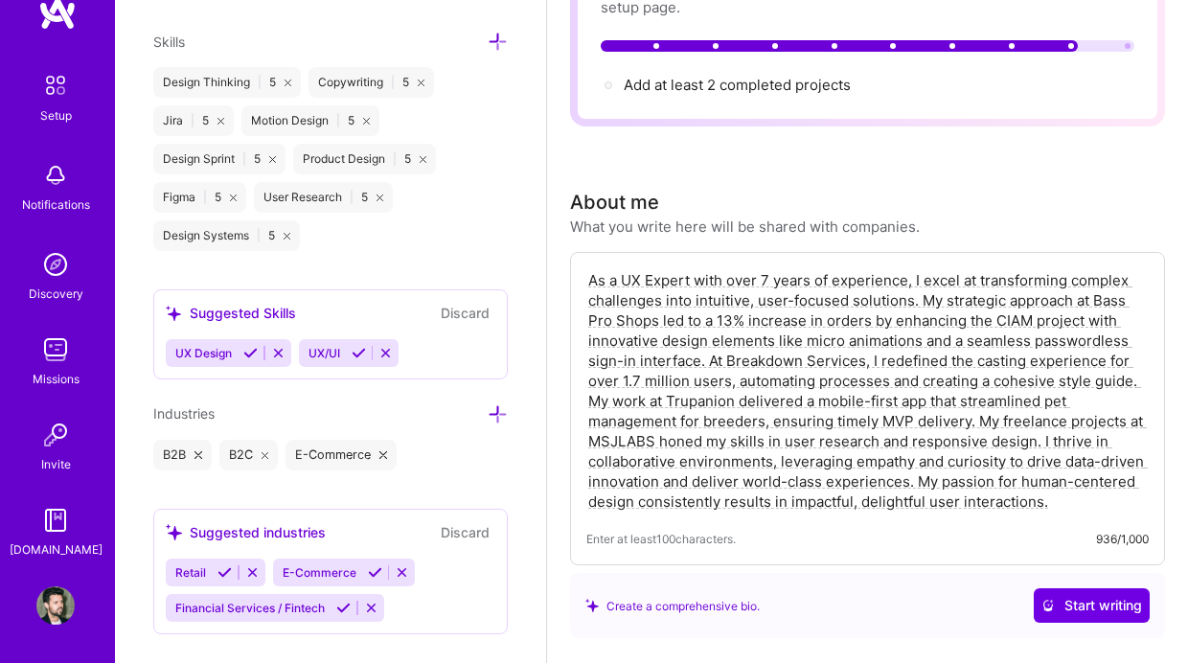
click at [497, 413] on icon at bounding box center [498, 414] width 20 height 20
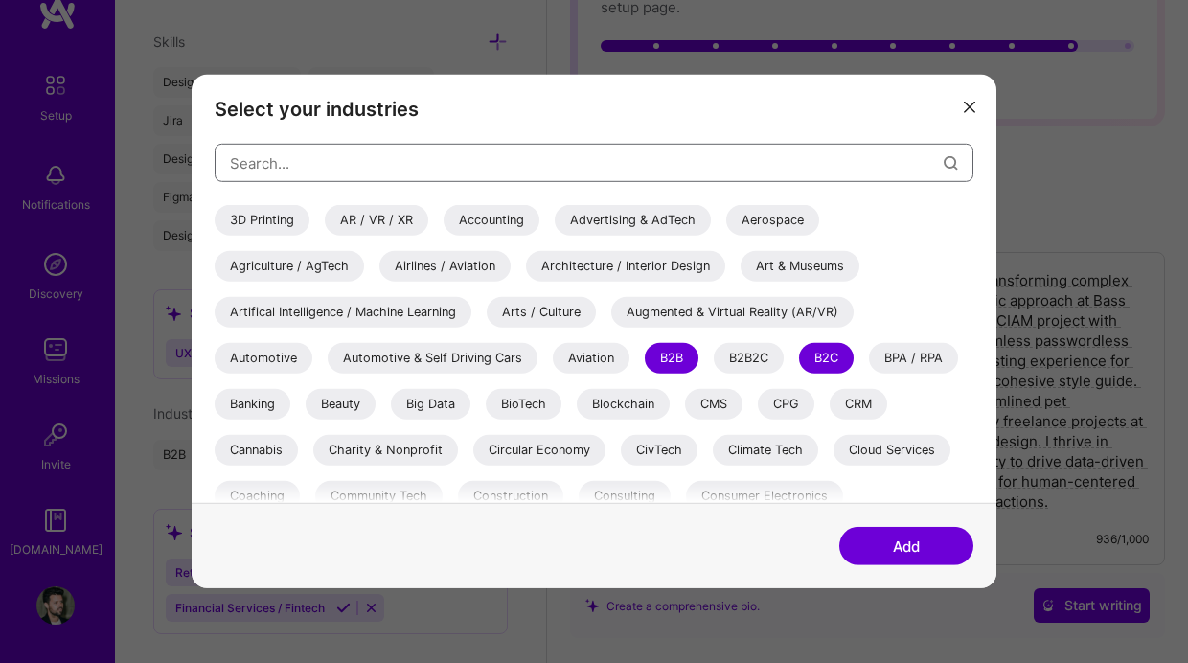
click at [360, 173] on input "modal" at bounding box center [587, 162] width 714 height 49
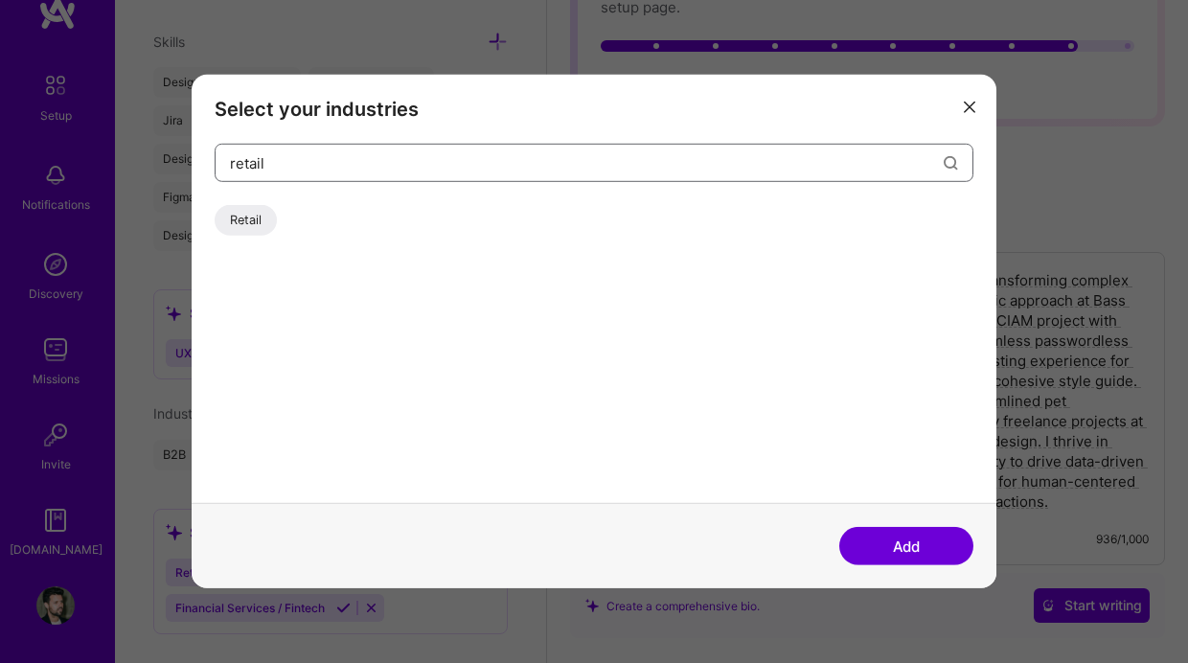
type input "retail"
drag, startPoint x: 250, startPoint y: 212, endPoint x: 286, endPoint y: 230, distance: 39.9
click at [251, 213] on div "Retail" at bounding box center [246, 220] width 62 height 31
click at [879, 544] on button "Add" at bounding box center [907, 546] width 134 height 38
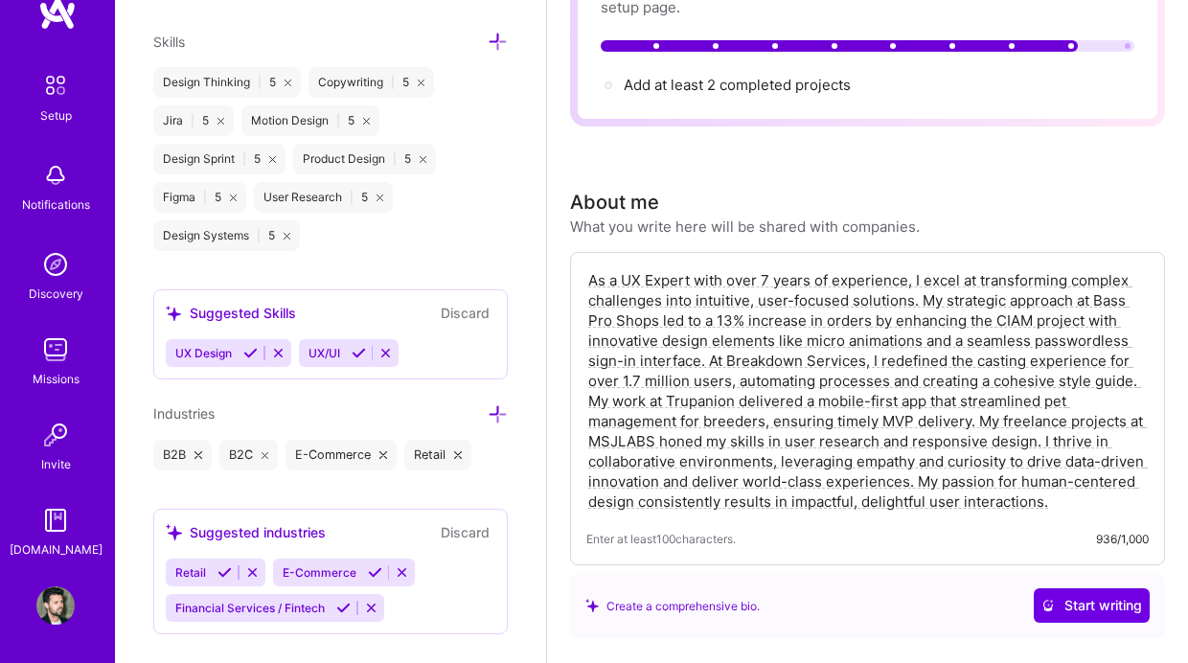
click at [497, 405] on icon at bounding box center [498, 414] width 20 height 20
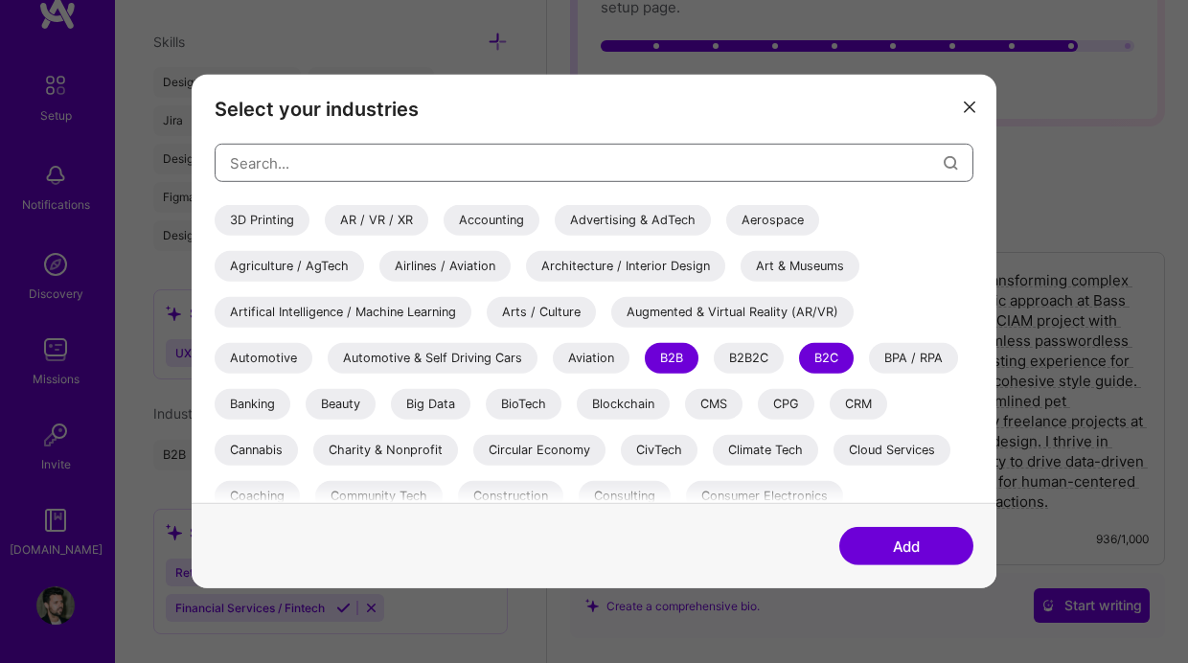
click at [369, 168] on input "modal" at bounding box center [587, 162] width 714 height 49
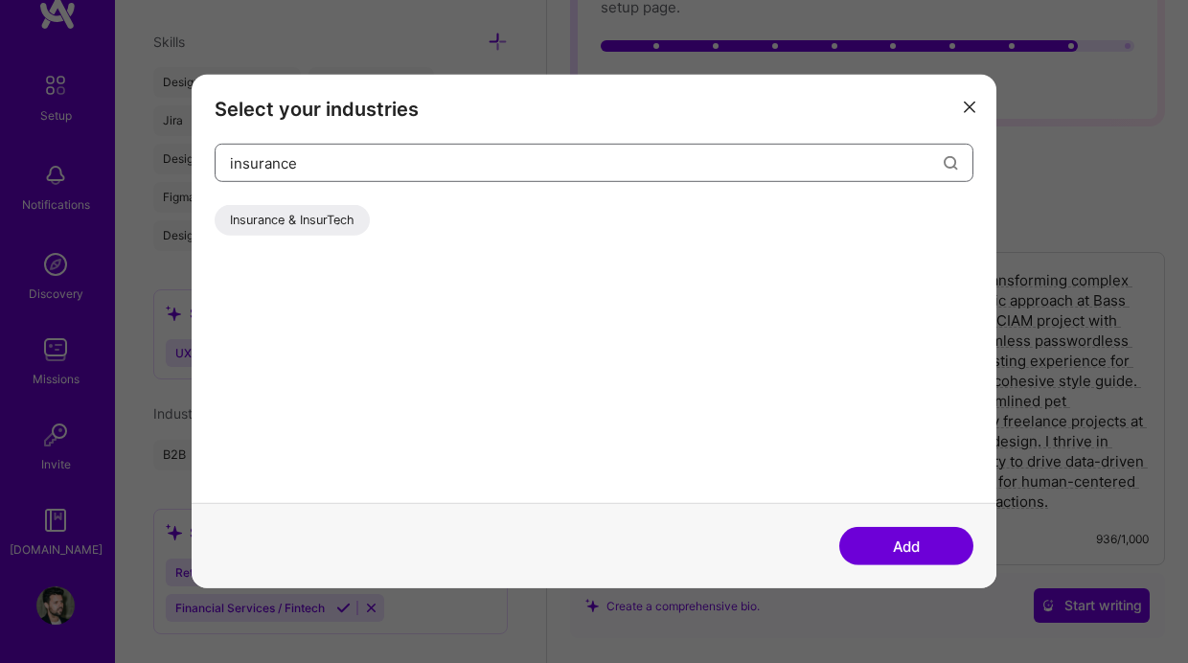
type input "insurance"
click at [291, 220] on div "Insurance & InsurTech" at bounding box center [292, 220] width 155 height 31
click at [905, 537] on button "Add" at bounding box center [907, 546] width 134 height 38
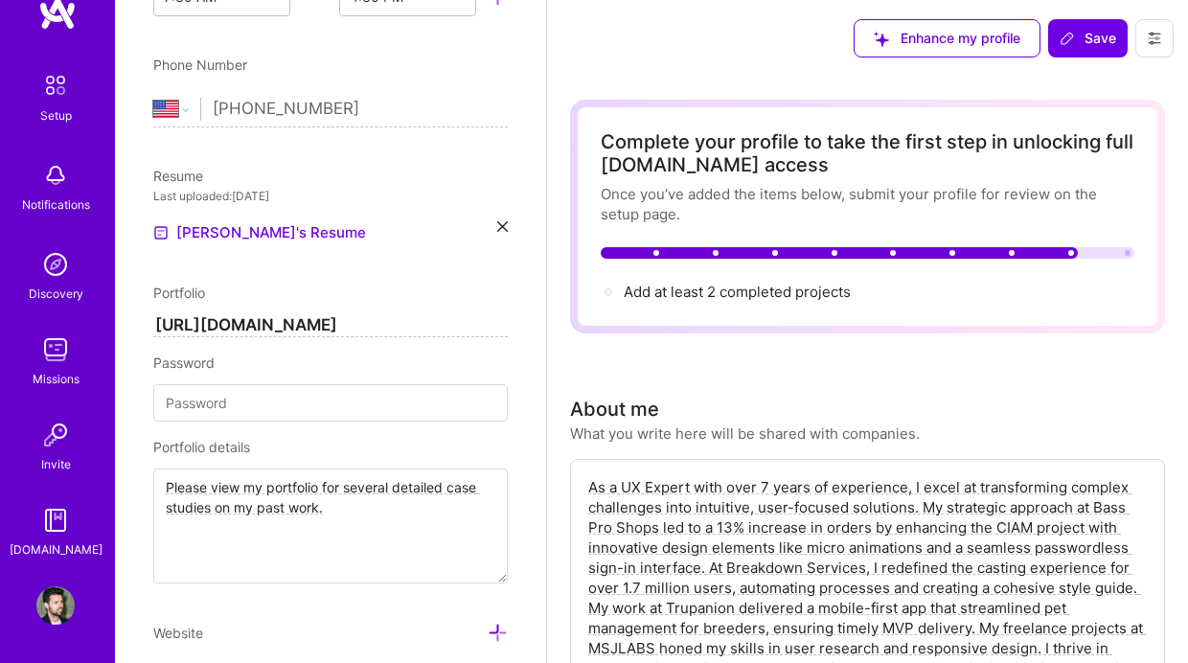
scroll to position [9, 0]
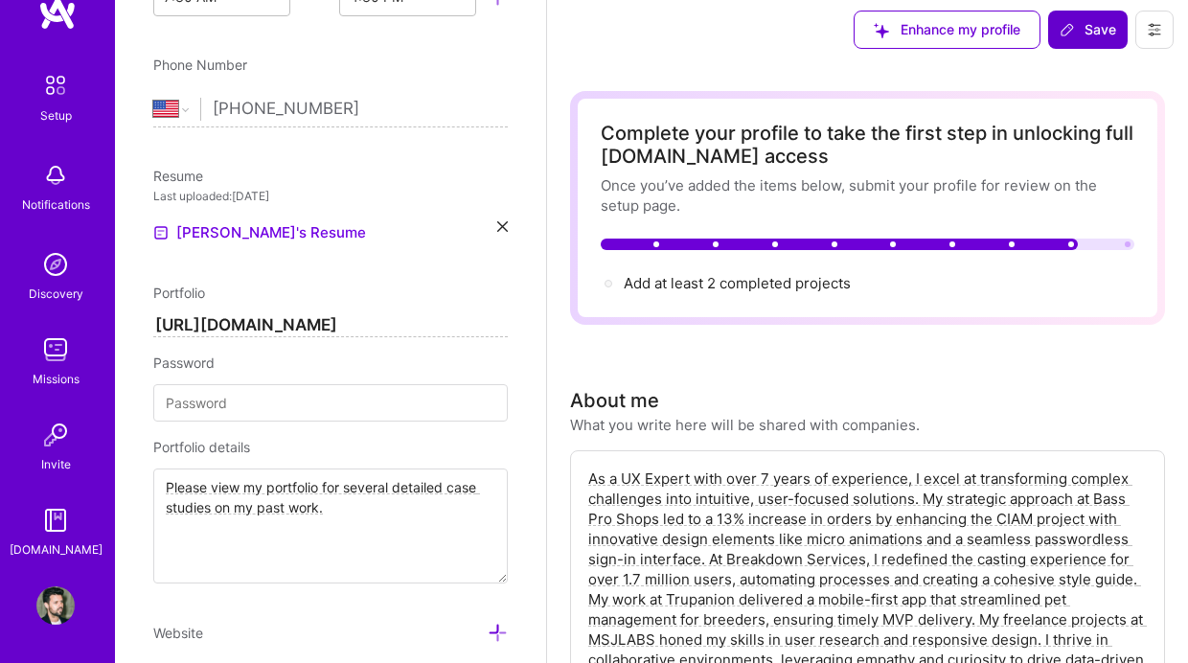
click at [1088, 26] on span "Save" at bounding box center [1088, 29] width 57 height 19
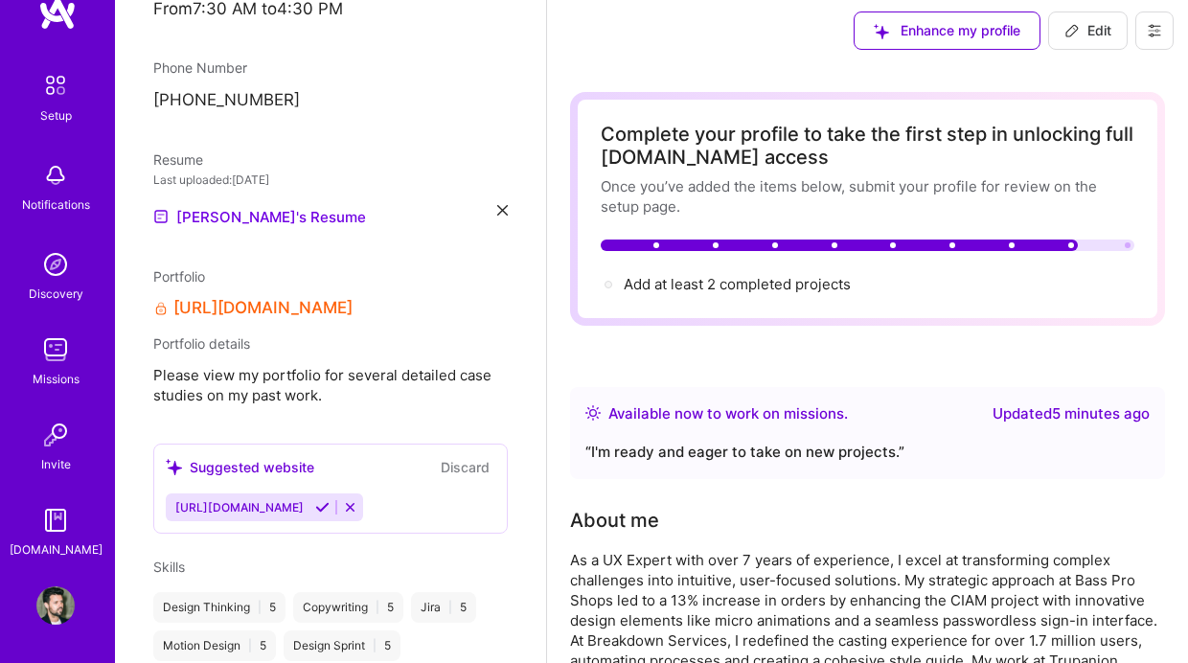
scroll to position [6, 0]
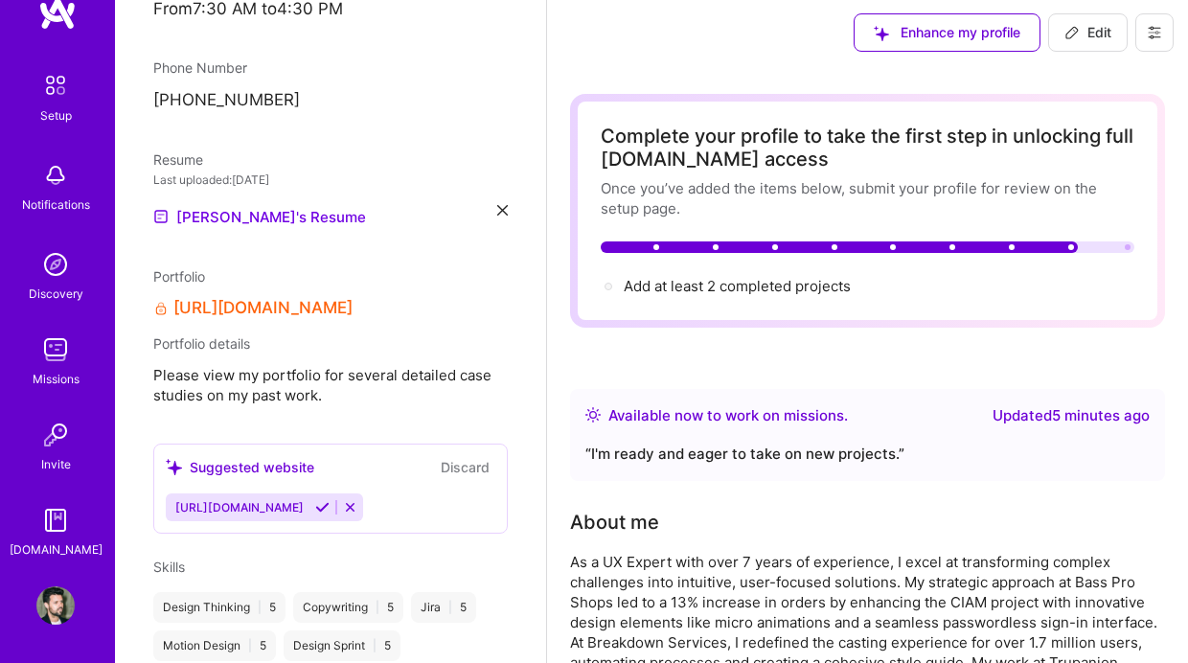
click at [53, 13] on img at bounding box center [57, 13] width 38 height 35
click at [658, 417] on div "Available now to work on missions ." at bounding box center [729, 415] width 240 height 23
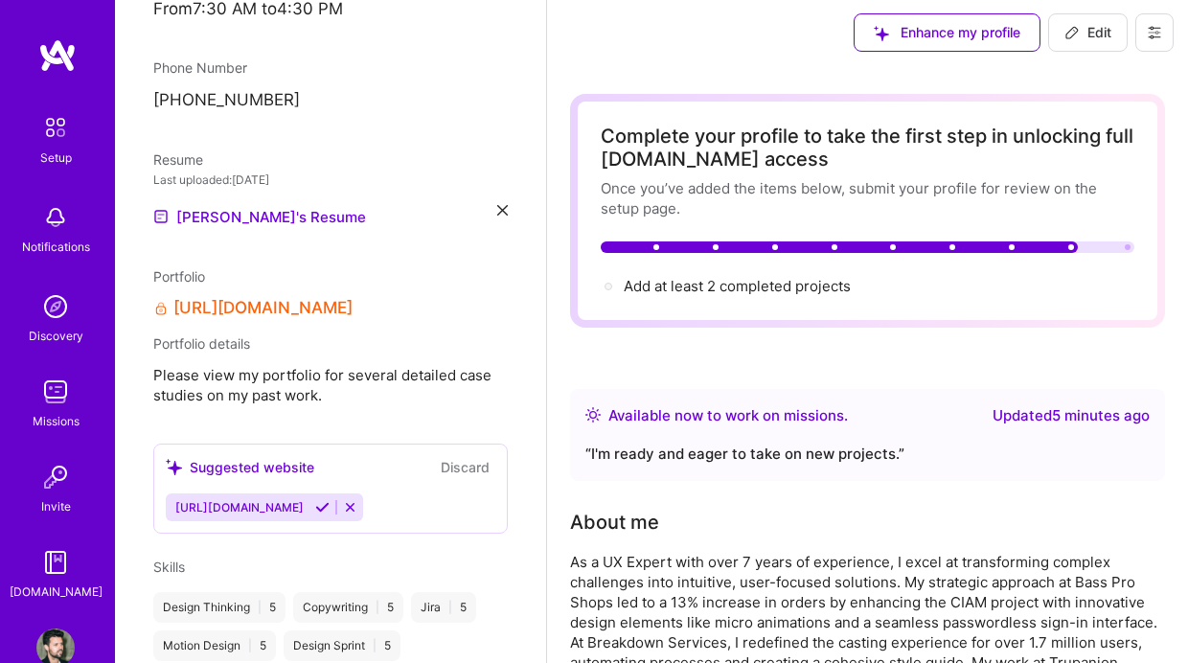
click at [59, 315] on img at bounding box center [55, 307] width 38 height 38
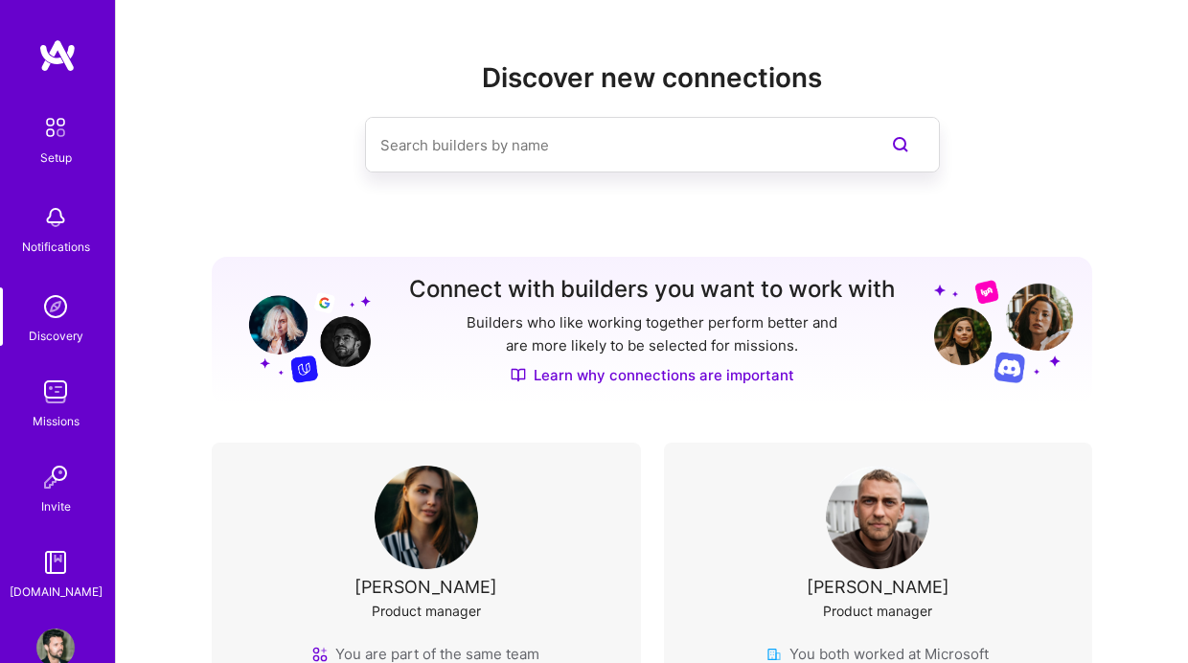
click at [536, 158] on input at bounding box center [614, 145] width 468 height 49
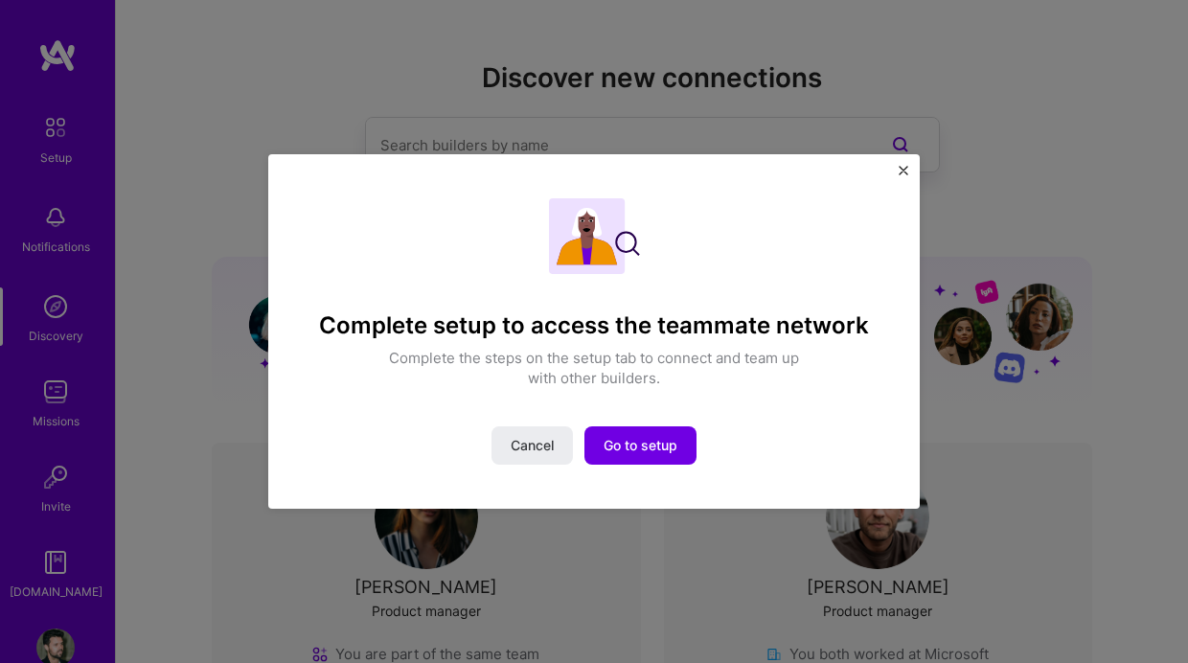
click at [905, 169] on img "Close" at bounding box center [904, 171] width 10 height 10
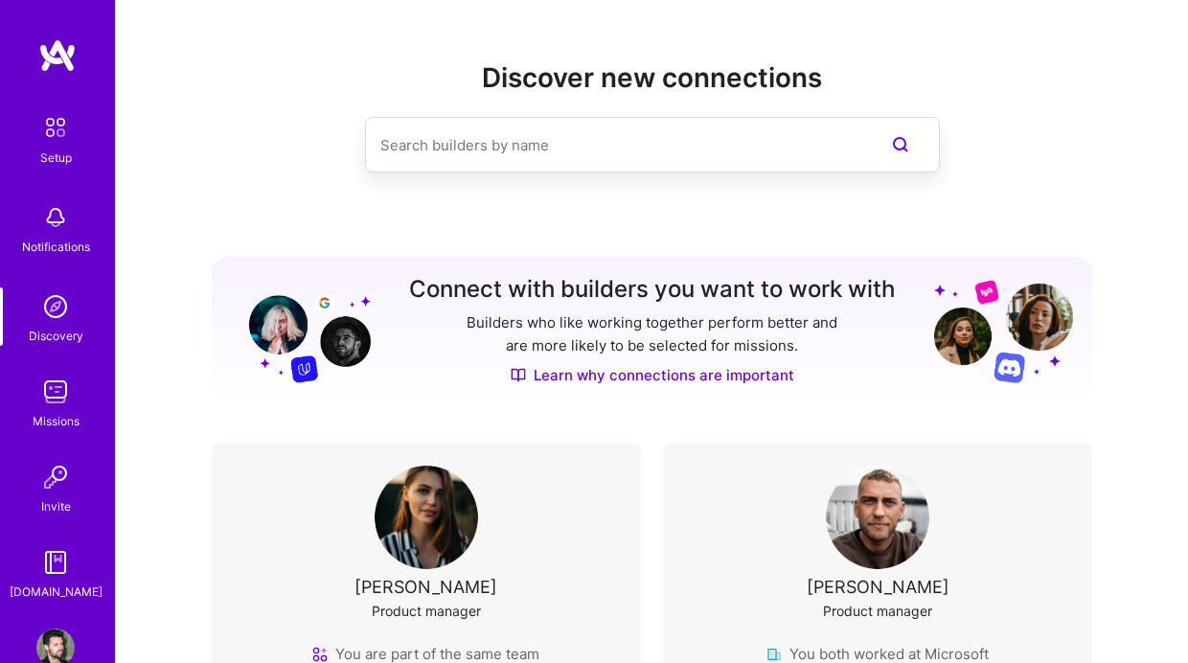
click at [59, 69] on img at bounding box center [57, 55] width 38 height 35
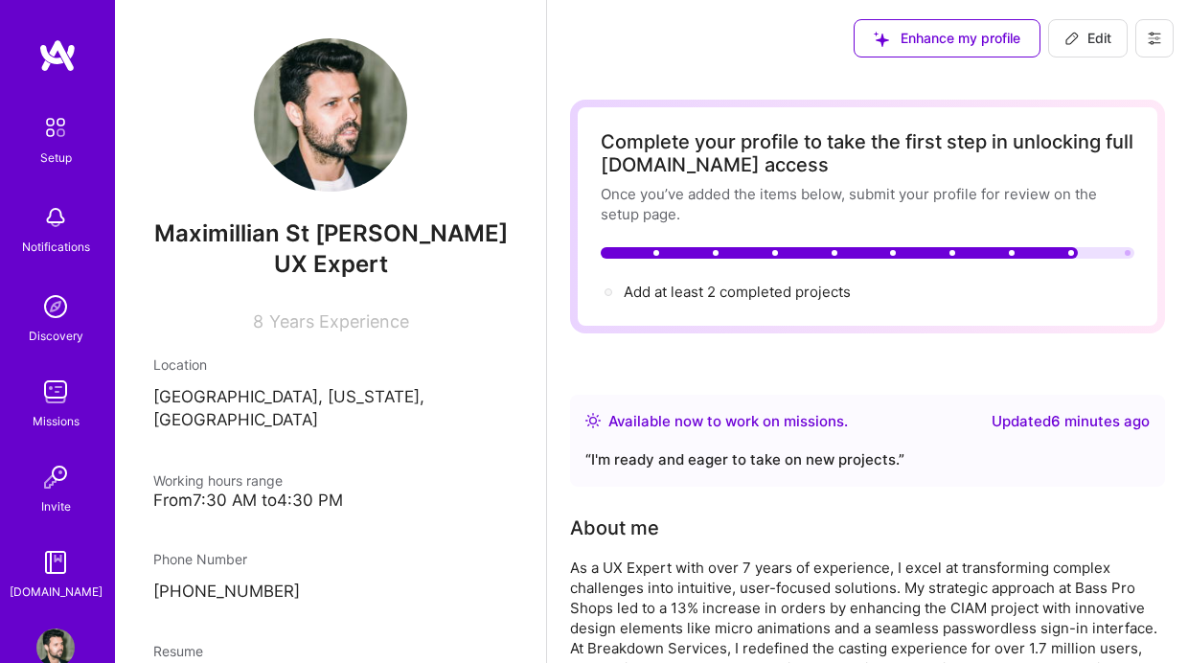
click at [1153, 39] on icon at bounding box center [1154, 38] width 15 height 15
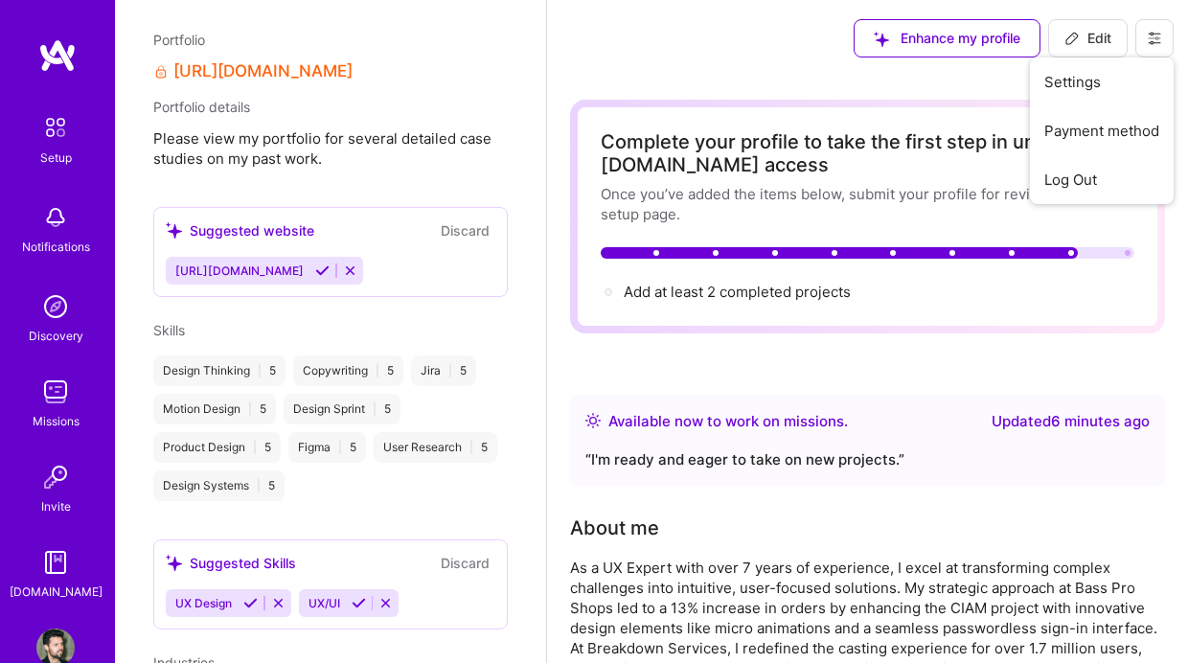
scroll to position [1021, 0]
